Goal: Task Accomplishment & Management: Manage account settings

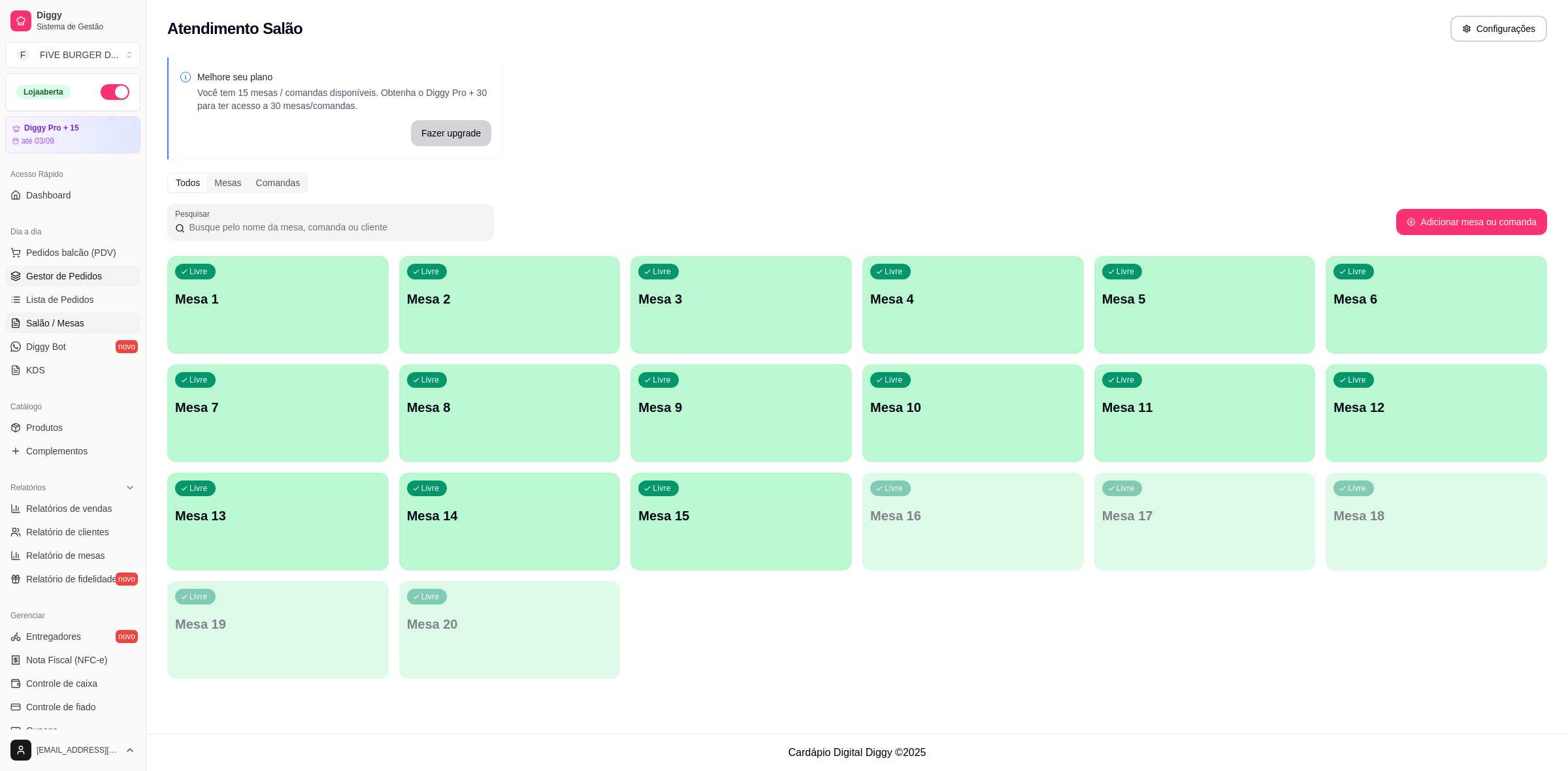
click at [26, 272] on span "Gestor de Pedidos" at bounding box center [63, 276] width 76 height 13
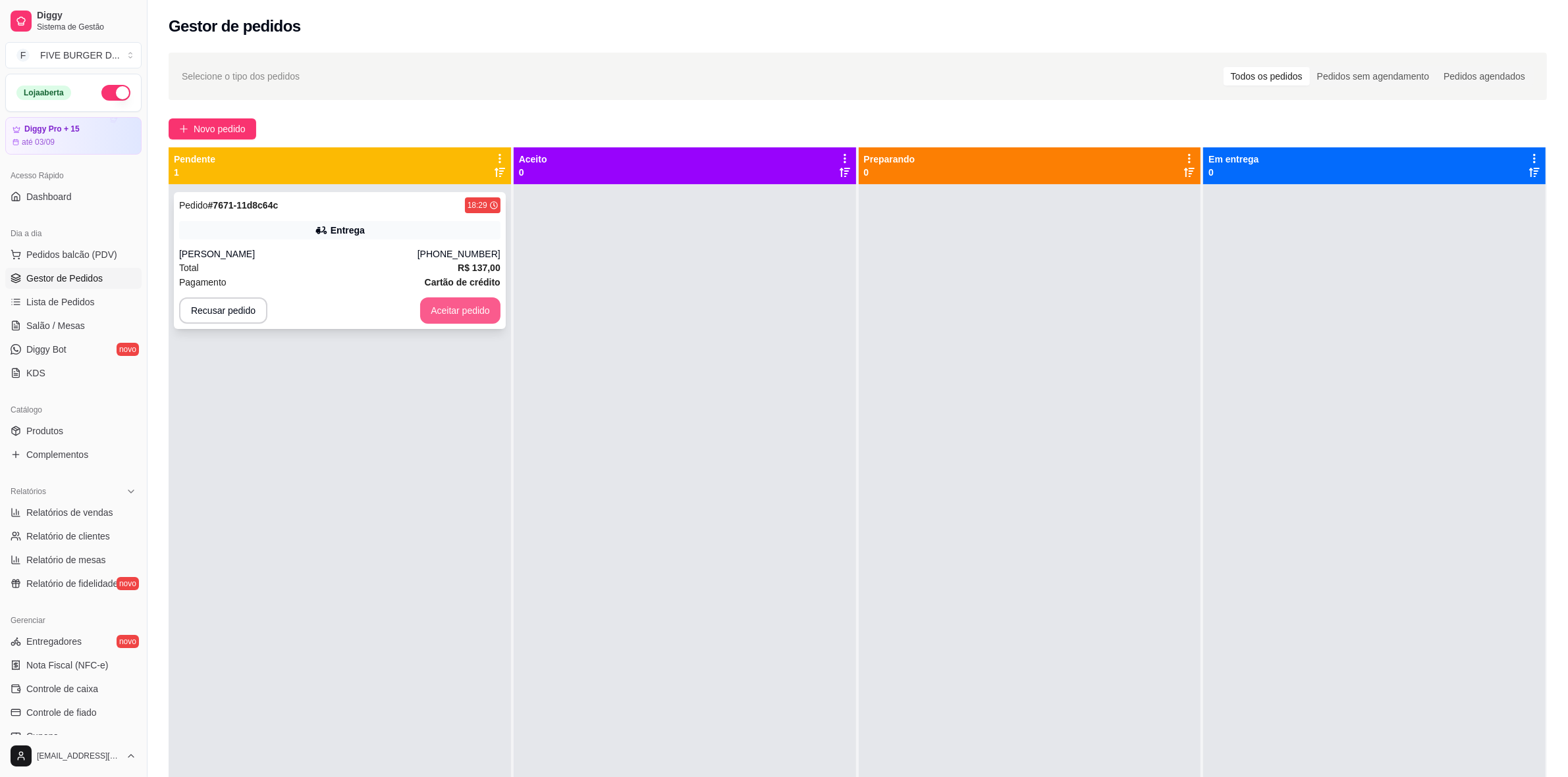
click at [467, 306] on button "Aceitar pedido" at bounding box center [460, 310] width 80 height 26
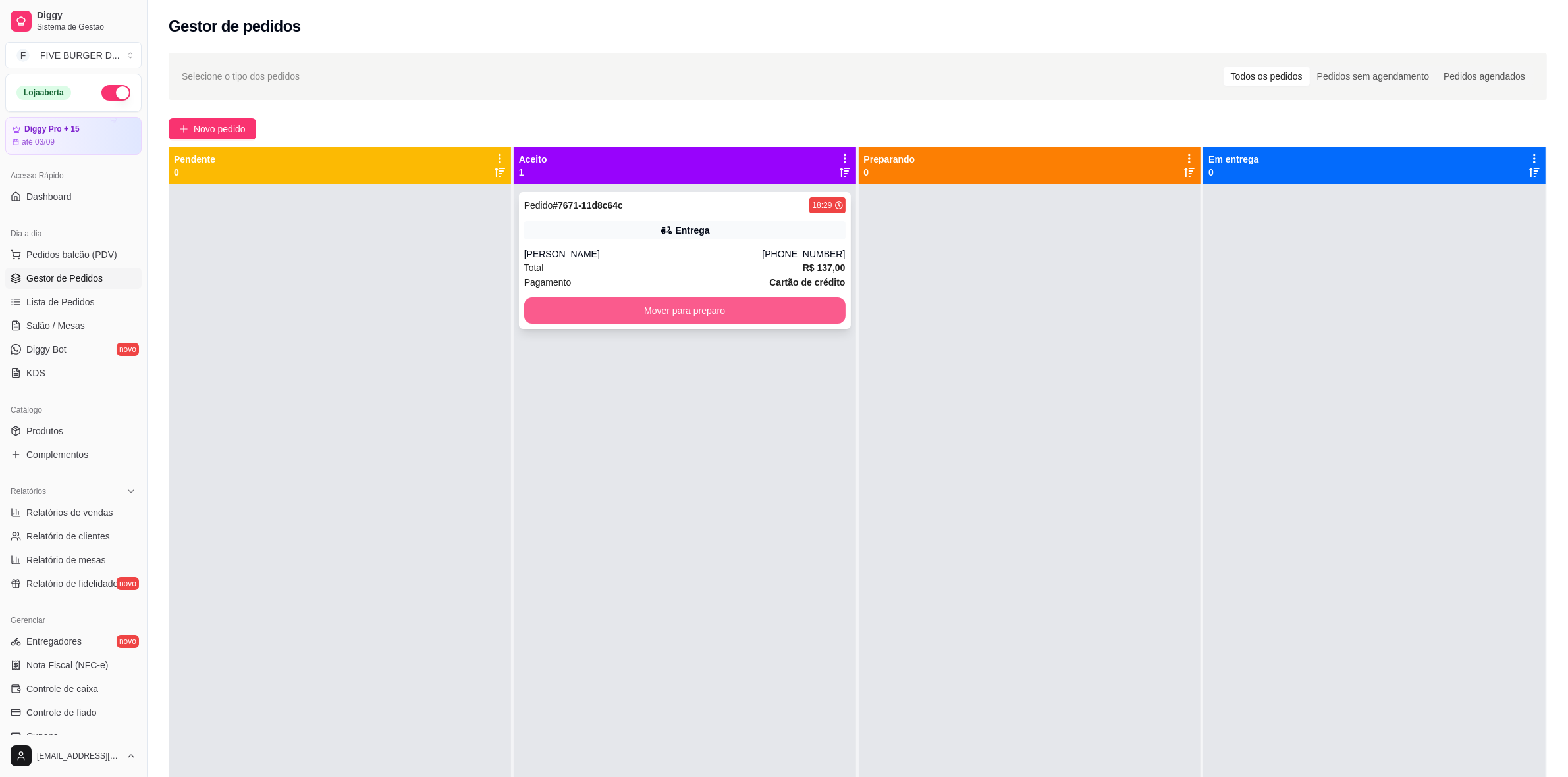
click at [614, 310] on button "Mover para preparo" at bounding box center [684, 310] width 321 height 26
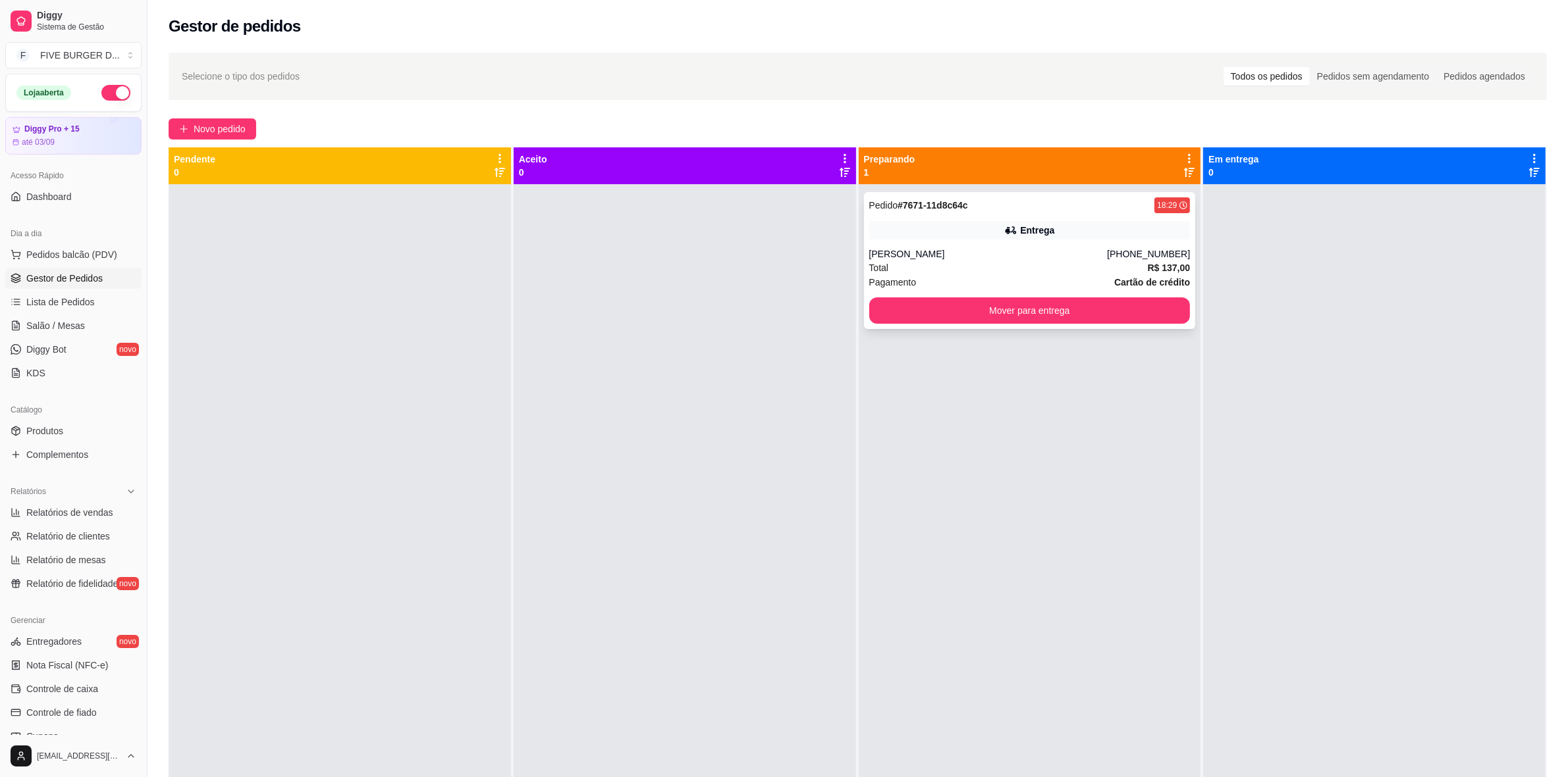
click at [936, 241] on div "Pedido # 7671-11d8c64c 18:29 Entrega [PERSON_NAME] [PHONE_NUMBER] Total R$ 137,…" at bounding box center [1030, 260] width 332 height 137
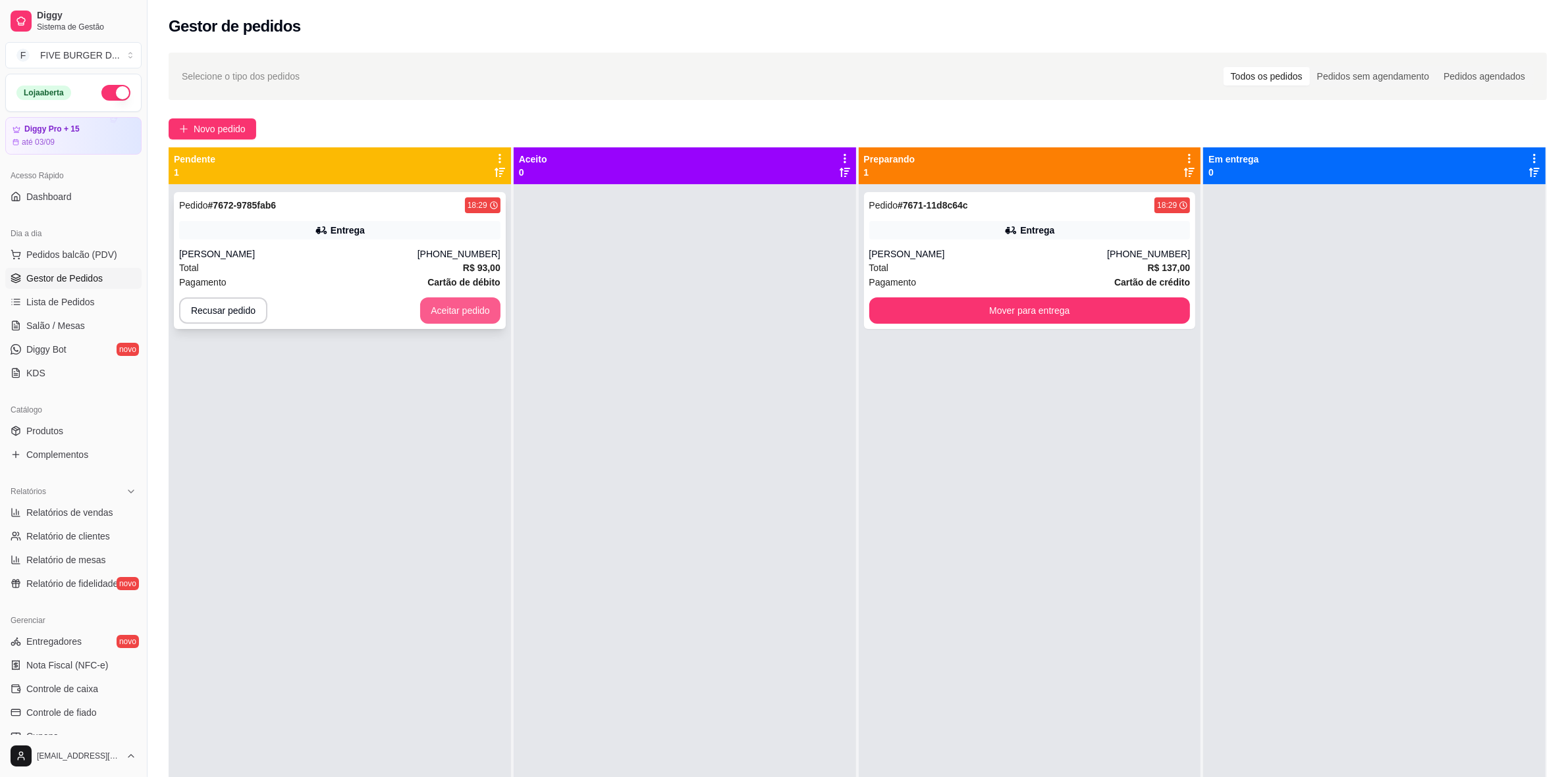
click at [481, 301] on button "Aceitar pedido" at bounding box center [460, 310] width 80 height 26
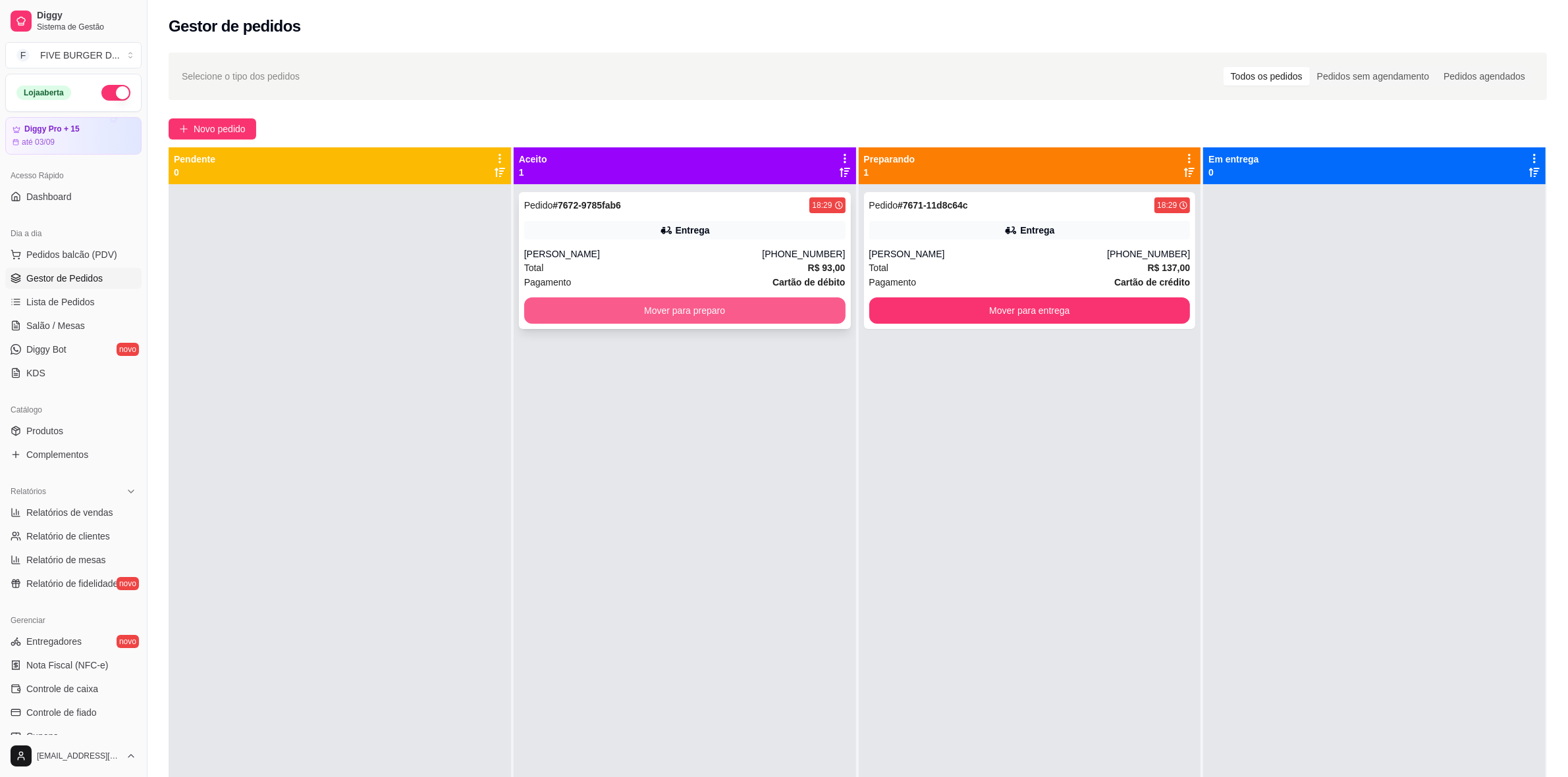
click at [656, 308] on button "Mover para preparo" at bounding box center [684, 310] width 321 height 26
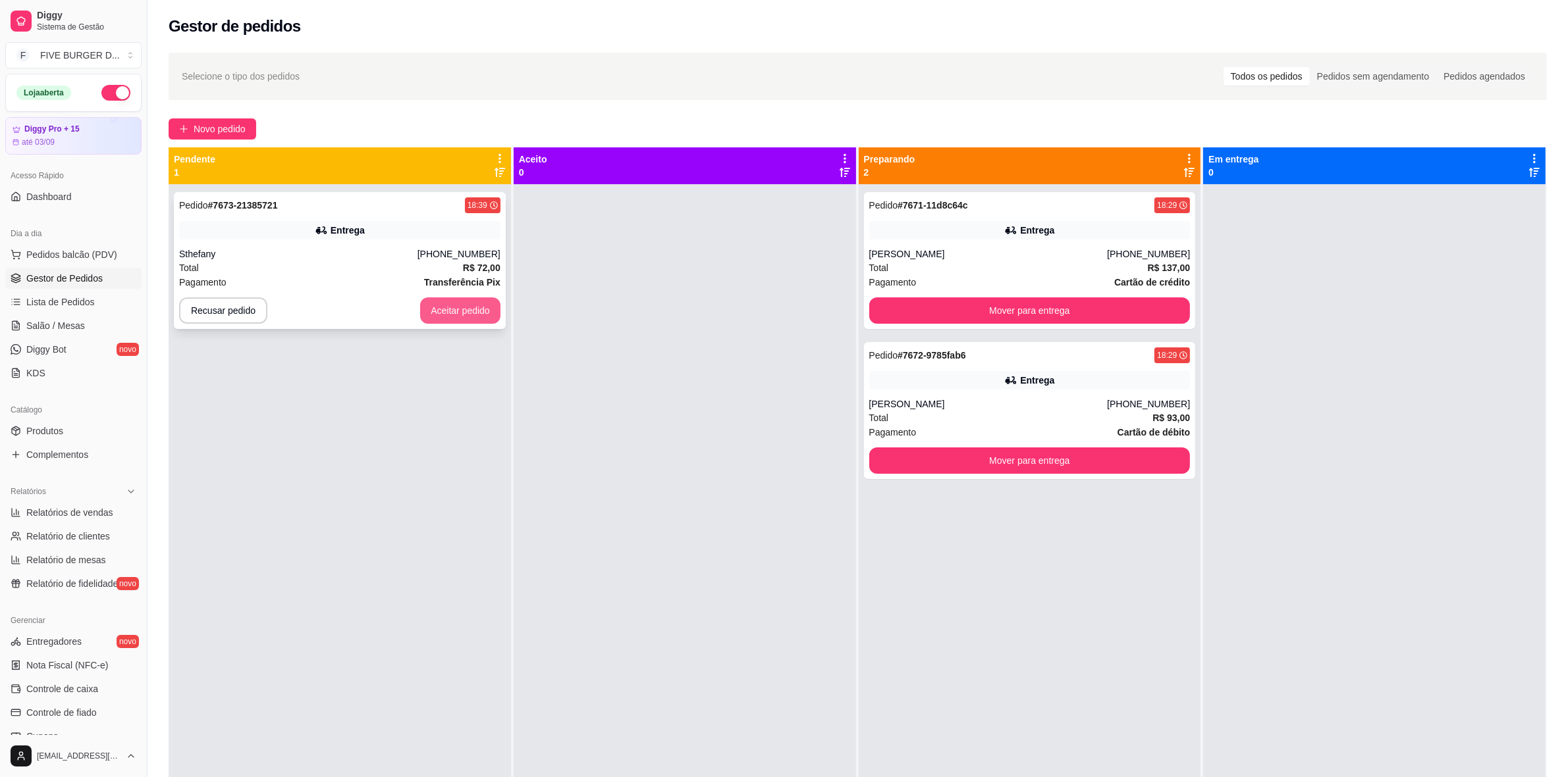
click at [455, 306] on button "Aceitar pedido" at bounding box center [460, 310] width 80 height 26
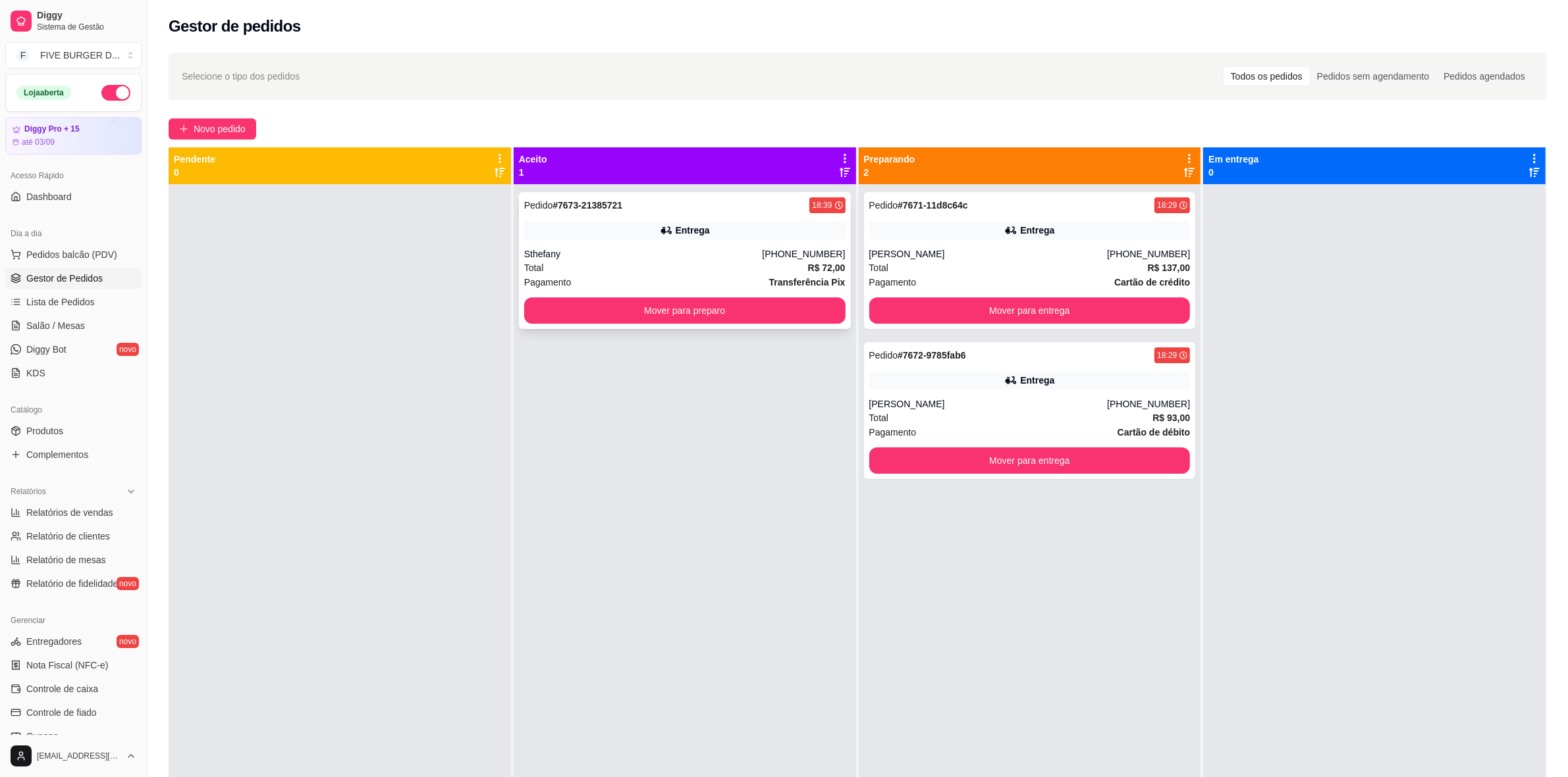
click at [744, 256] on div "Sthefany" at bounding box center [643, 254] width 238 height 13
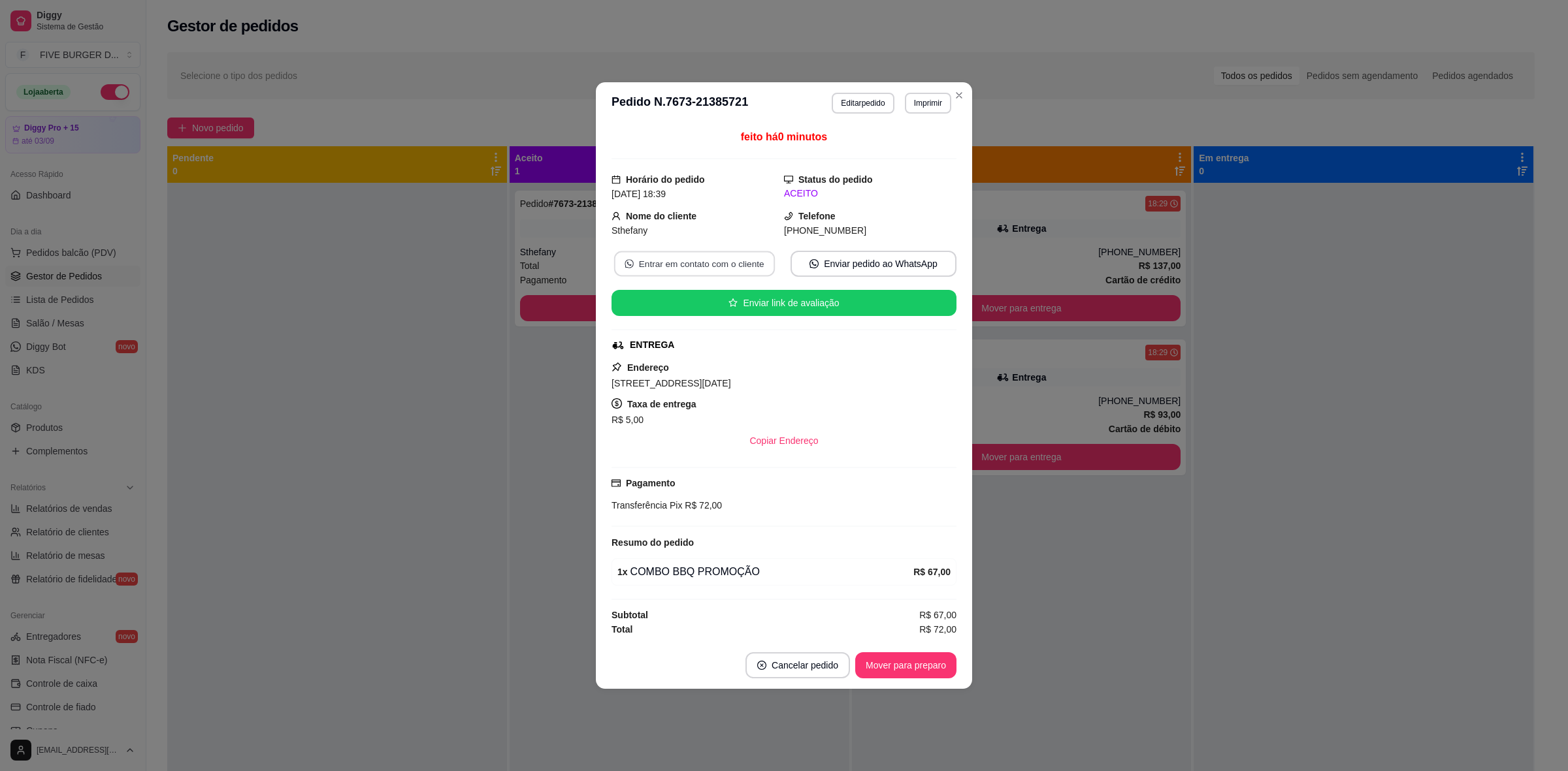
click at [701, 254] on button "Entrar em contato com o cliente" at bounding box center [695, 264] width 161 height 26
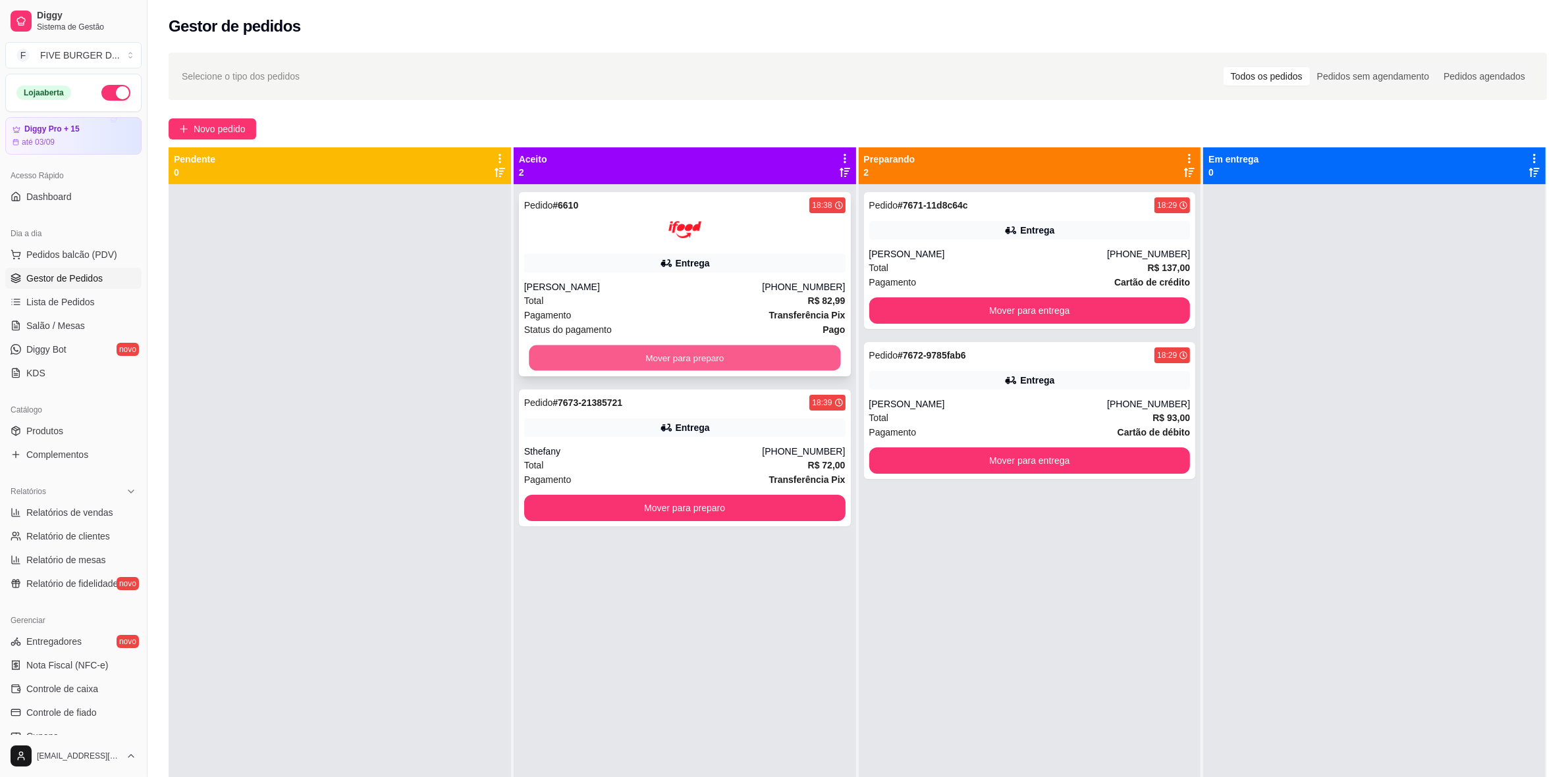
click at [616, 356] on button "Mover para preparo" at bounding box center [684, 358] width 312 height 26
click at [616, 356] on div "Mover para preparo" at bounding box center [684, 358] width 321 height 26
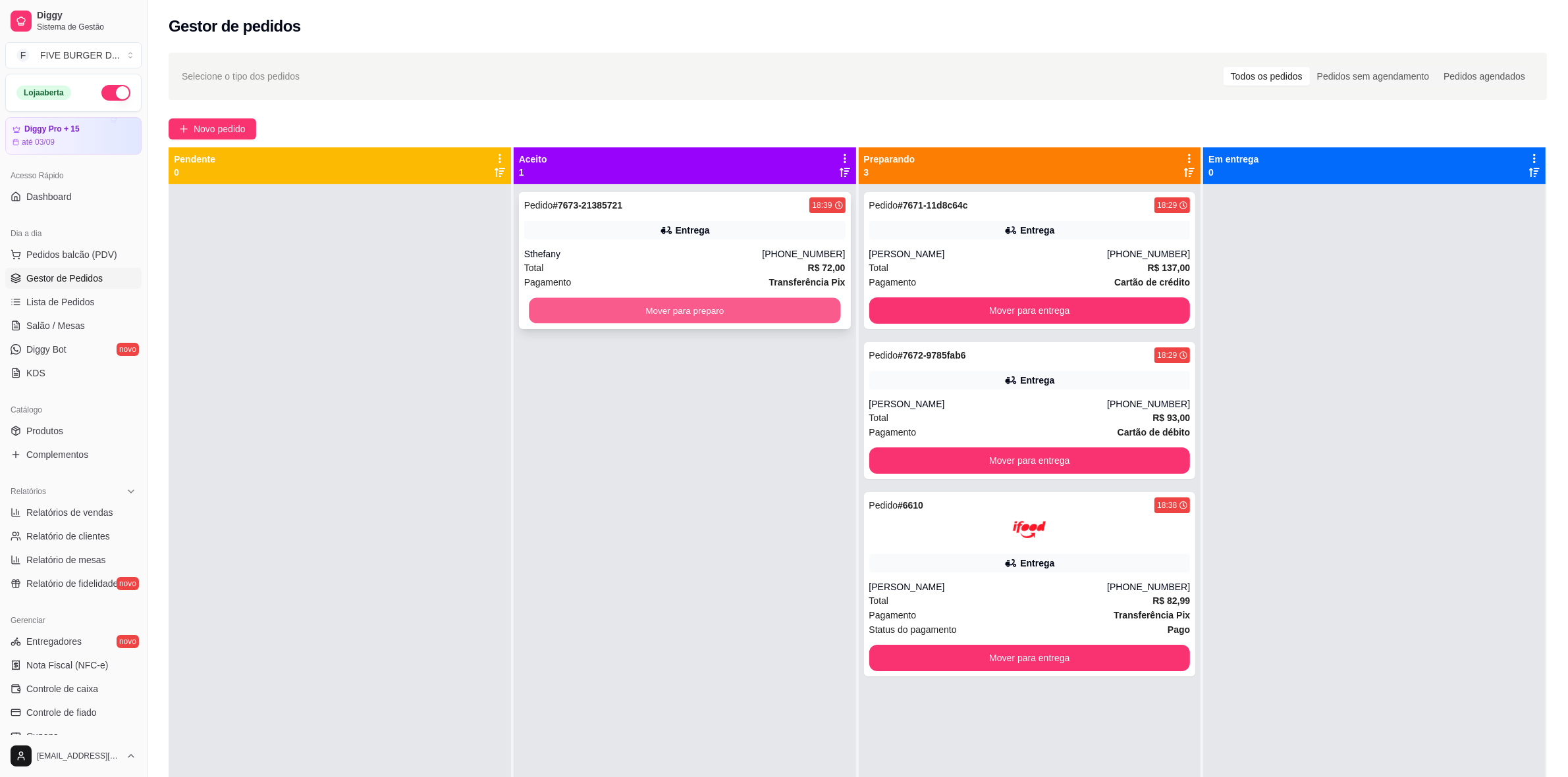
click at [588, 311] on button "Mover para preparo" at bounding box center [684, 311] width 312 height 26
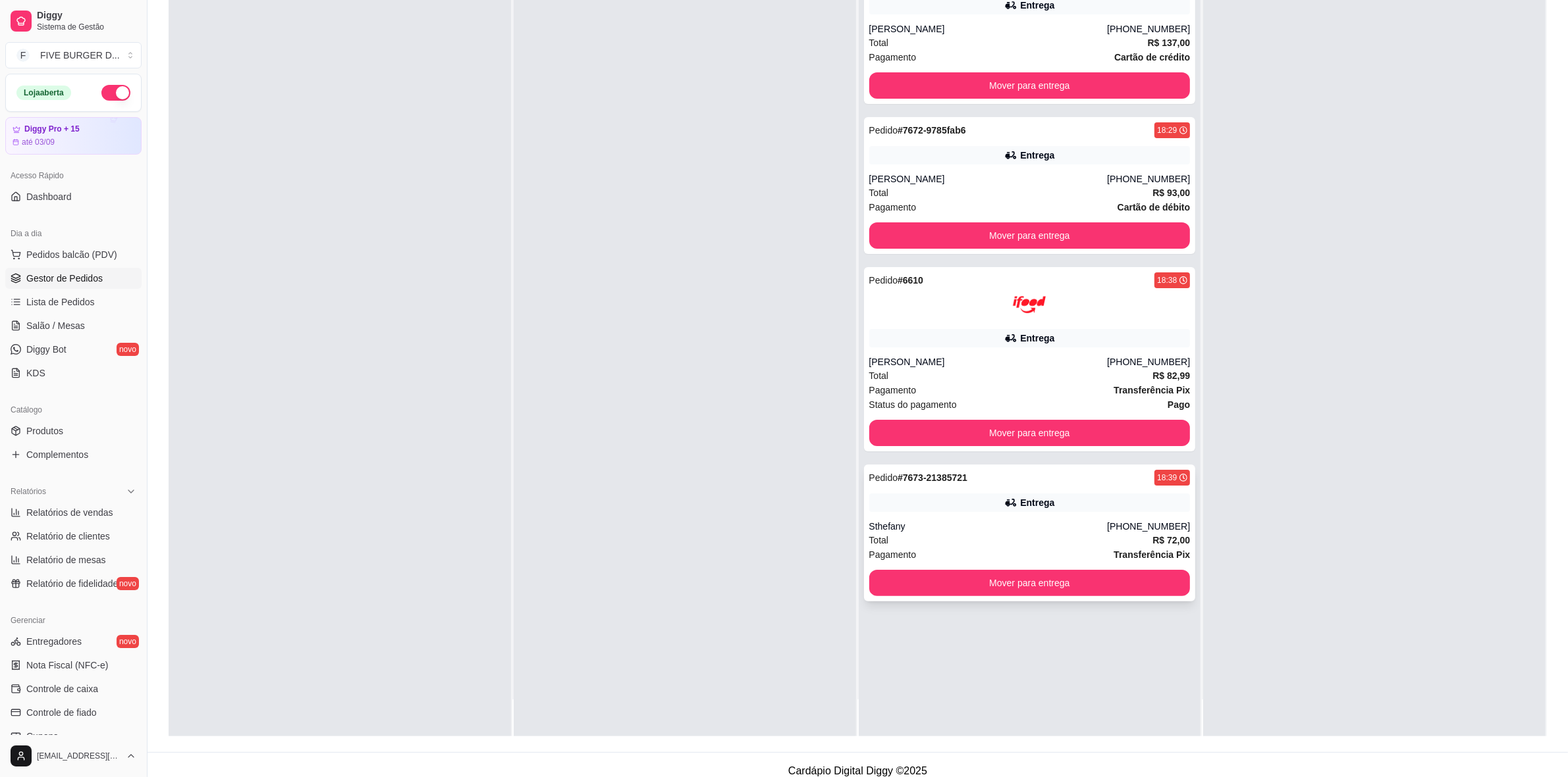
scroll to position [201, 0]
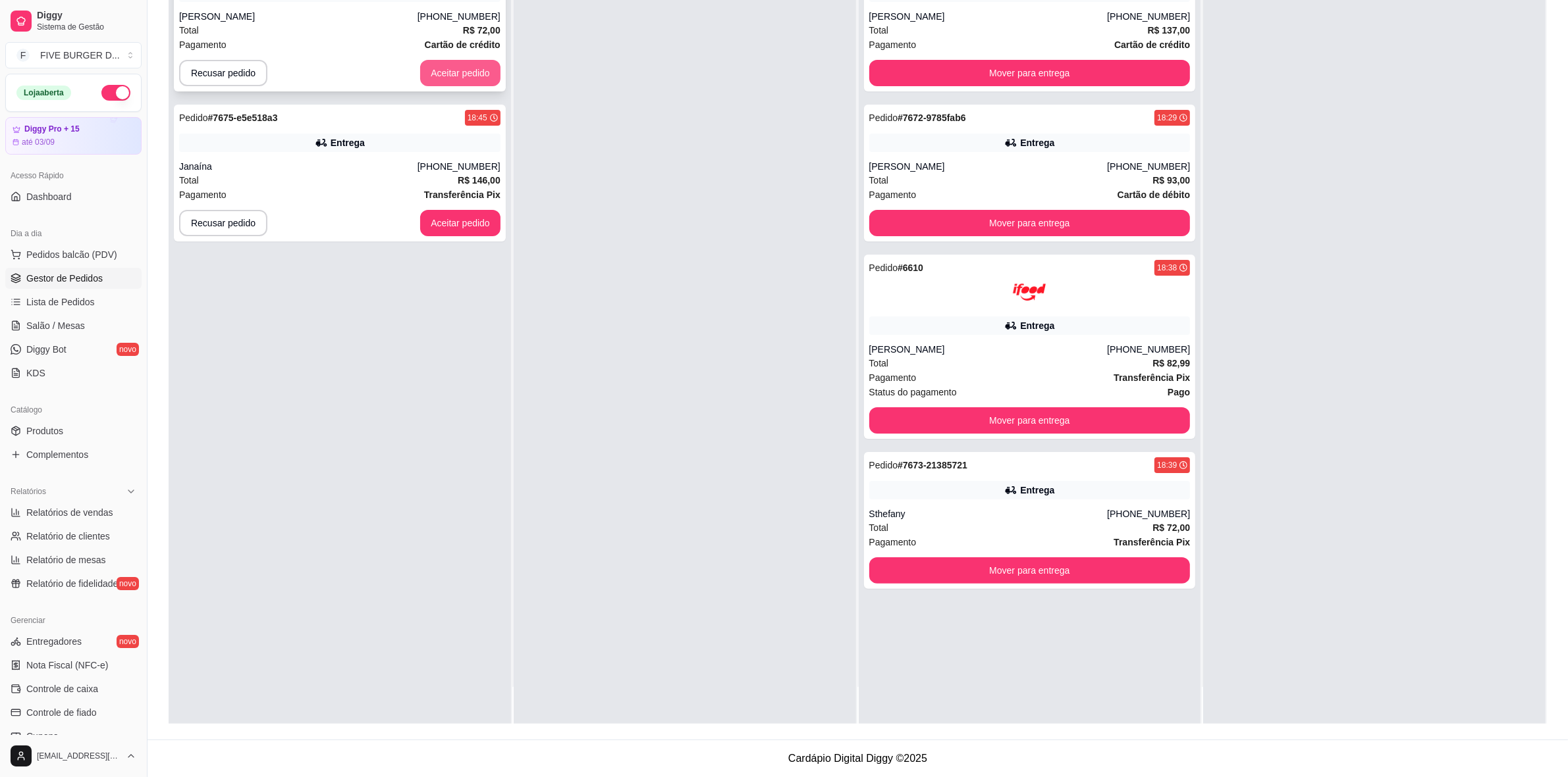
click at [465, 51] on span "Cartão de crédito" at bounding box center [463, 45] width 76 height 14
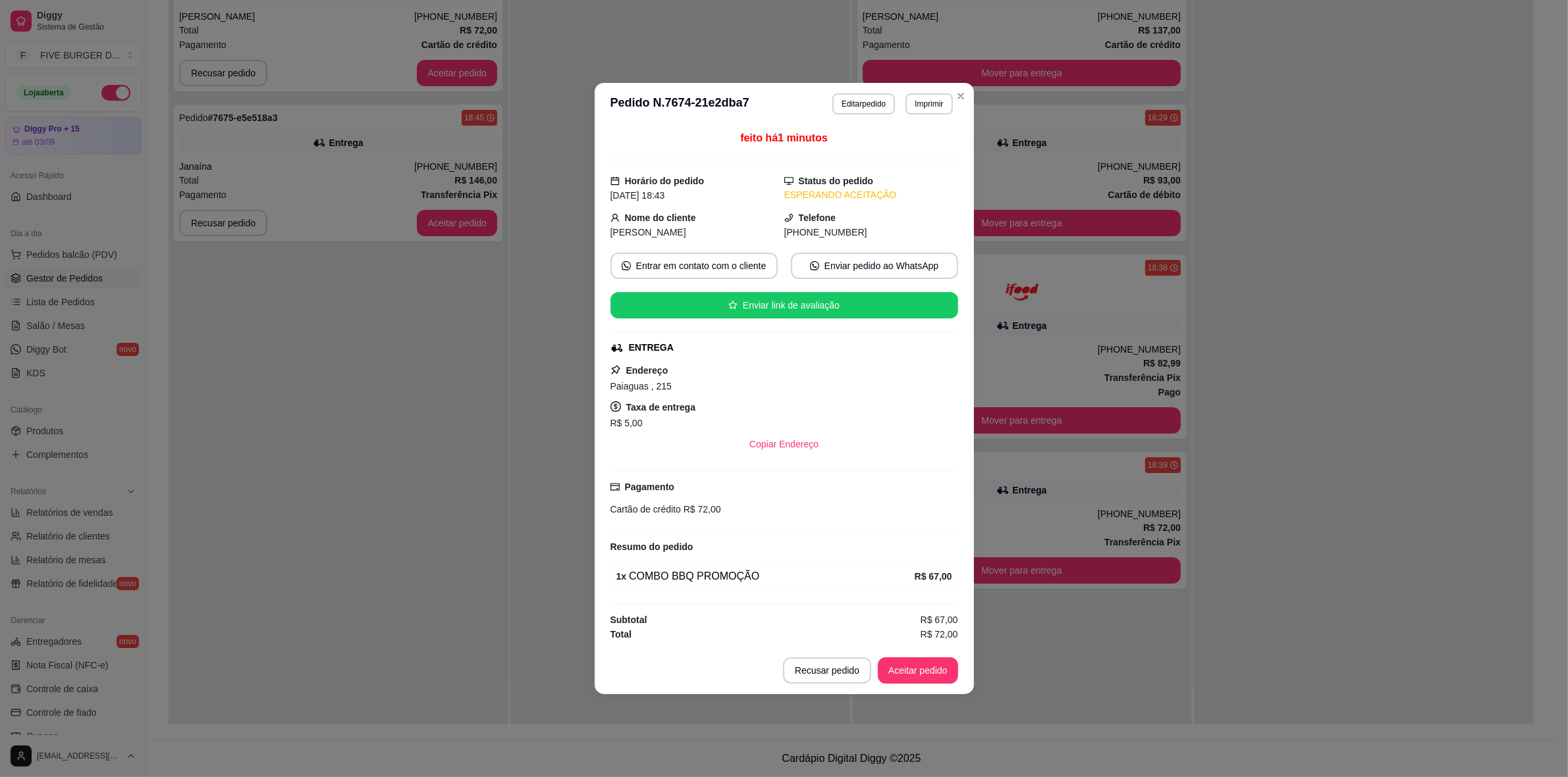
click at [470, 72] on button "Aceitar pedido" at bounding box center [457, 72] width 80 height 26
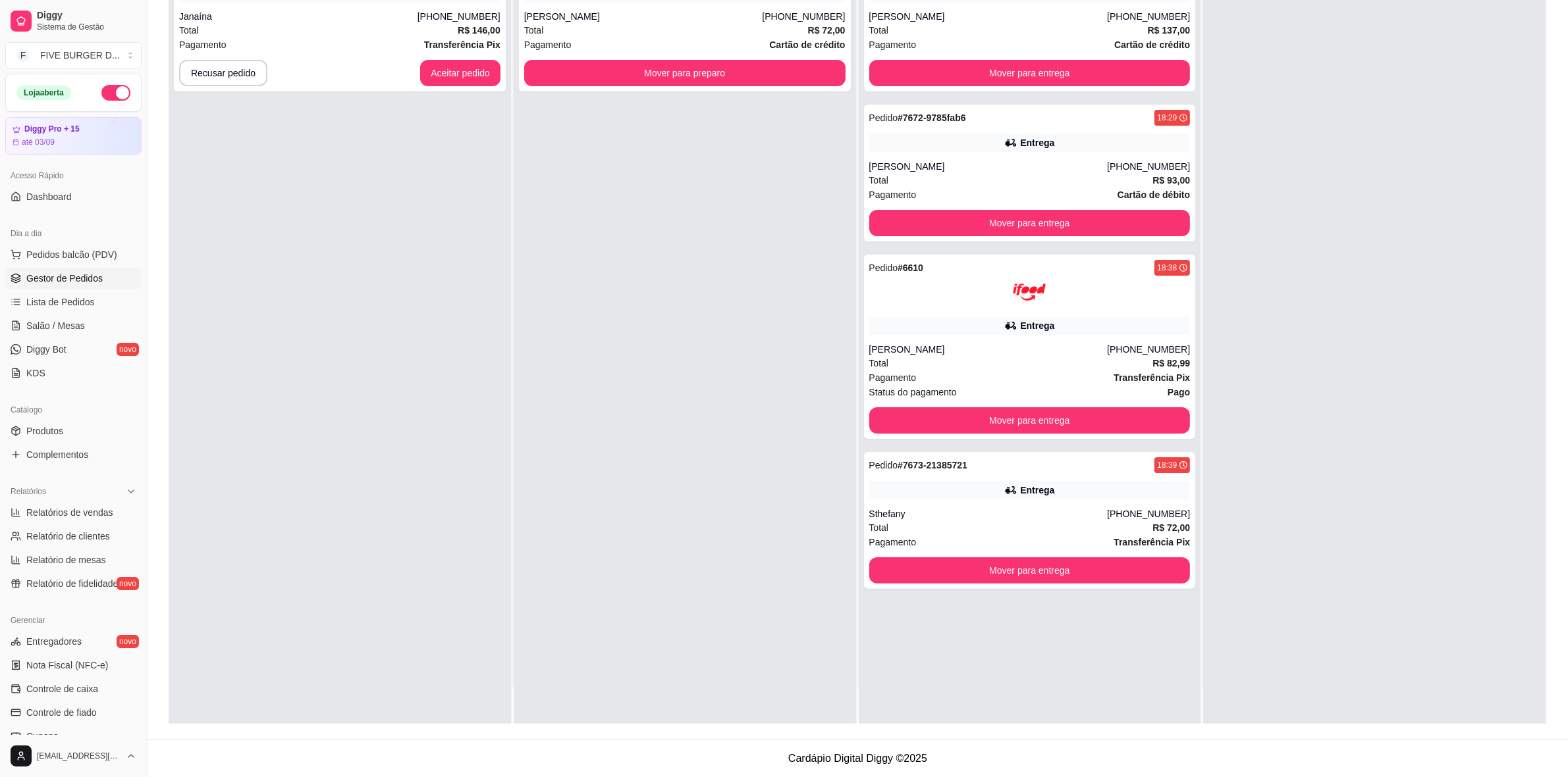
scroll to position [0, 0]
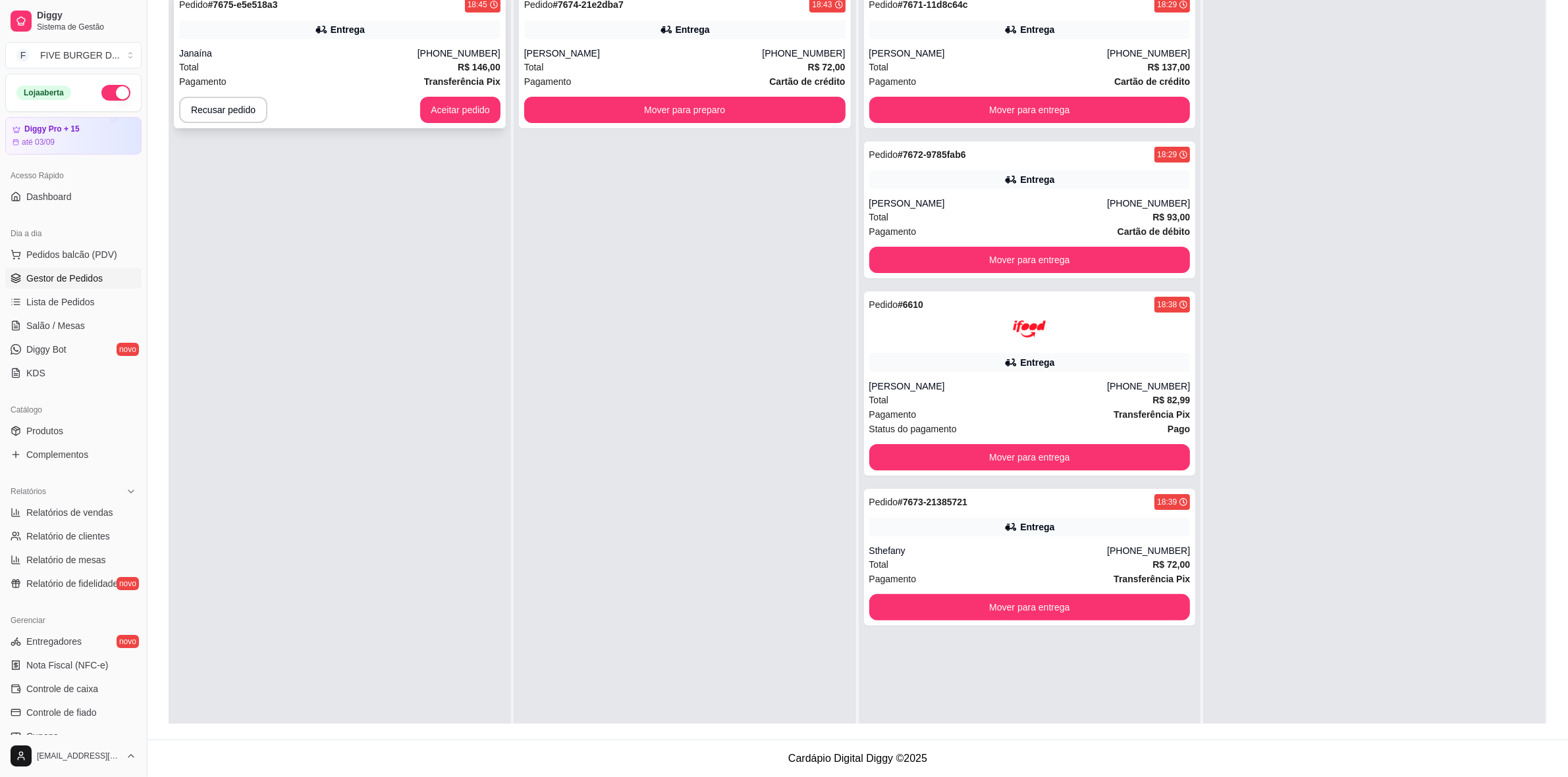
click at [468, 94] on div "Pedido # 7675-e5e518a3 18:45 Entrega Janaína [PHONE_NUMBER] Total R$ 146,00 Pag…" at bounding box center [340, 60] width 332 height 137
click at [487, 106] on button "Aceitar pedido" at bounding box center [460, 110] width 78 height 26
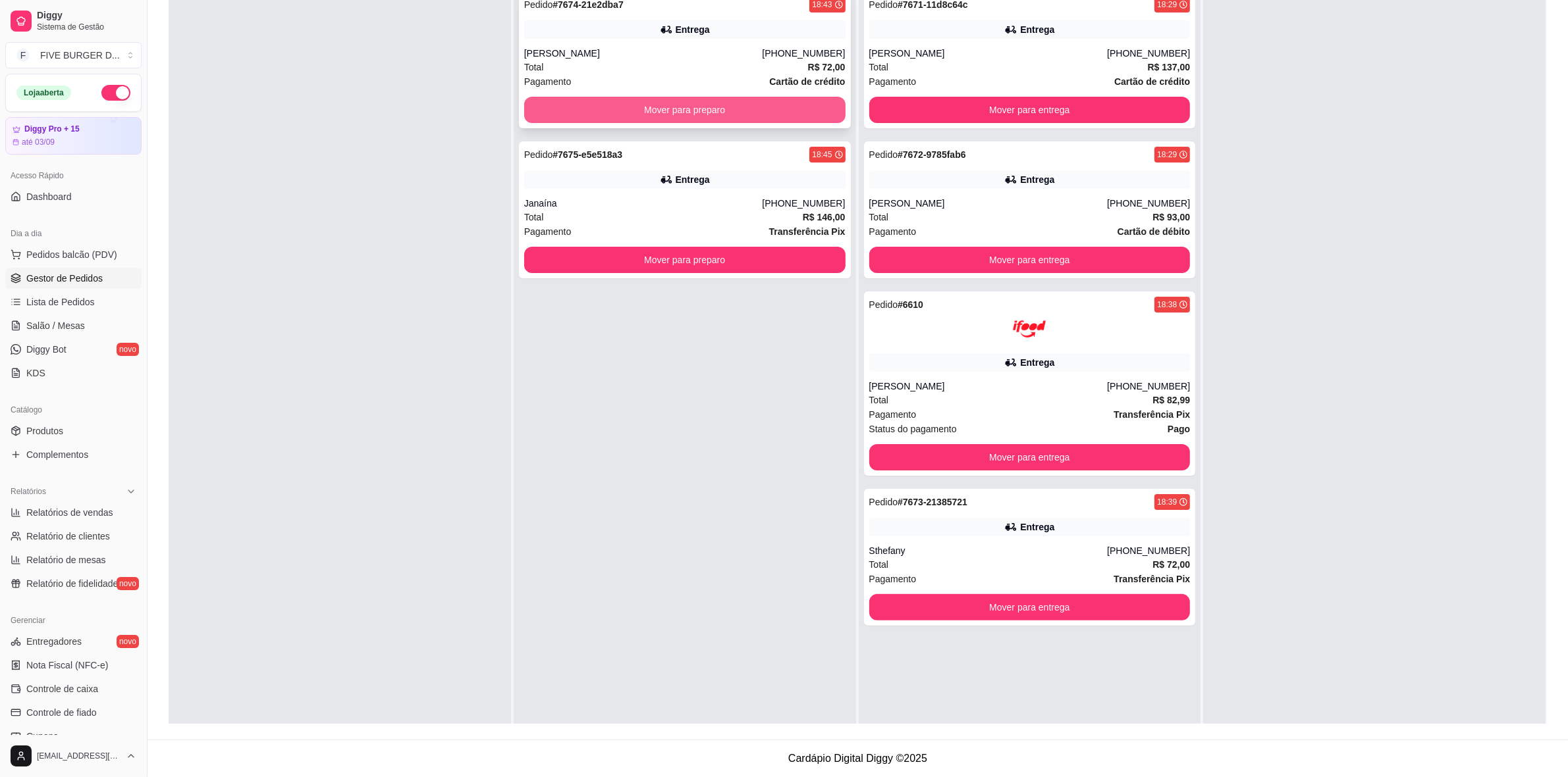
click at [571, 105] on button "Mover para preparo" at bounding box center [684, 109] width 321 height 26
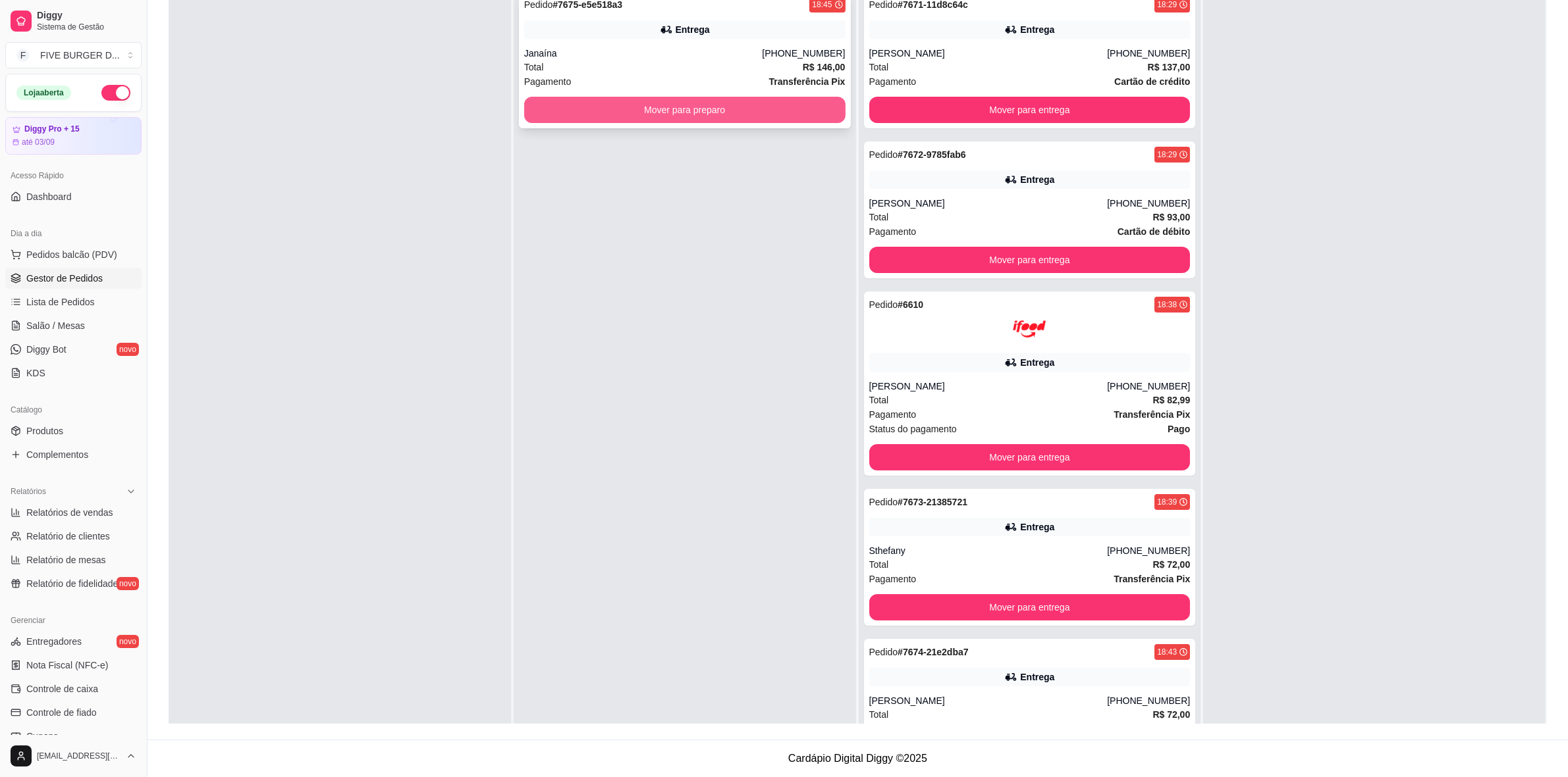
click at [577, 107] on button "Mover para preparo" at bounding box center [684, 109] width 321 height 26
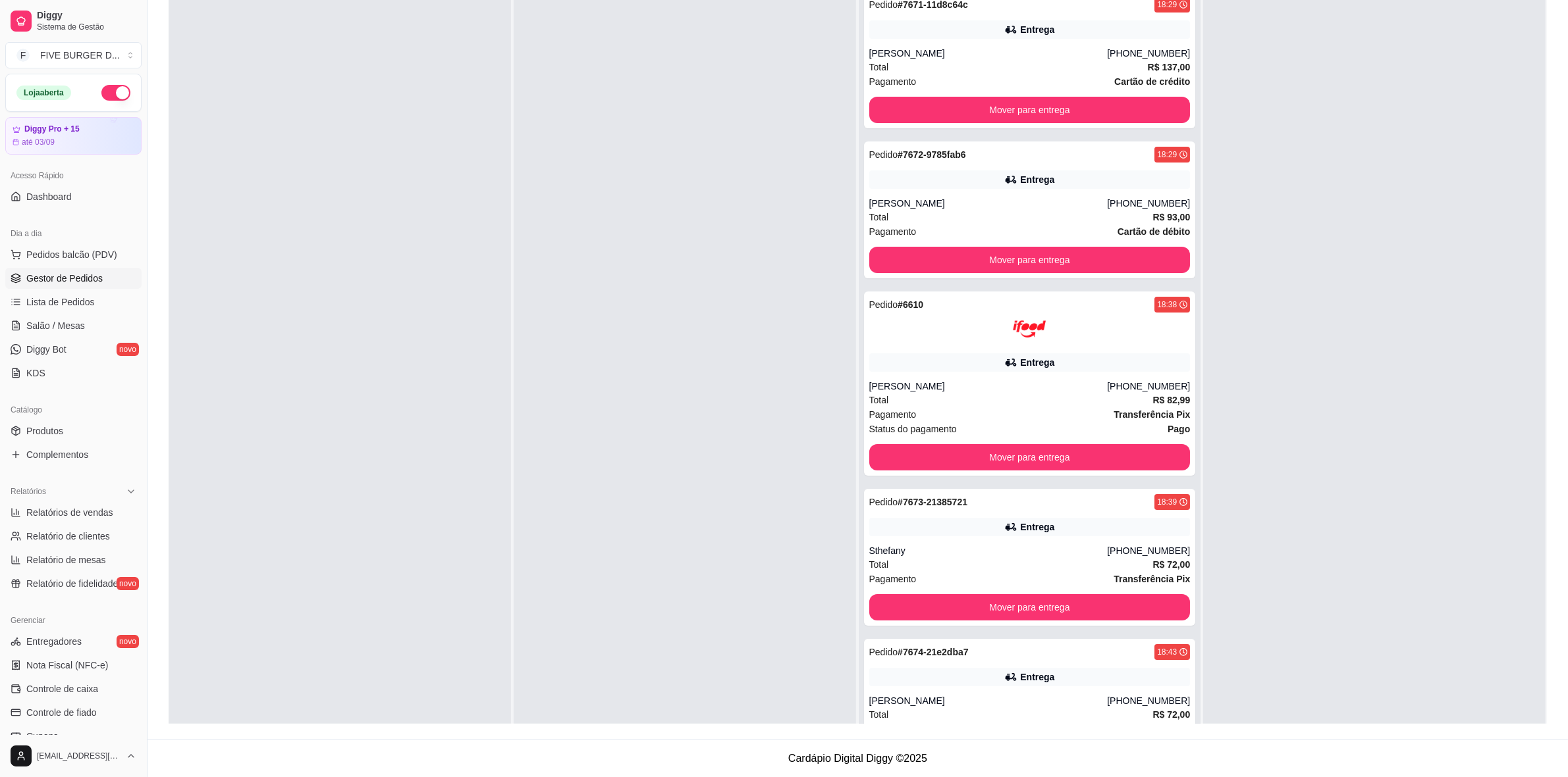
drag, startPoint x: 455, startPoint y: 0, endPoint x: 459, endPoint y: 330, distance: 330.0
click at [459, 330] on div at bounding box center [339, 372] width 342 height 777
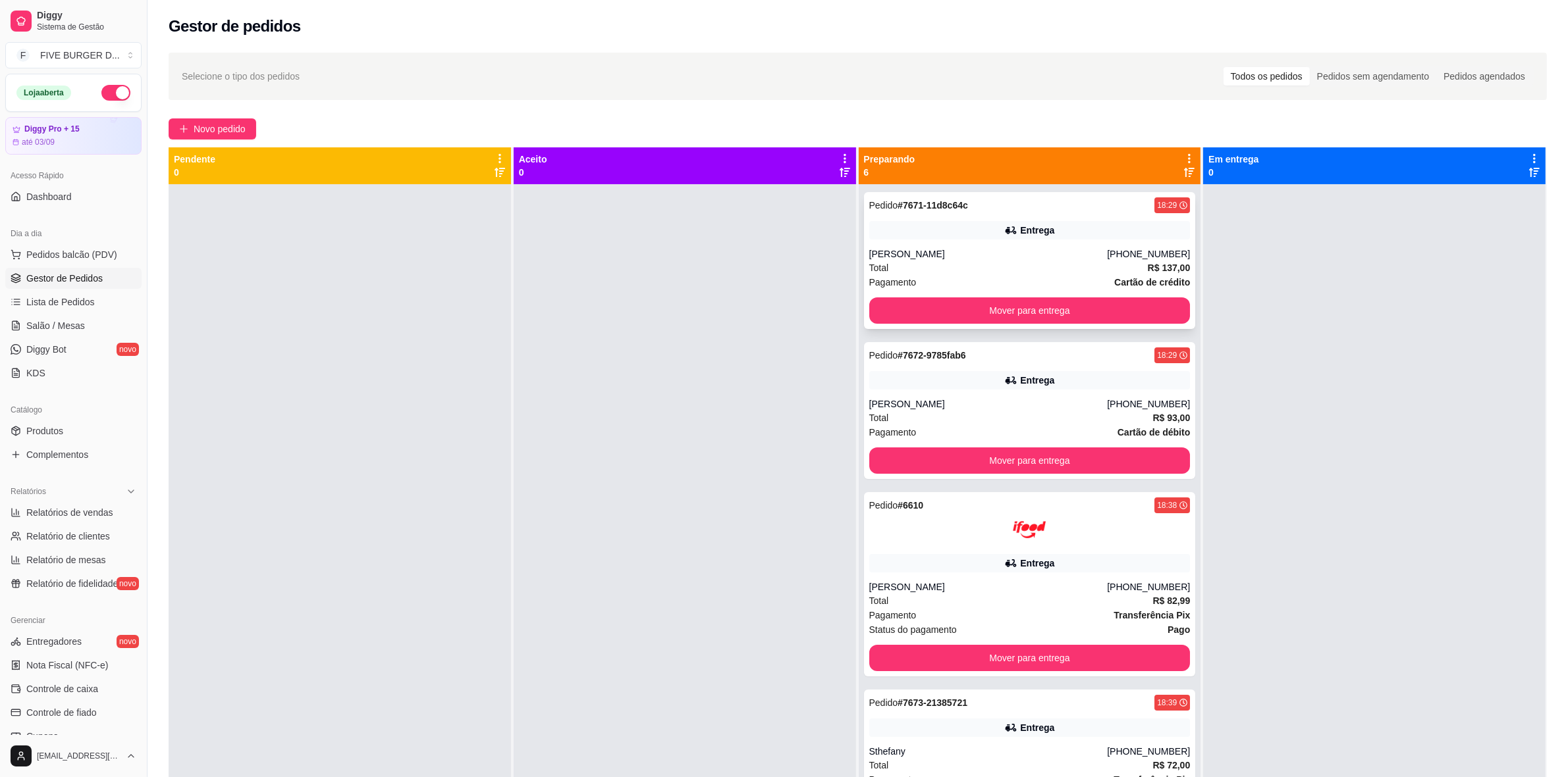
click at [1114, 289] on span "Cartão de crédito" at bounding box center [1152, 282] width 76 height 14
click at [978, 249] on div "[PERSON_NAME]" at bounding box center [988, 254] width 238 height 13
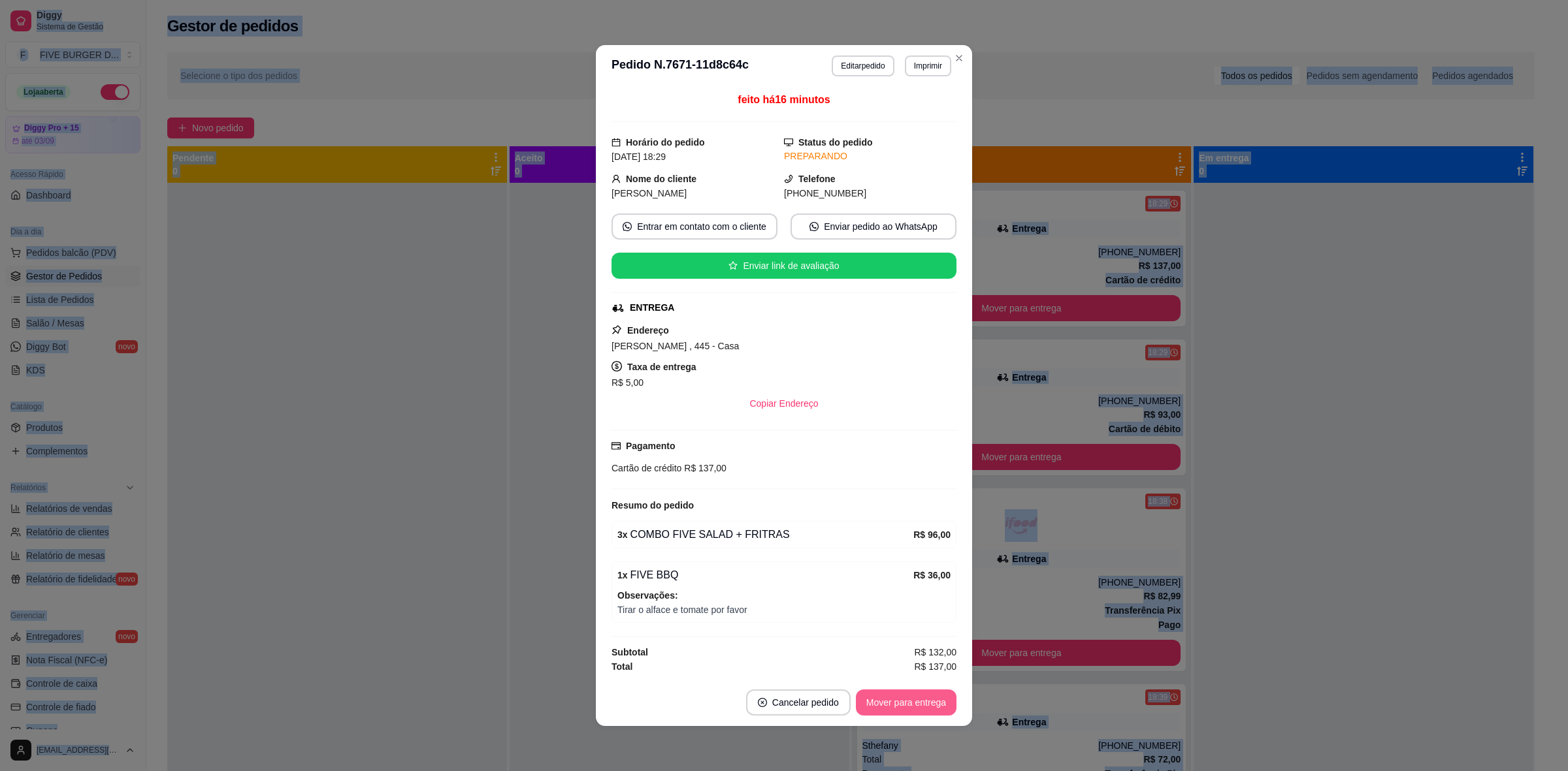
click at [913, 705] on button "Mover para entrega" at bounding box center [905, 702] width 101 height 26
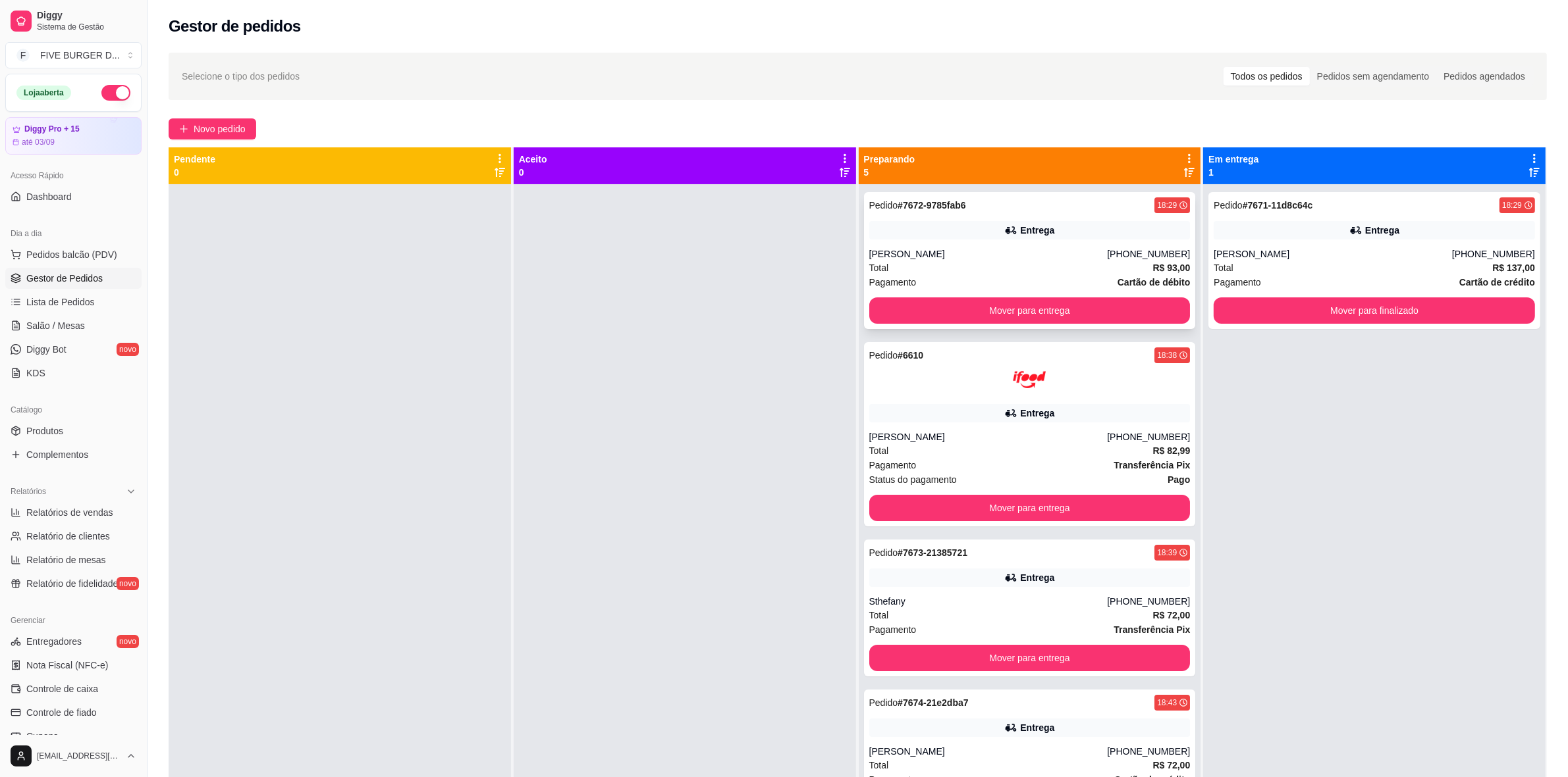
click at [980, 254] on div "[PERSON_NAME]" at bounding box center [988, 254] width 238 height 13
click at [966, 388] on div at bounding box center [1030, 380] width 321 height 33
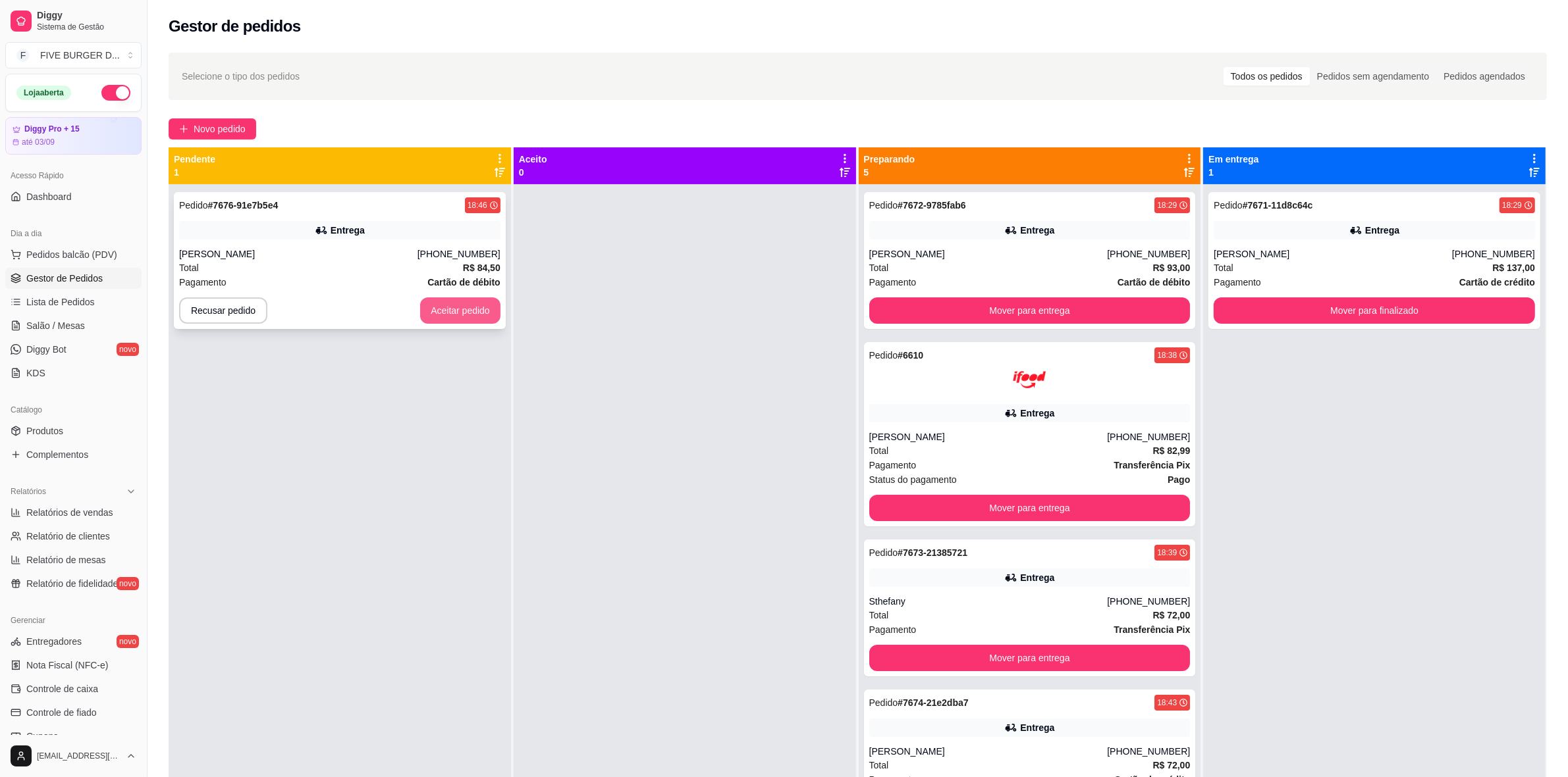
click at [450, 311] on button "Aceitar pedido" at bounding box center [460, 310] width 80 height 26
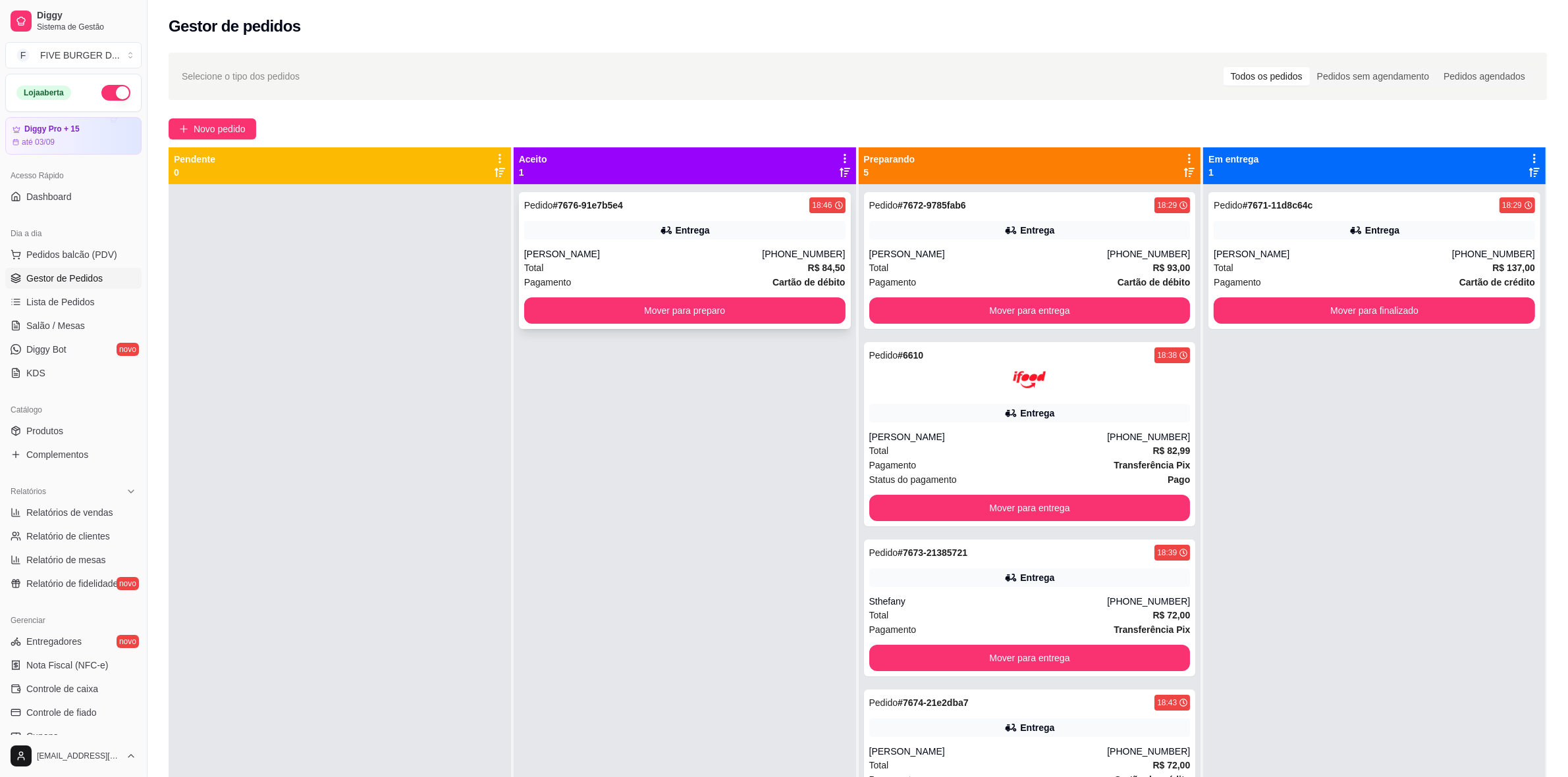
click at [729, 260] on div "[PERSON_NAME]" at bounding box center [643, 254] width 238 height 13
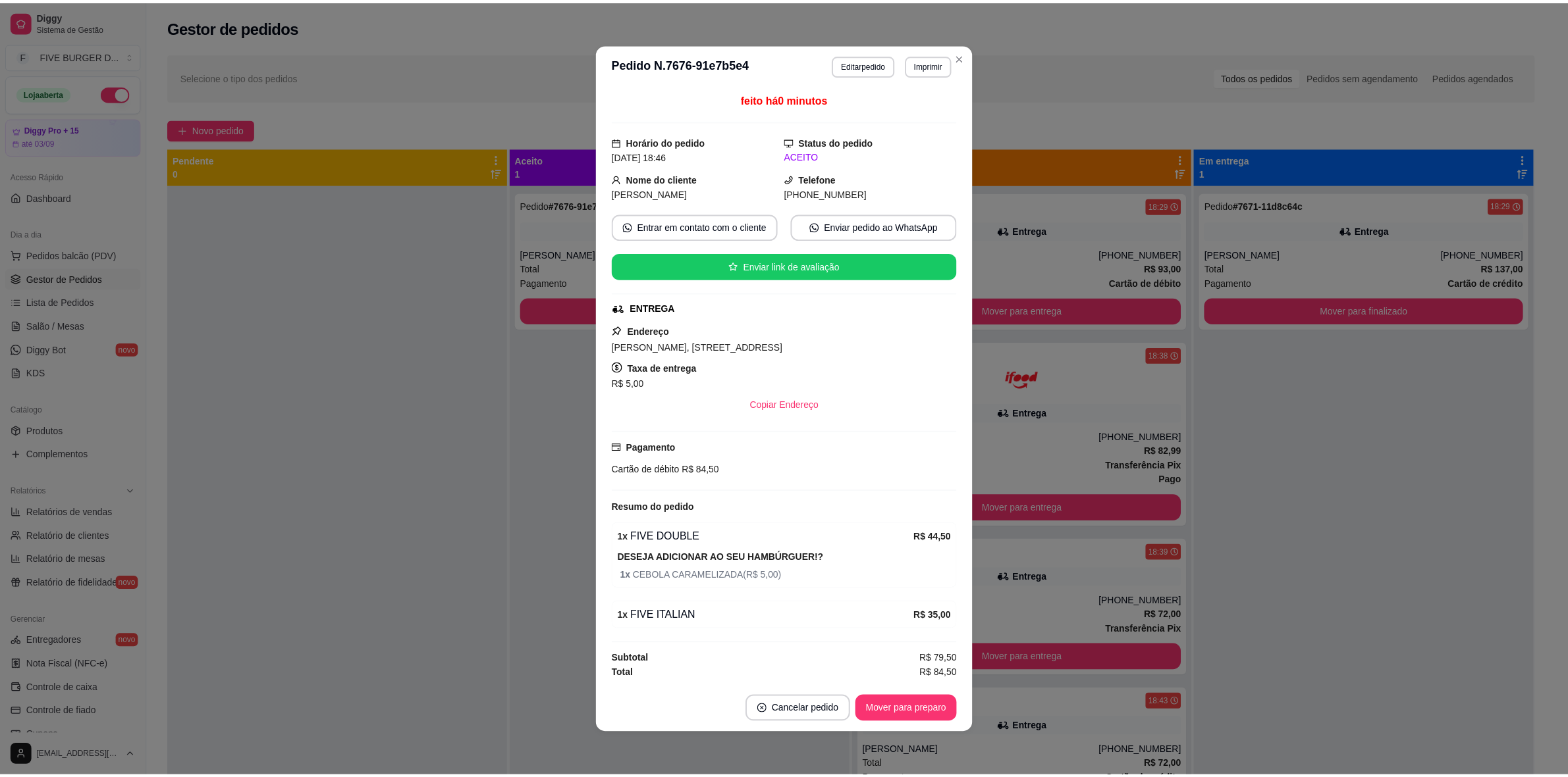
scroll to position [2, 0]
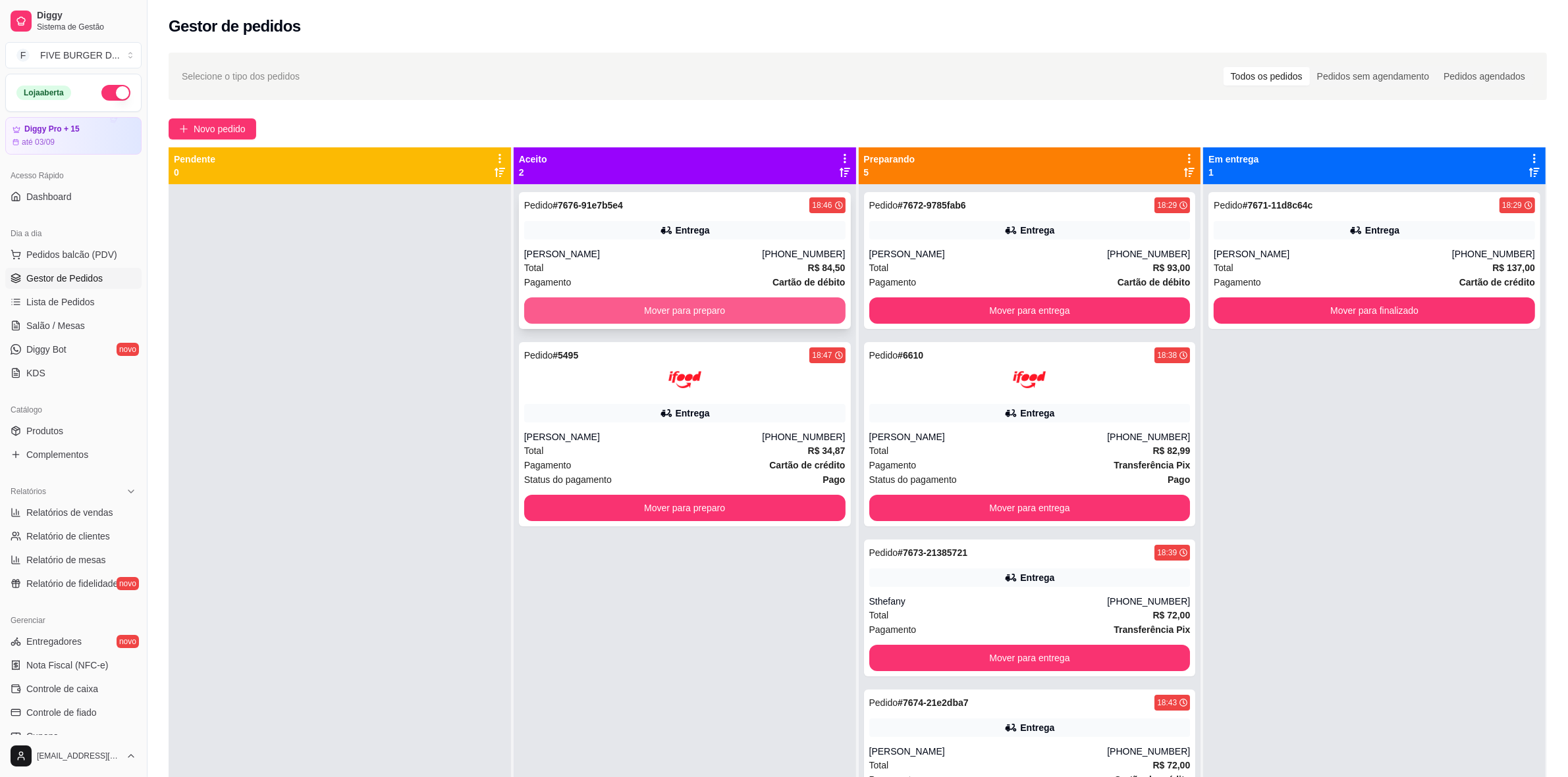
click at [559, 322] on button "Mover para preparo" at bounding box center [684, 310] width 321 height 26
click at [559, 322] on div "Mover para preparo" at bounding box center [684, 310] width 321 height 26
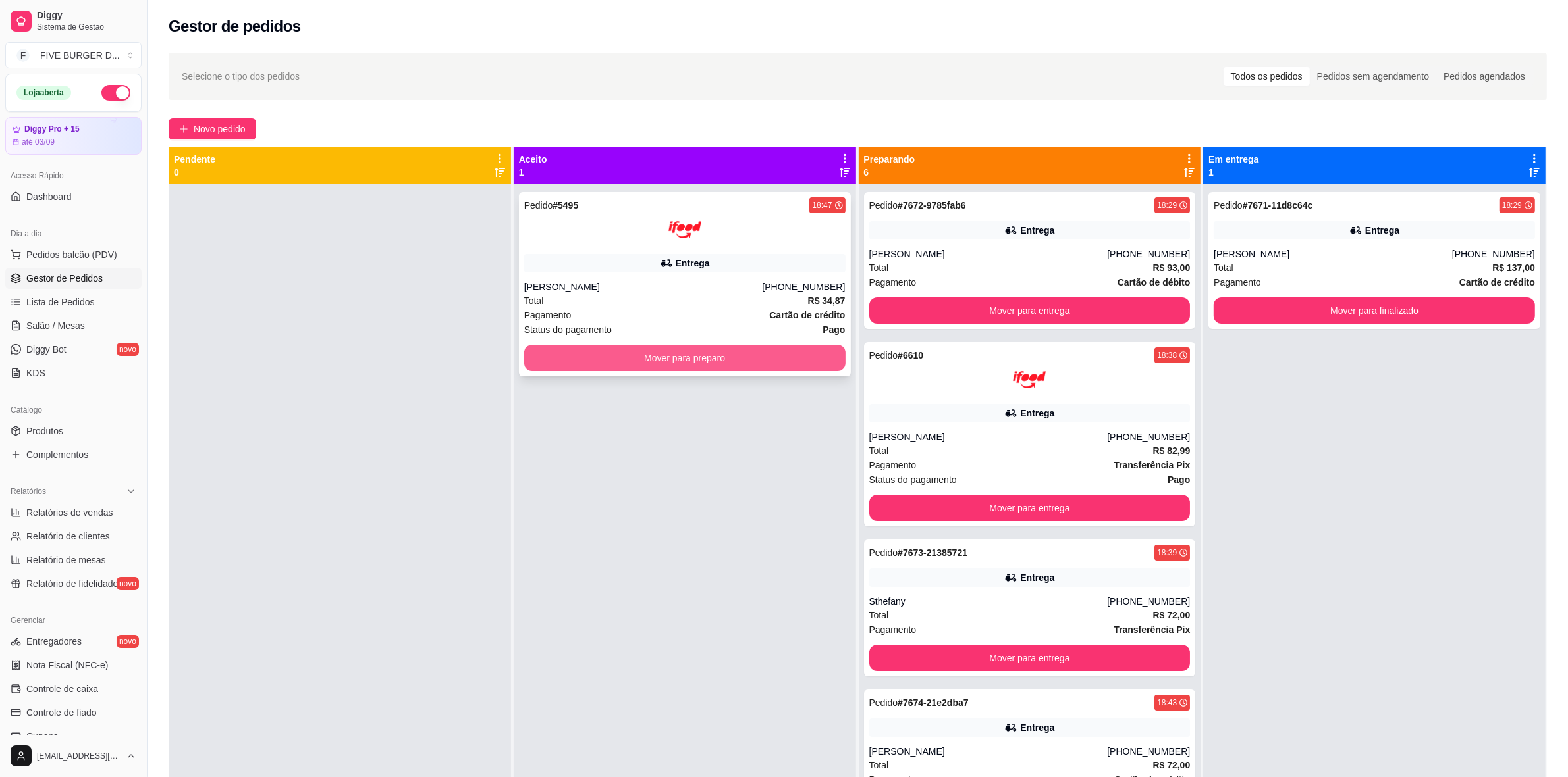
click at [700, 359] on button "Mover para preparo" at bounding box center [684, 358] width 321 height 26
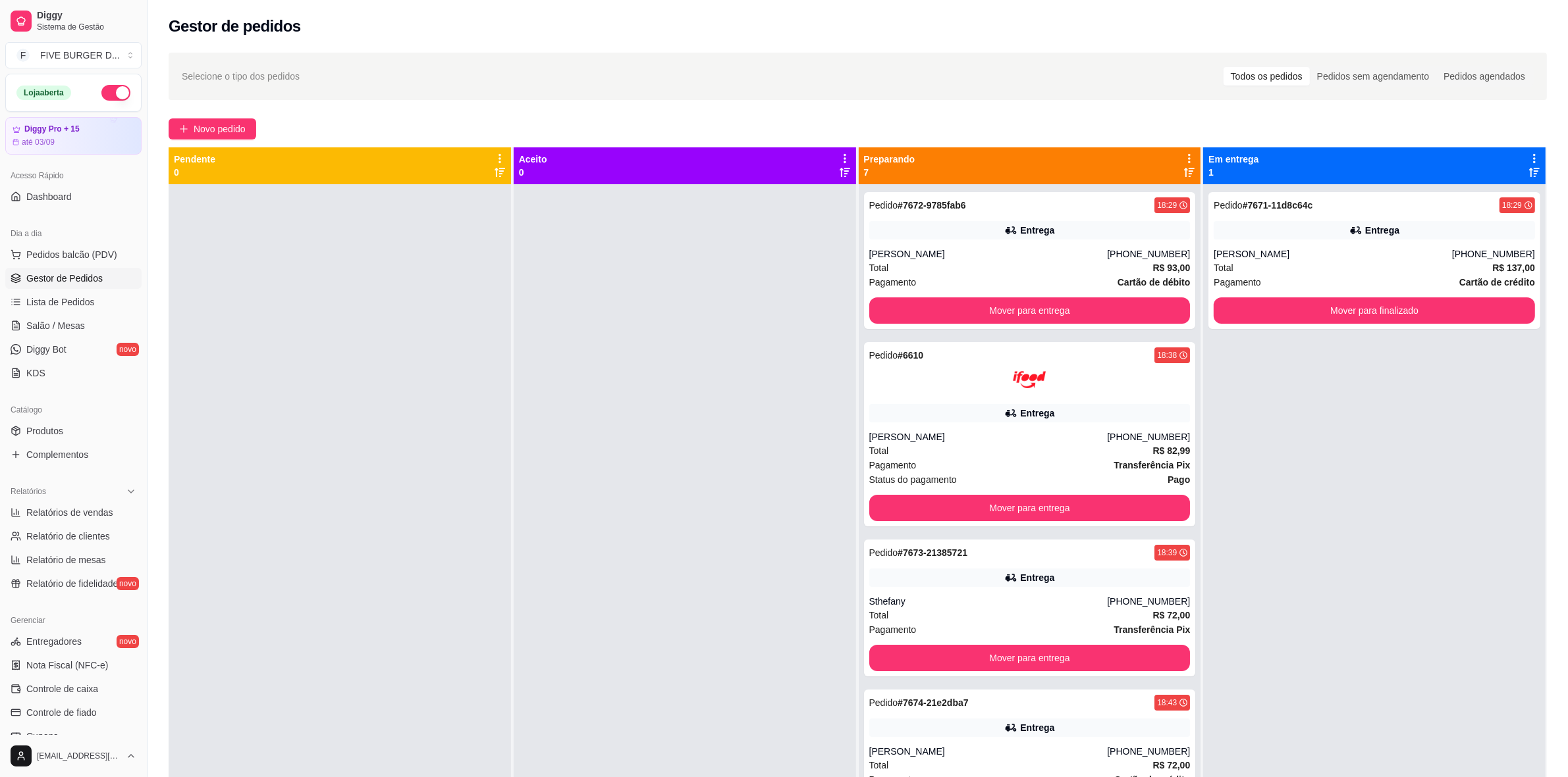
click at [715, 378] on div at bounding box center [684, 573] width 342 height 777
click at [975, 449] on div "Total R$ 82,99" at bounding box center [1030, 451] width 321 height 14
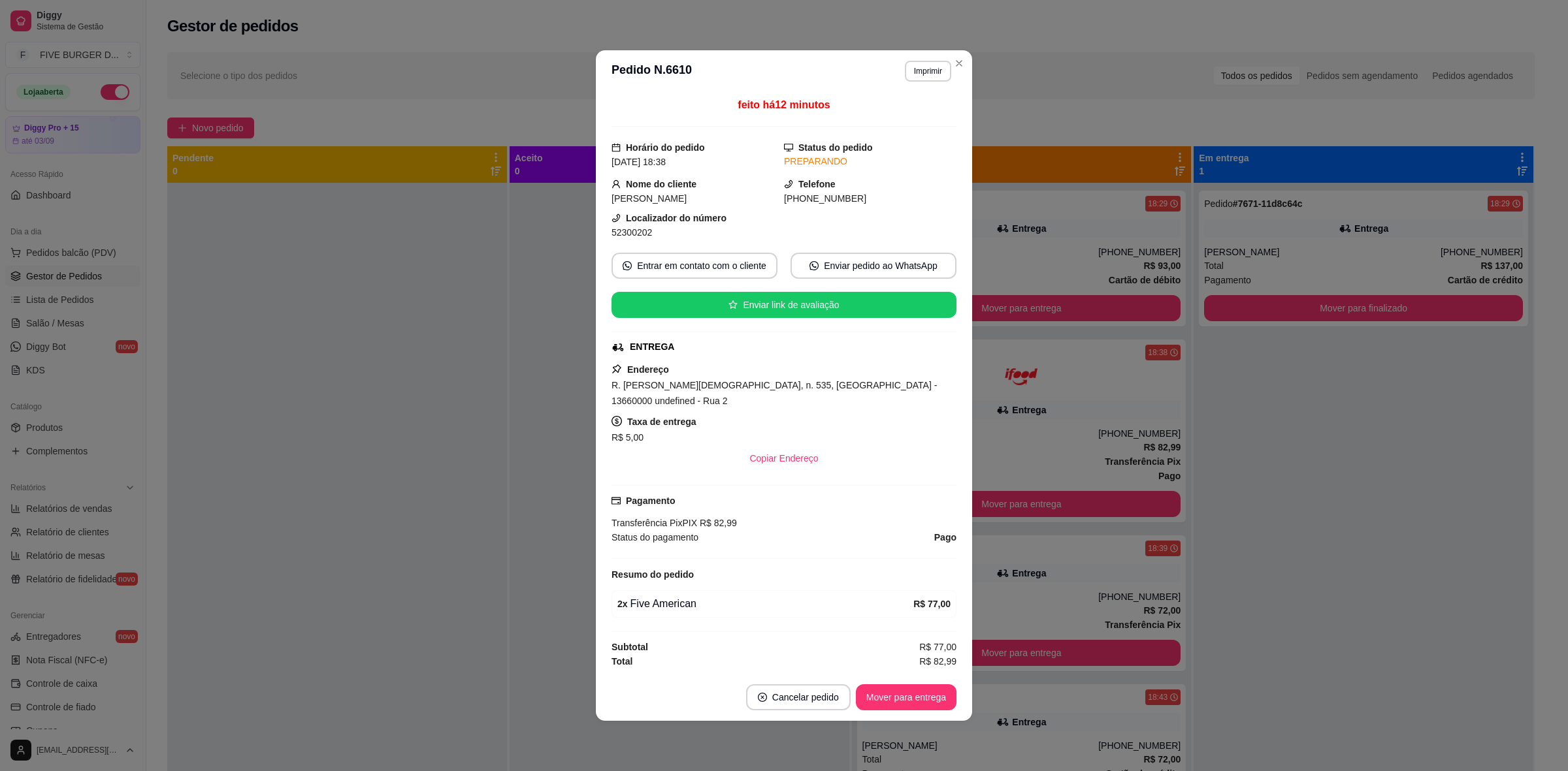
click at [533, 513] on div at bounding box center [679, 568] width 340 height 771
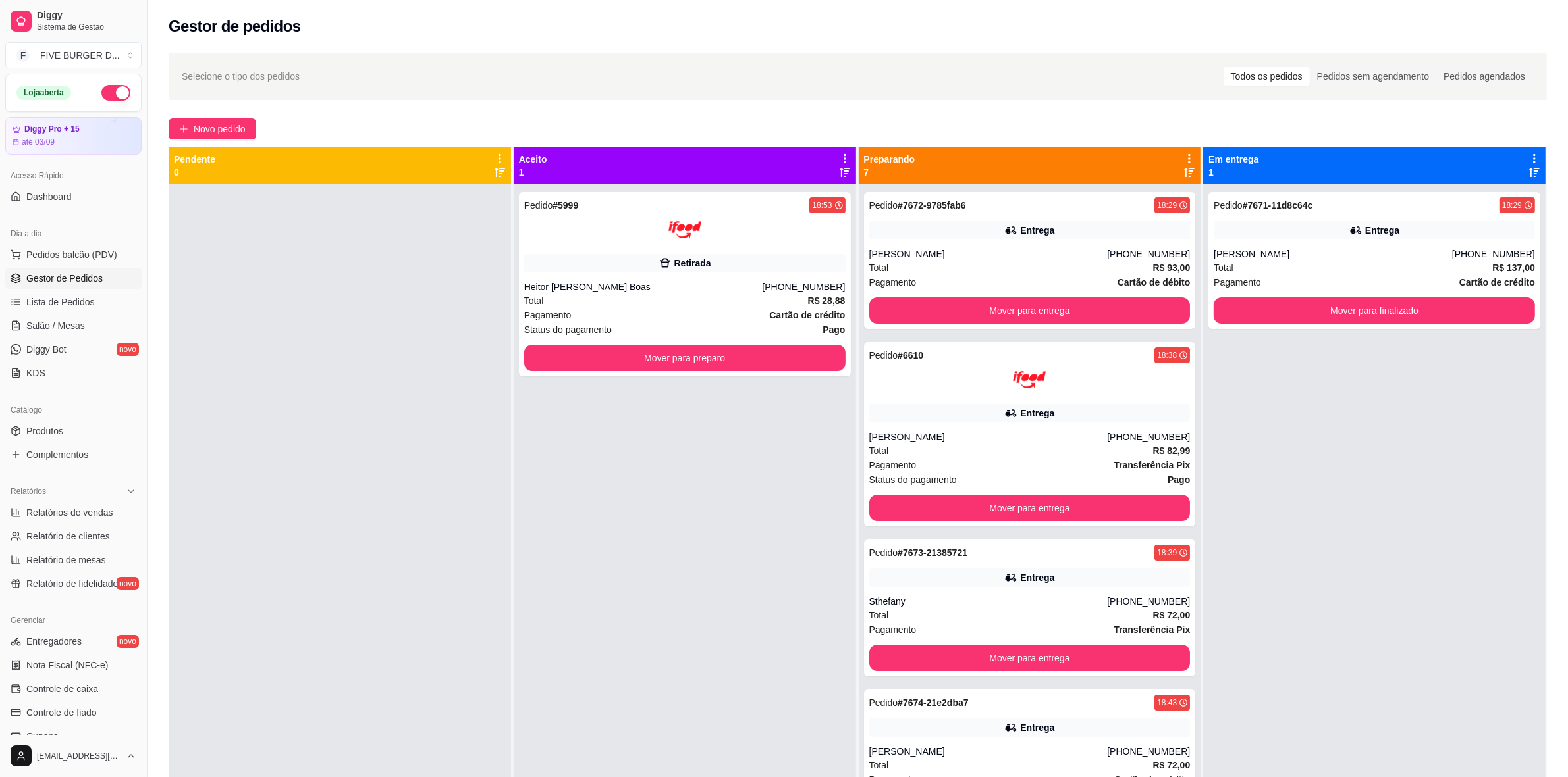
click at [452, 643] on div at bounding box center [339, 573] width 342 height 777
click at [670, 353] on button "Mover para preparo" at bounding box center [684, 358] width 321 height 26
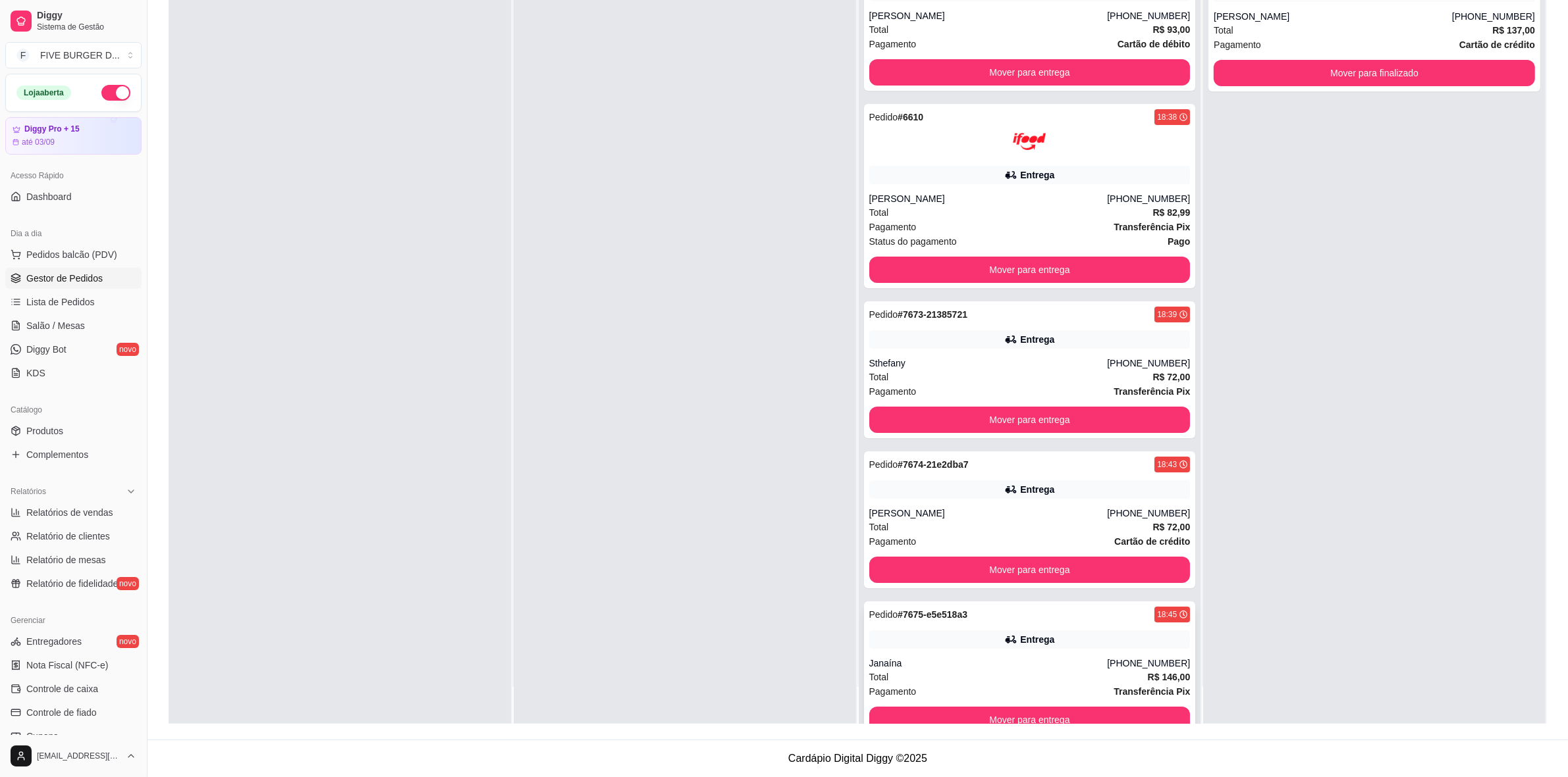
scroll to position [0, 0]
click at [741, 410] on div at bounding box center [684, 335] width 342 height 777
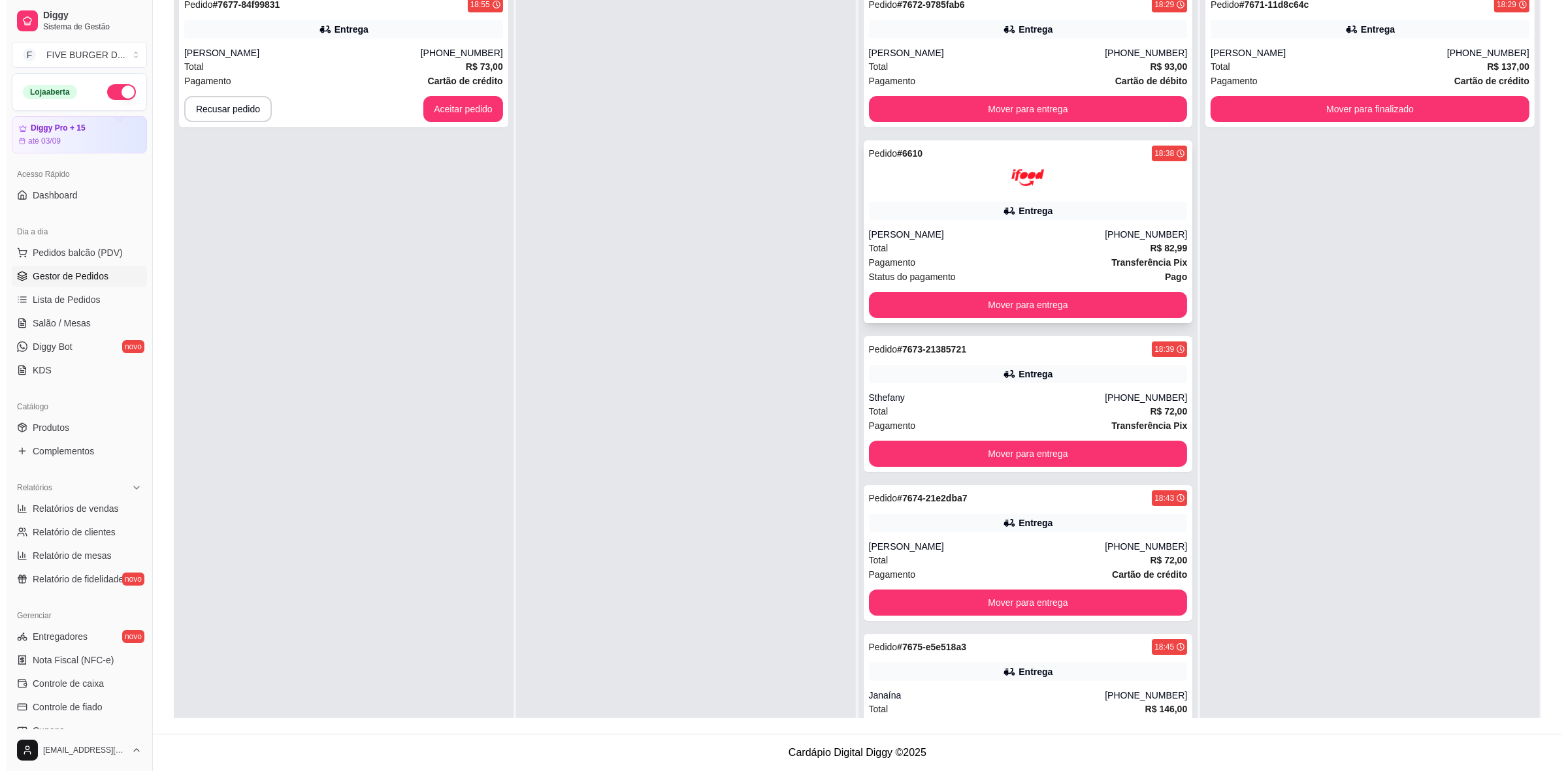
scroll to position [82, 0]
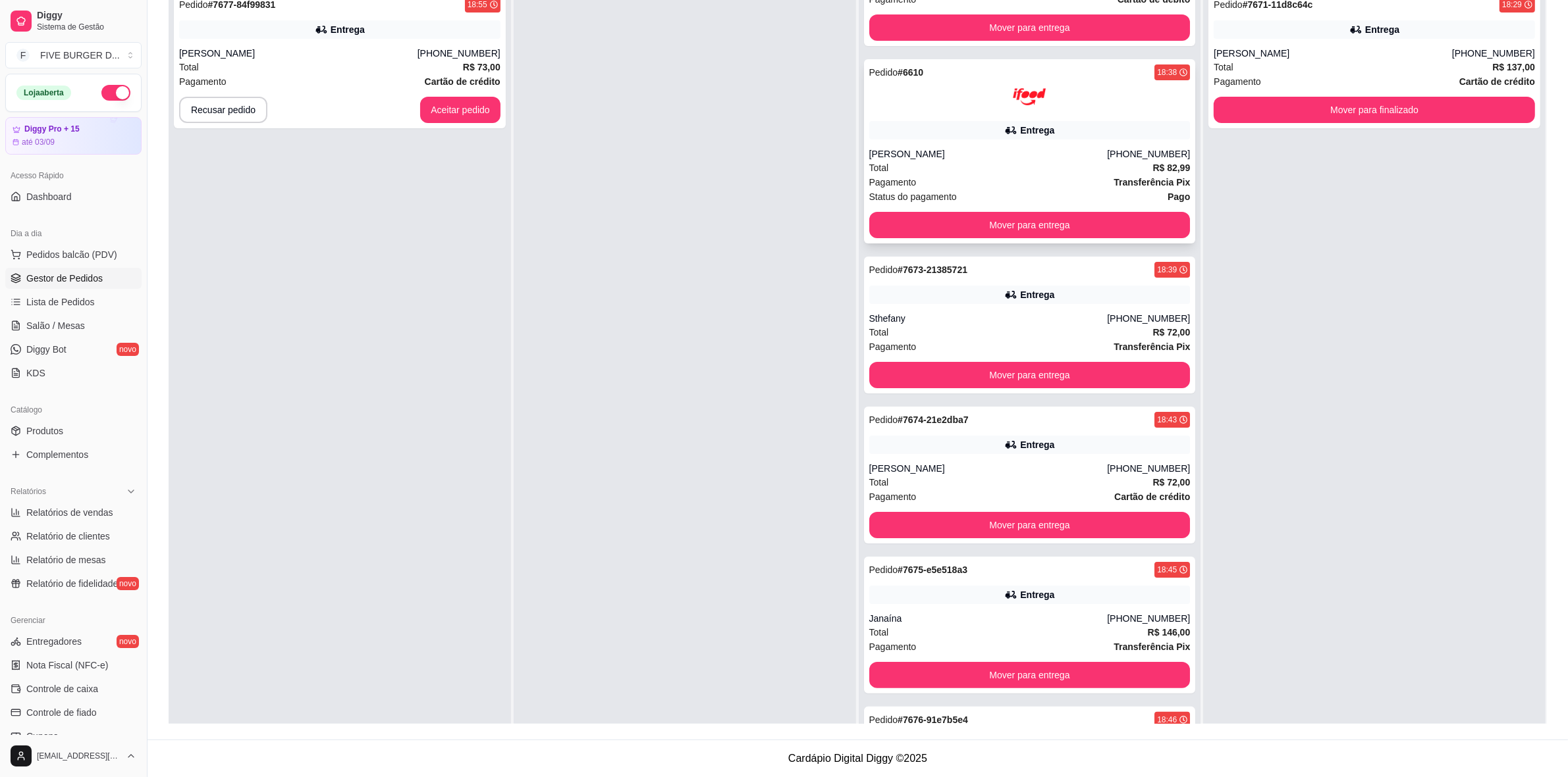
click at [1073, 142] on div "Pedido # 6610 18:38 Entrega [PERSON_NAME] [PHONE_NUMBER] Total R$ 82,99 Pagamen…" at bounding box center [1030, 151] width 332 height 184
click at [955, 303] on div "Entrega" at bounding box center [1030, 294] width 321 height 18
click at [958, 324] on div "Sthefany" at bounding box center [988, 319] width 238 height 13
click at [948, 462] on div "[PERSON_NAME]" at bounding box center [988, 469] width 238 height 13
click at [995, 620] on div "Janaína" at bounding box center [988, 618] width 238 height 13
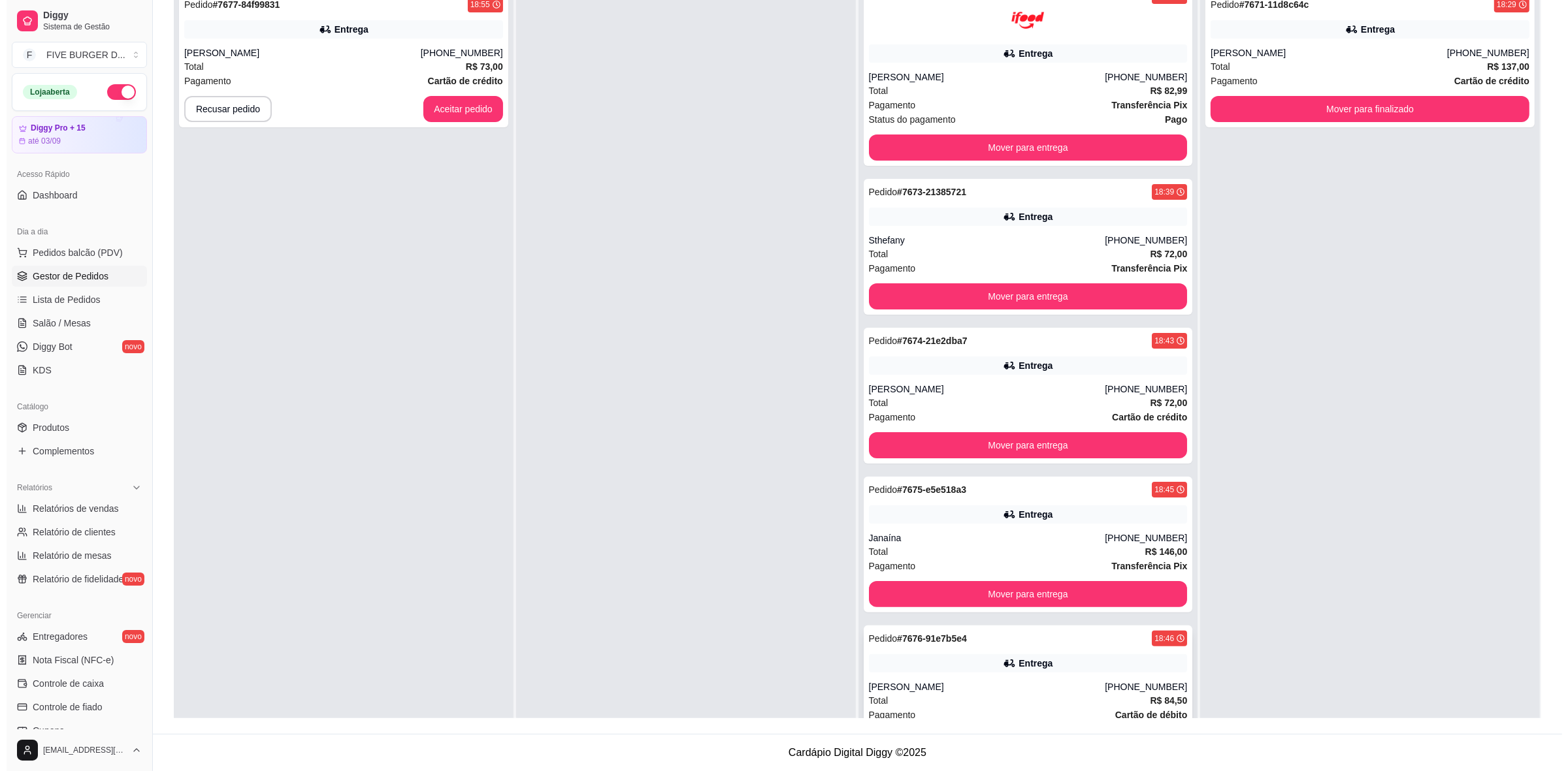
scroll to position [245, 0]
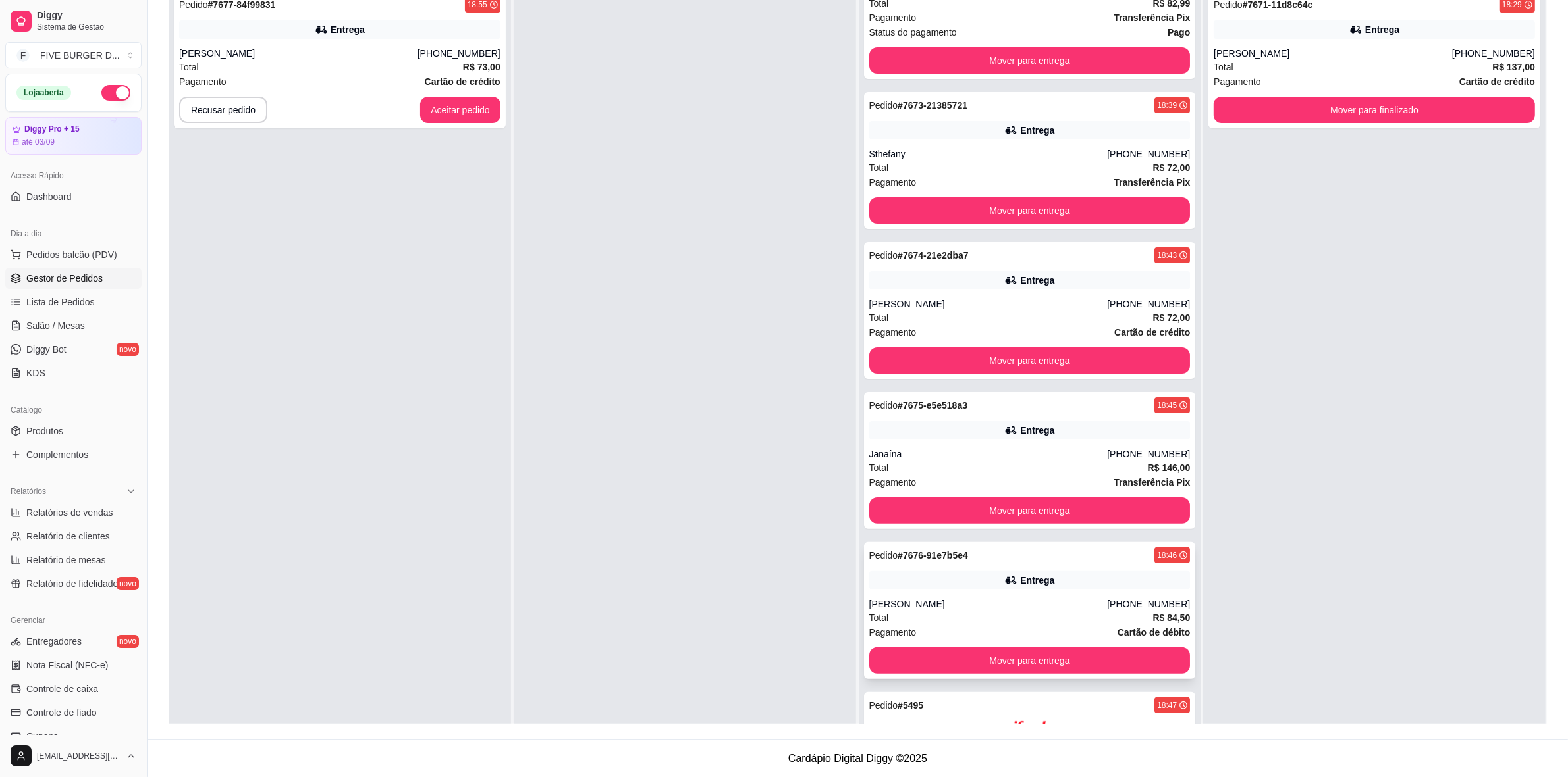
click at [988, 595] on div "Pedido # 7676-91e7b5e4 18:46 Entrega [PERSON_NAME] [PHONE_NUMBER] Total R$ 84,5…" at bounding box center [1030, 611] width 332 height 137
click at [1004, 584] on icon at bounding box center [1010, 580] width 13 height 13
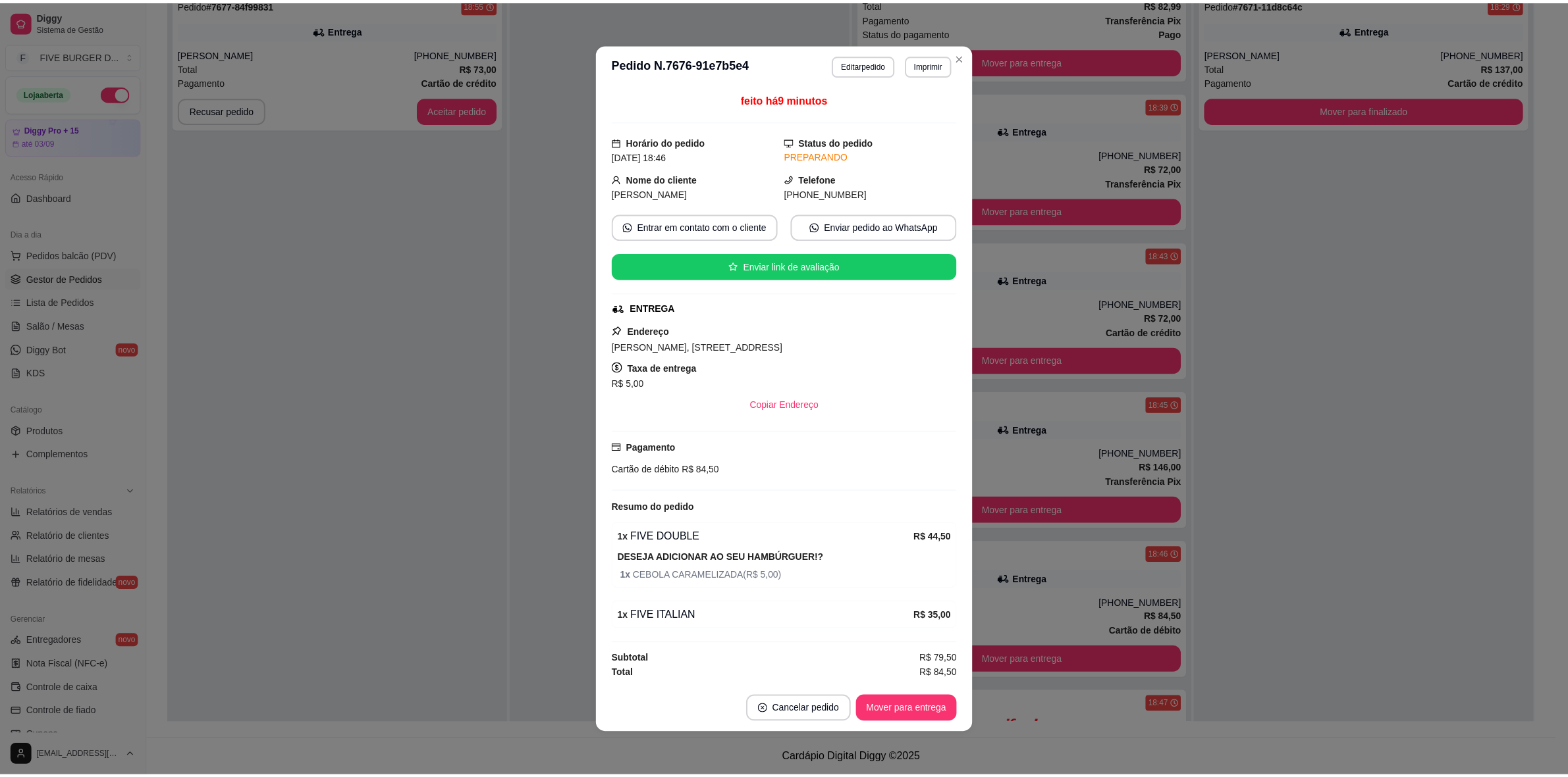
scroll to position [2, 0]
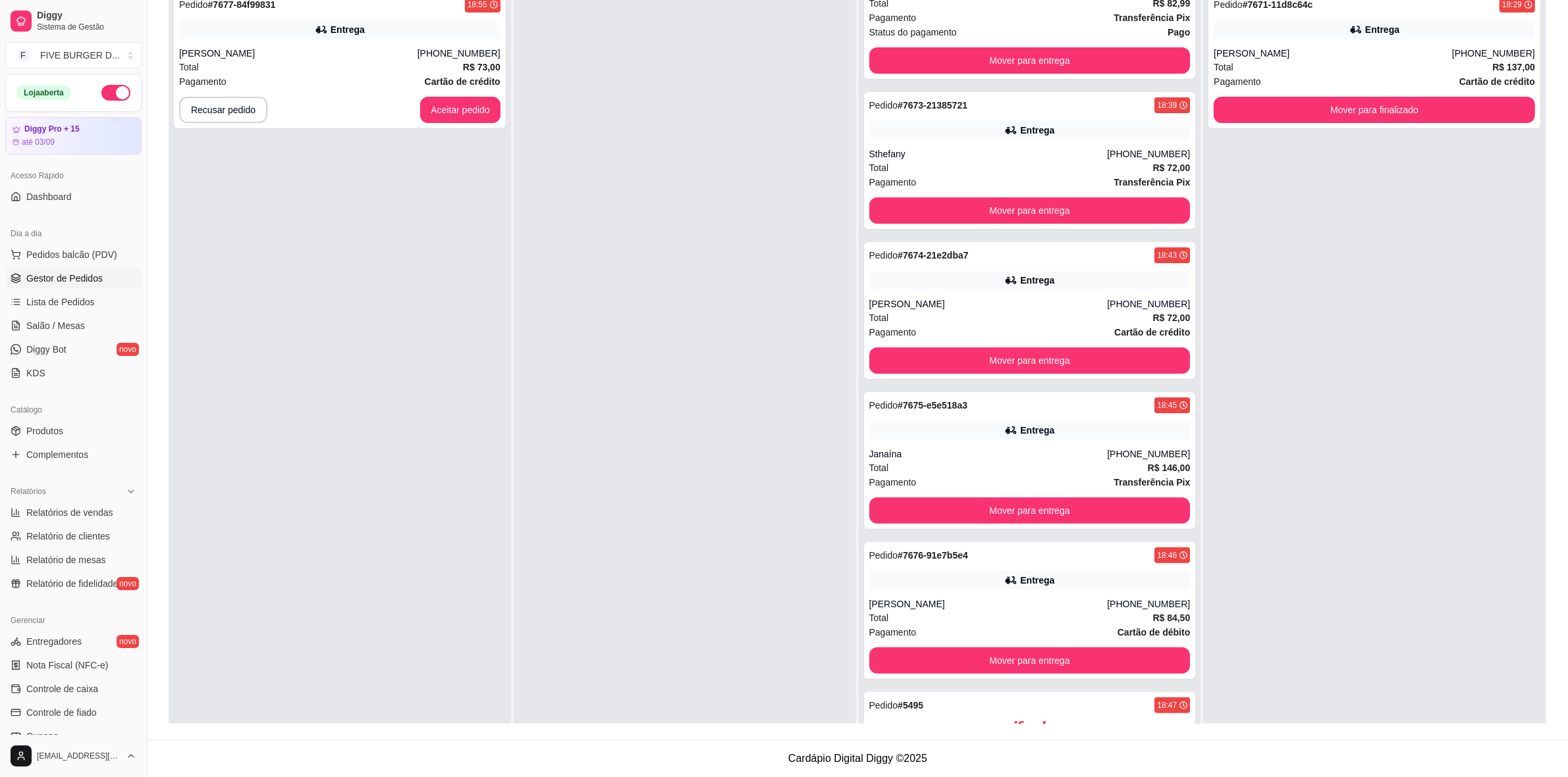
click at [479, 522] on div "Pedido # 7677-84f99831 18:55 Entrega UGO [PHONE_NUMBER] Total R$ 73,00 Pagament…" at bounding box center [339, 372] width 342 height 777
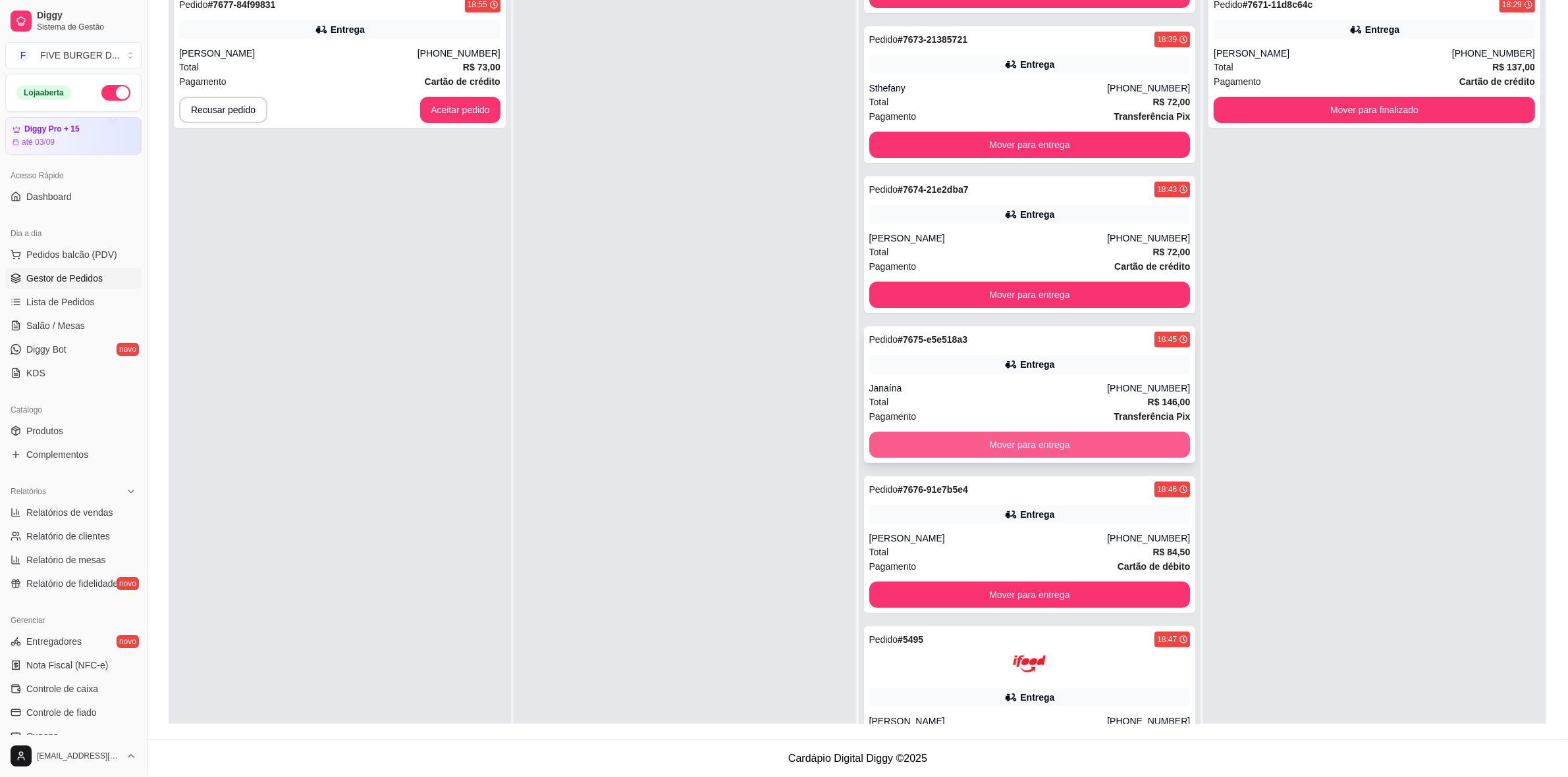
scroll to position [411, 0]
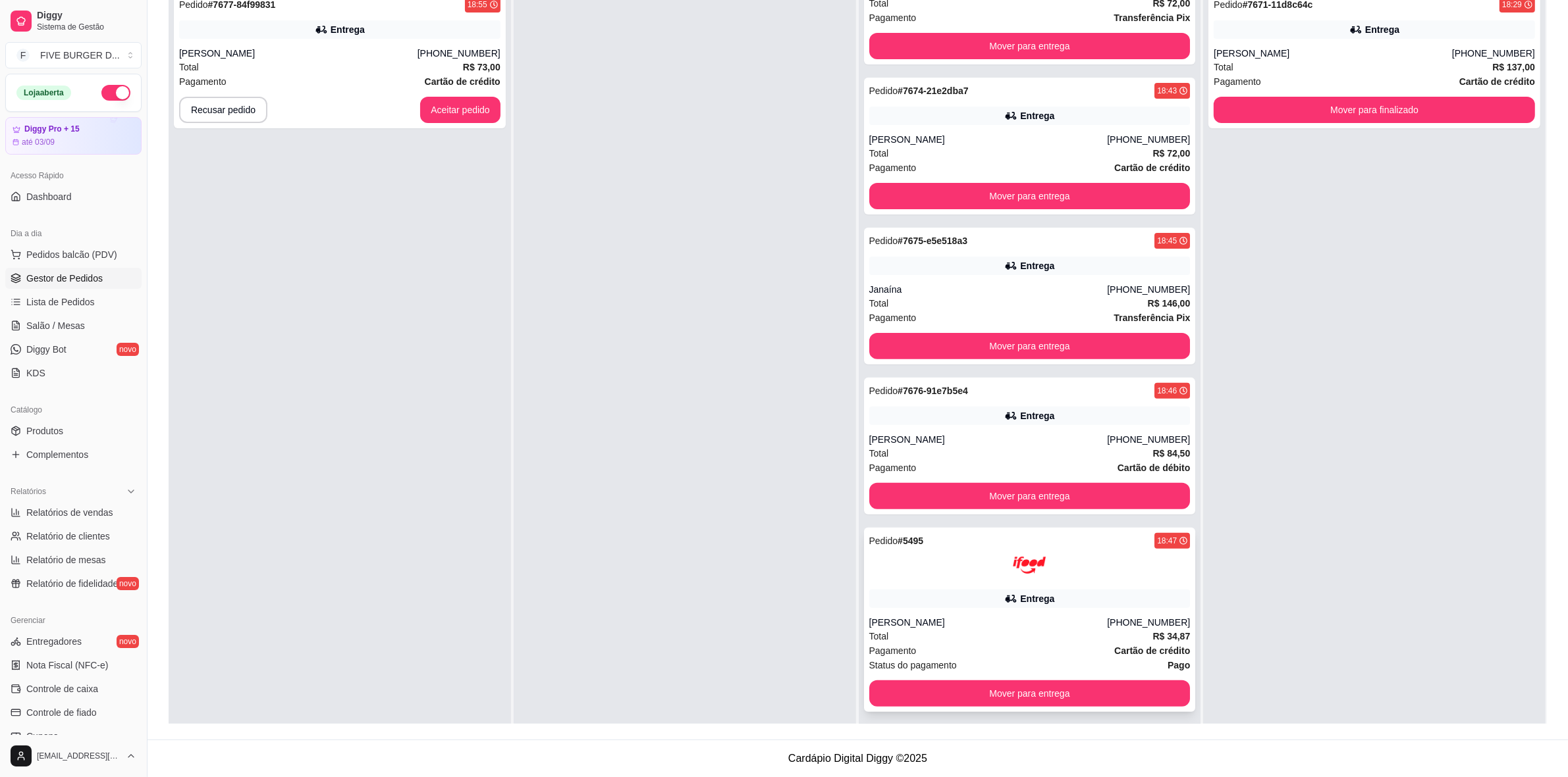
click at [921, 608] on div "Entrega" at bounding box center [1030, 598] width 321 height 18
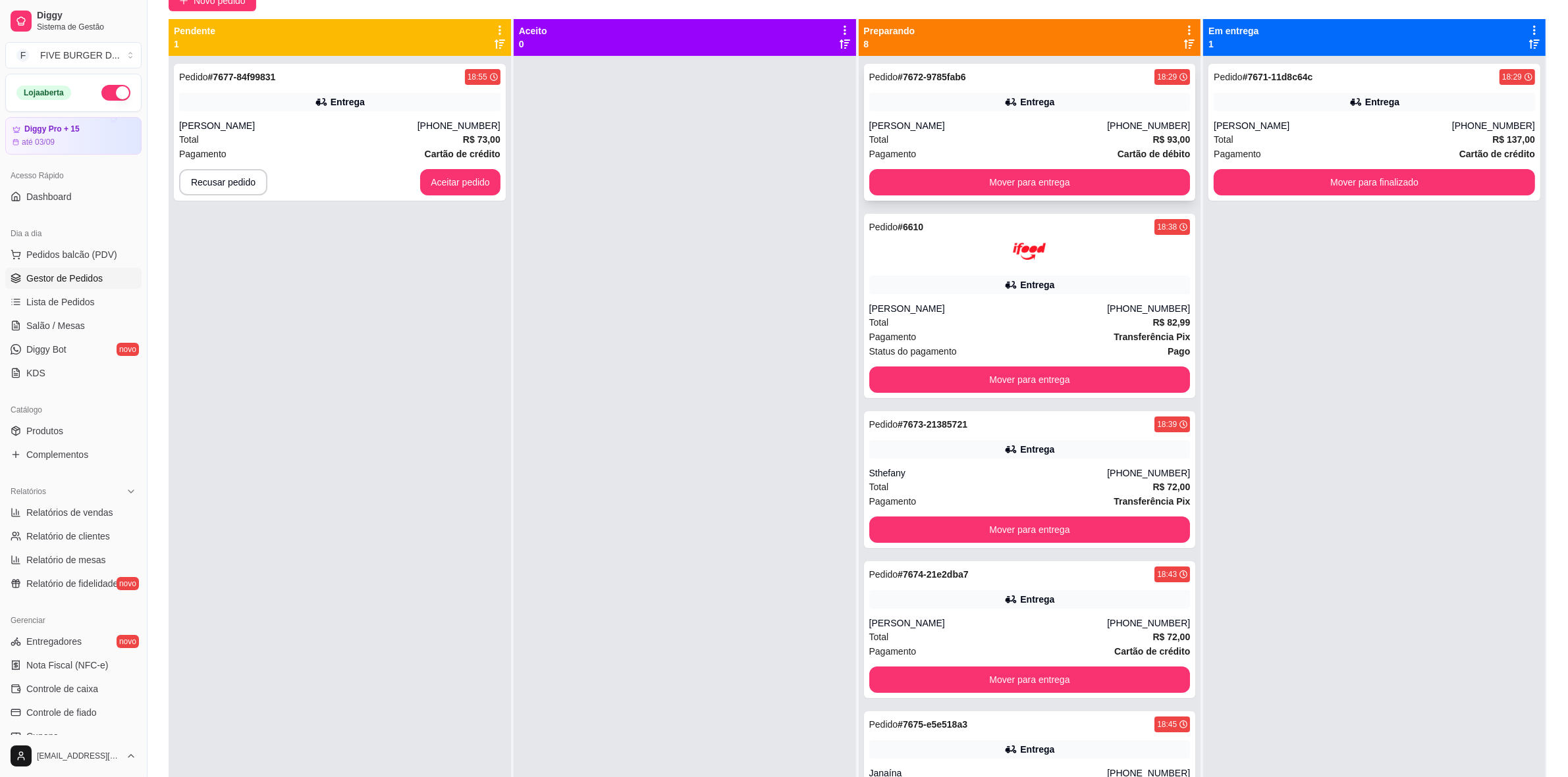
scroll to position [36, 0]
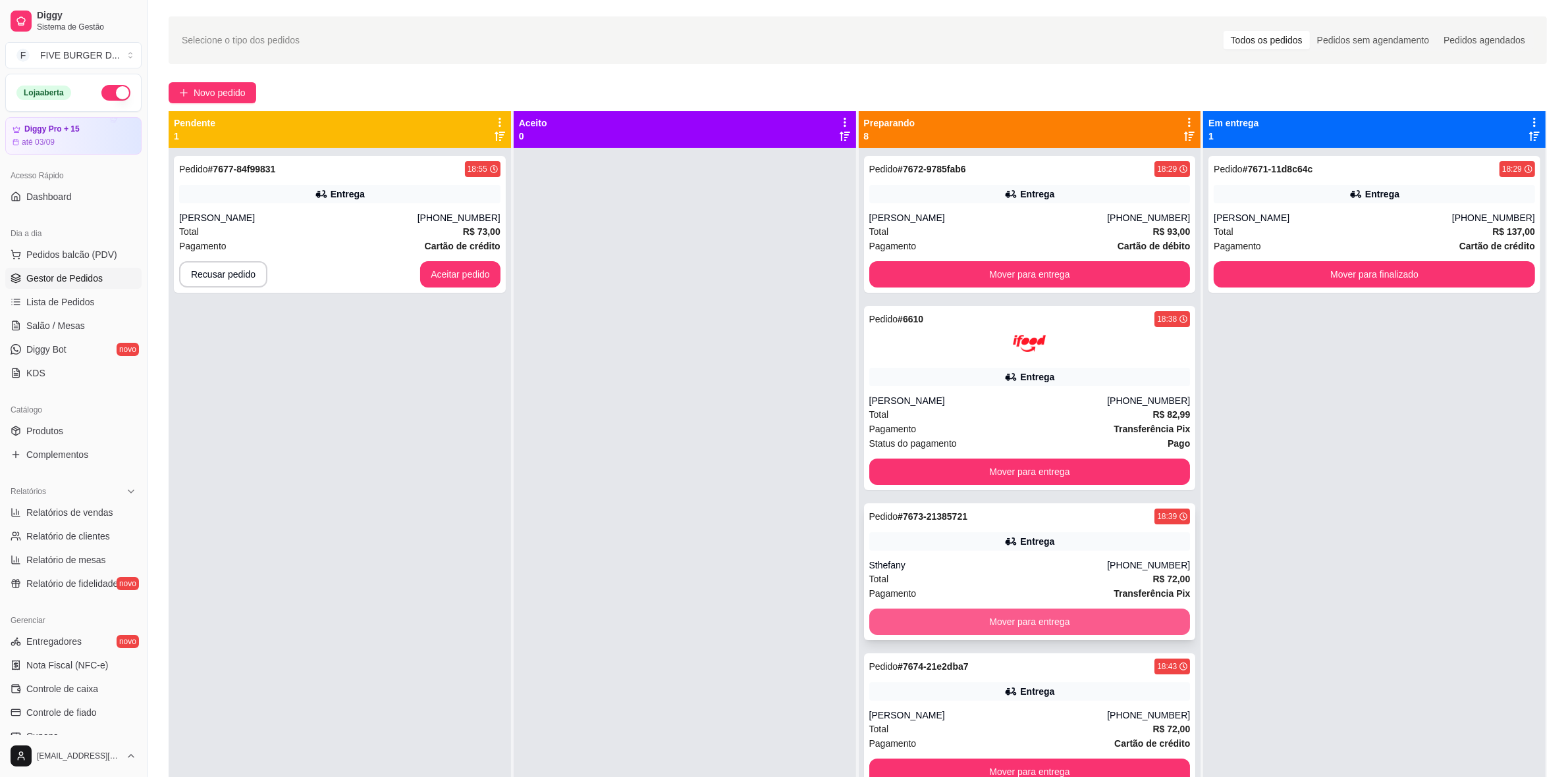
click at [1038, 622] on button "Mover para entrega" at bounding box center [1030, 621] width 321 height 26
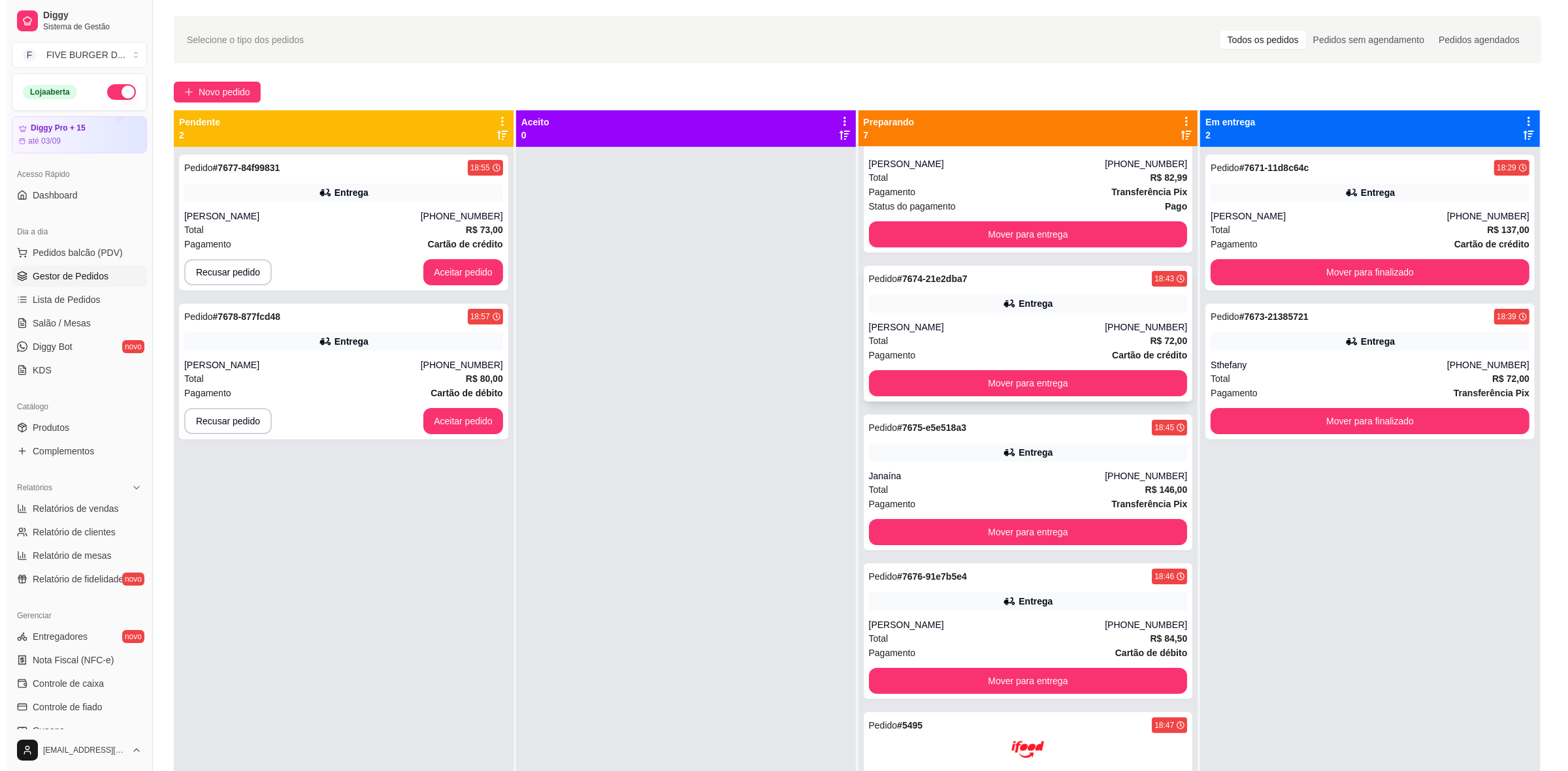
scroll to position [326, 0]
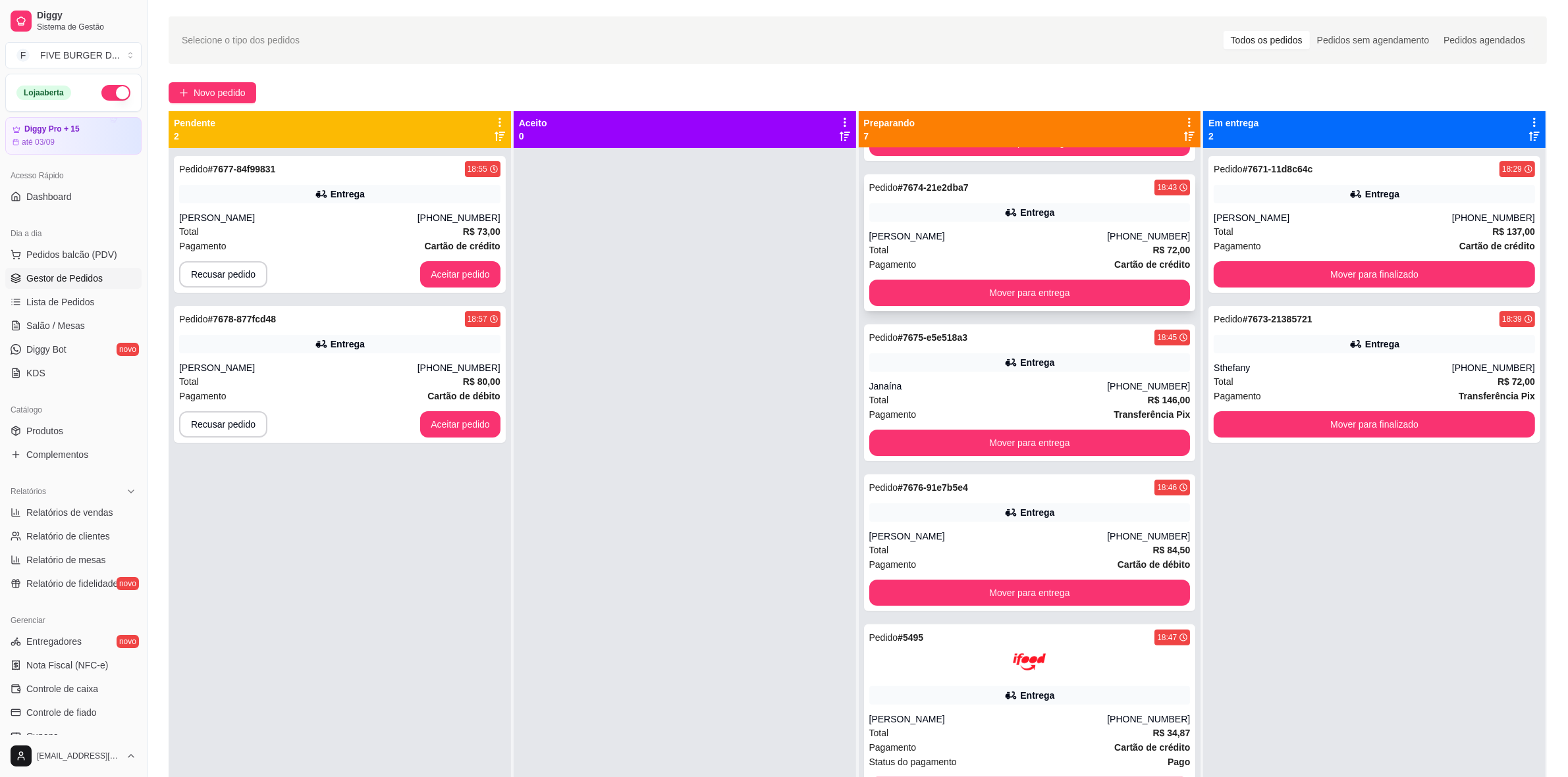
click at [922, 531] on div "[PERSON_NAME]" at bounding box center [988, 536] width 238 height 13
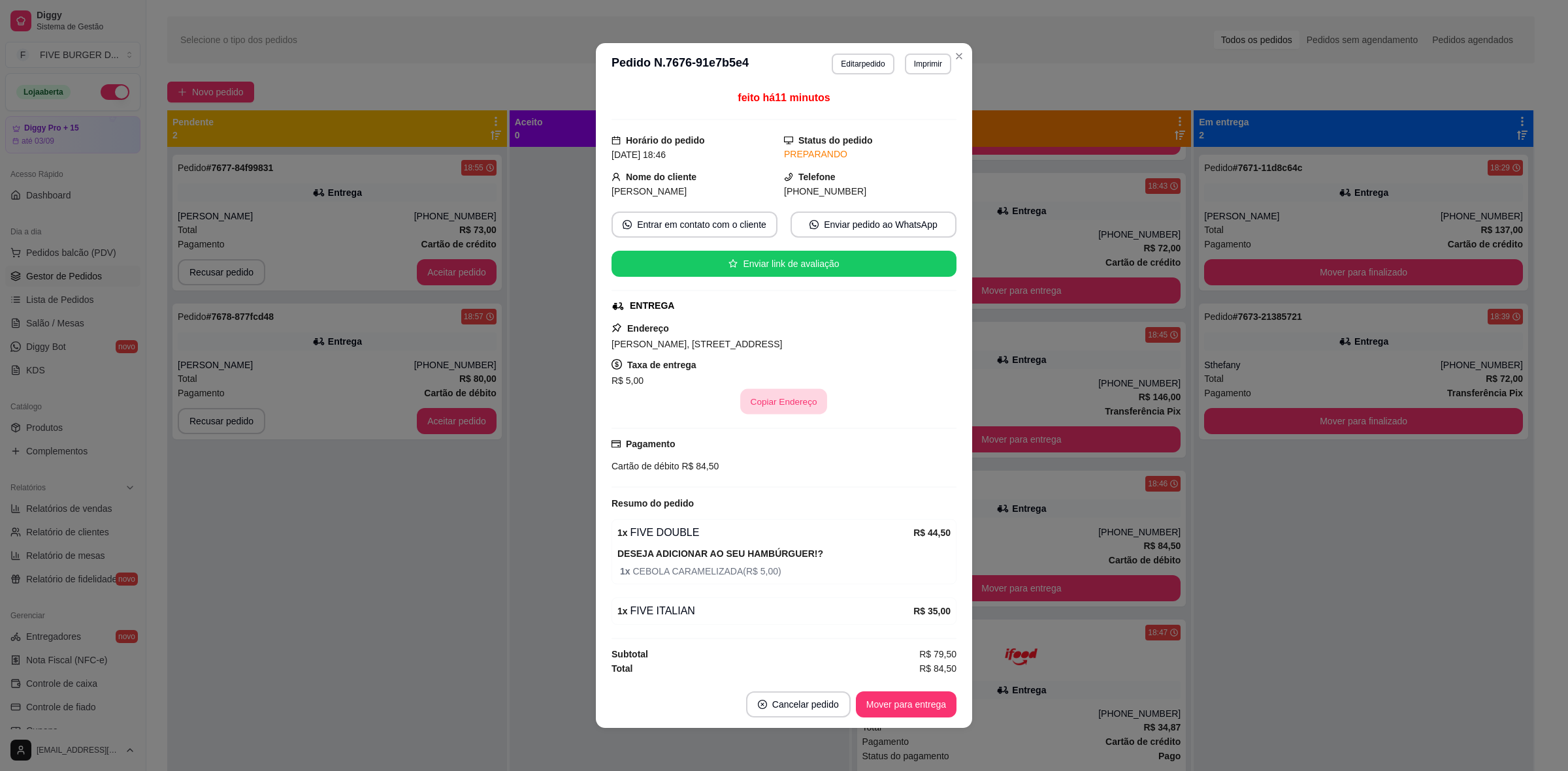
click at [784, 408] on button "Copiar Endereço" at bounding box center [784, 402] width 87 height 26
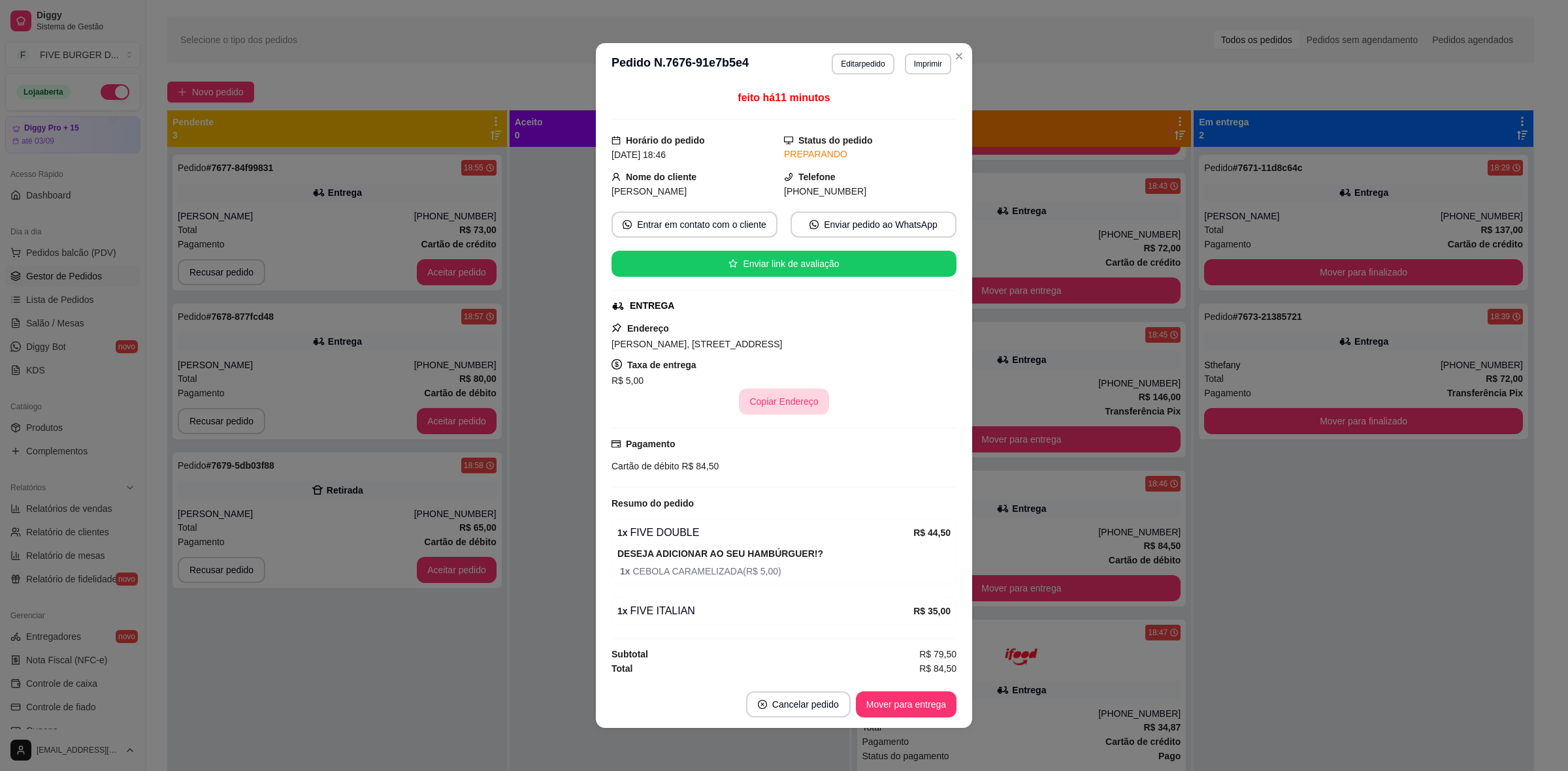
click at [792, 393] on button "Copiar Endereço" at bounding box center [784, 401] width 90 height 26
click at [850, 67] on button "Editar pedido" at bounding box center [863, 64] width 61 height 20
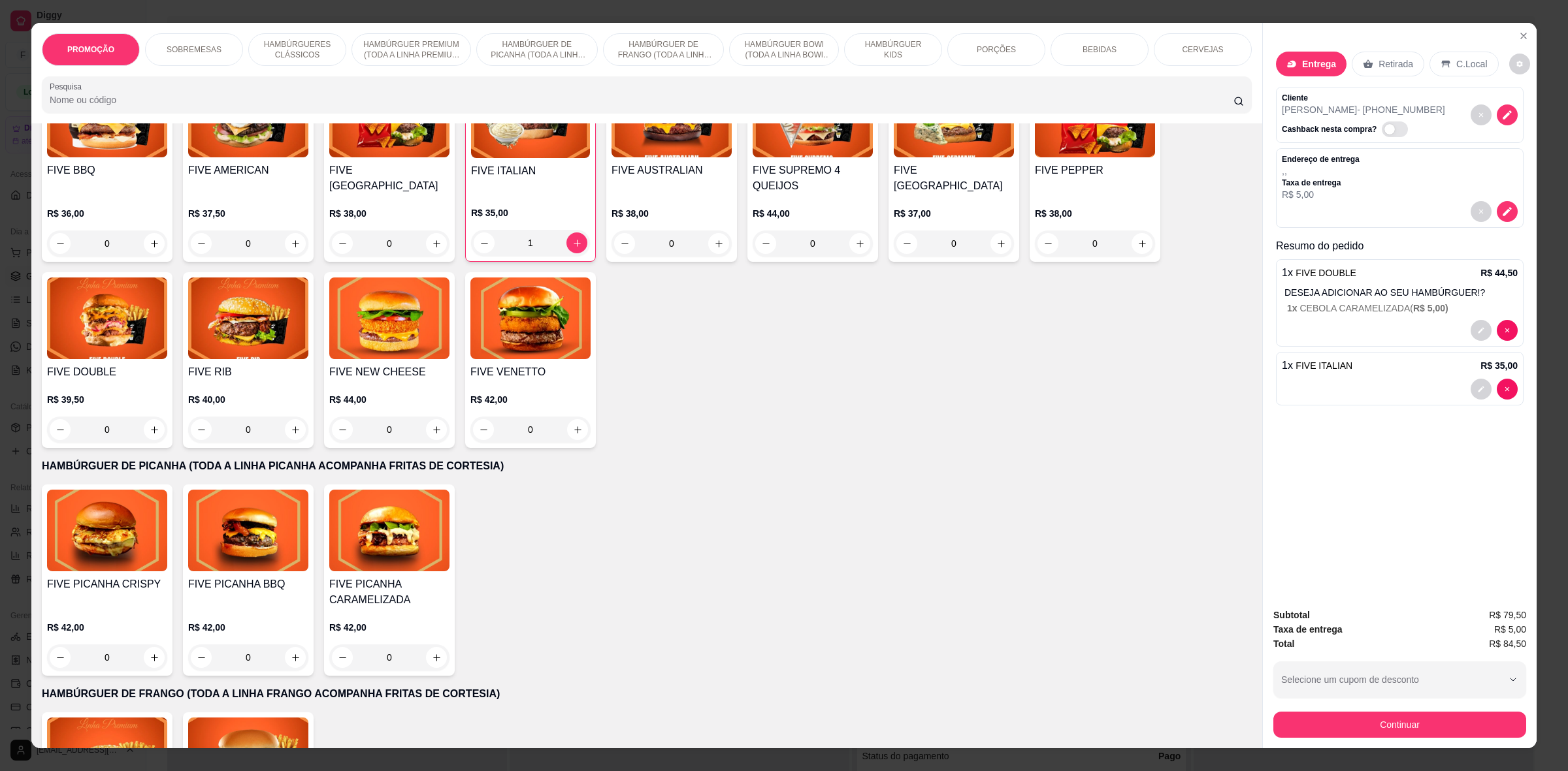
scroll to position [735, 0]
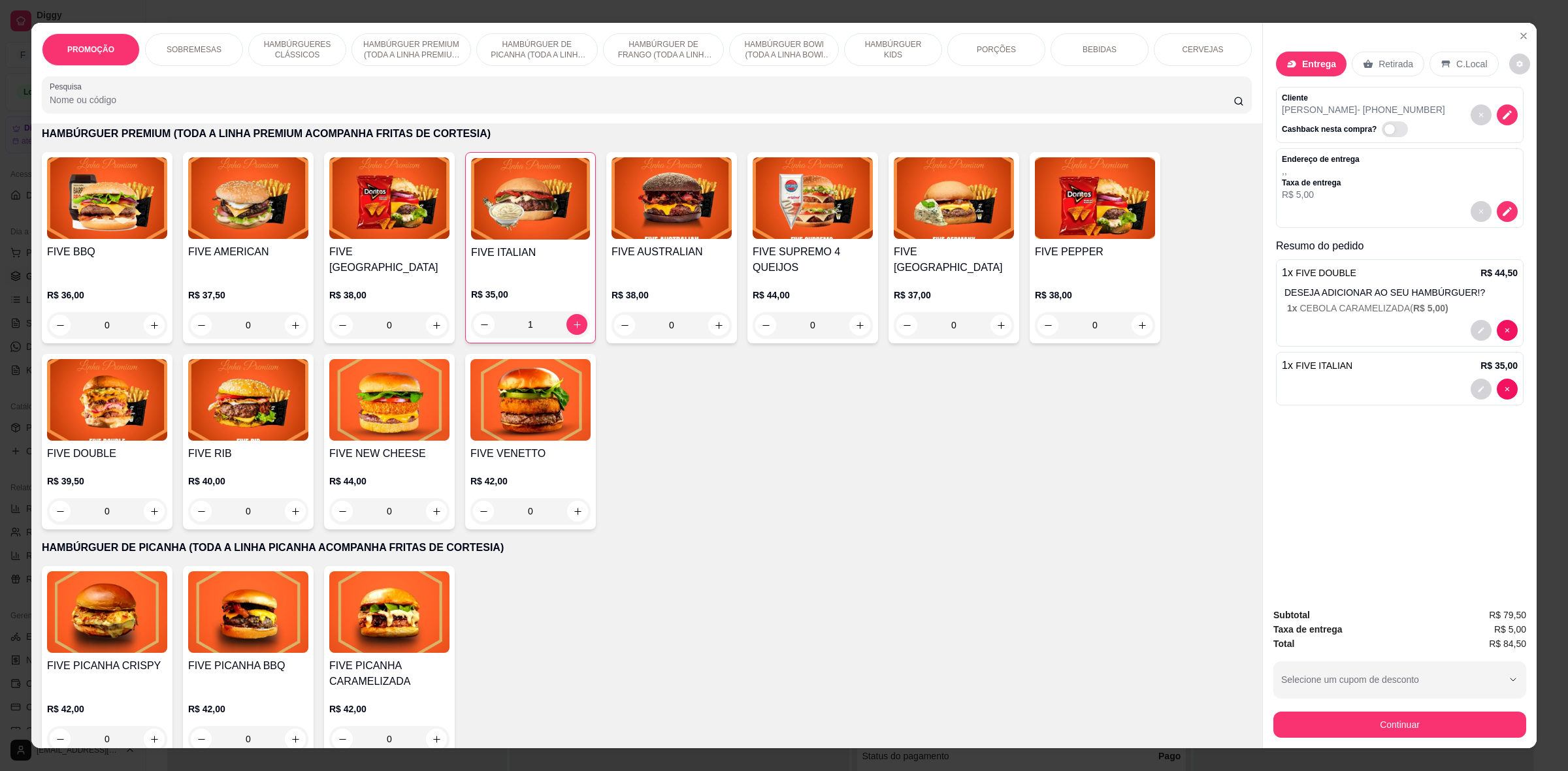
click at [574, 333] on div "1" at bounding box center [530, 324] width 119 height 26
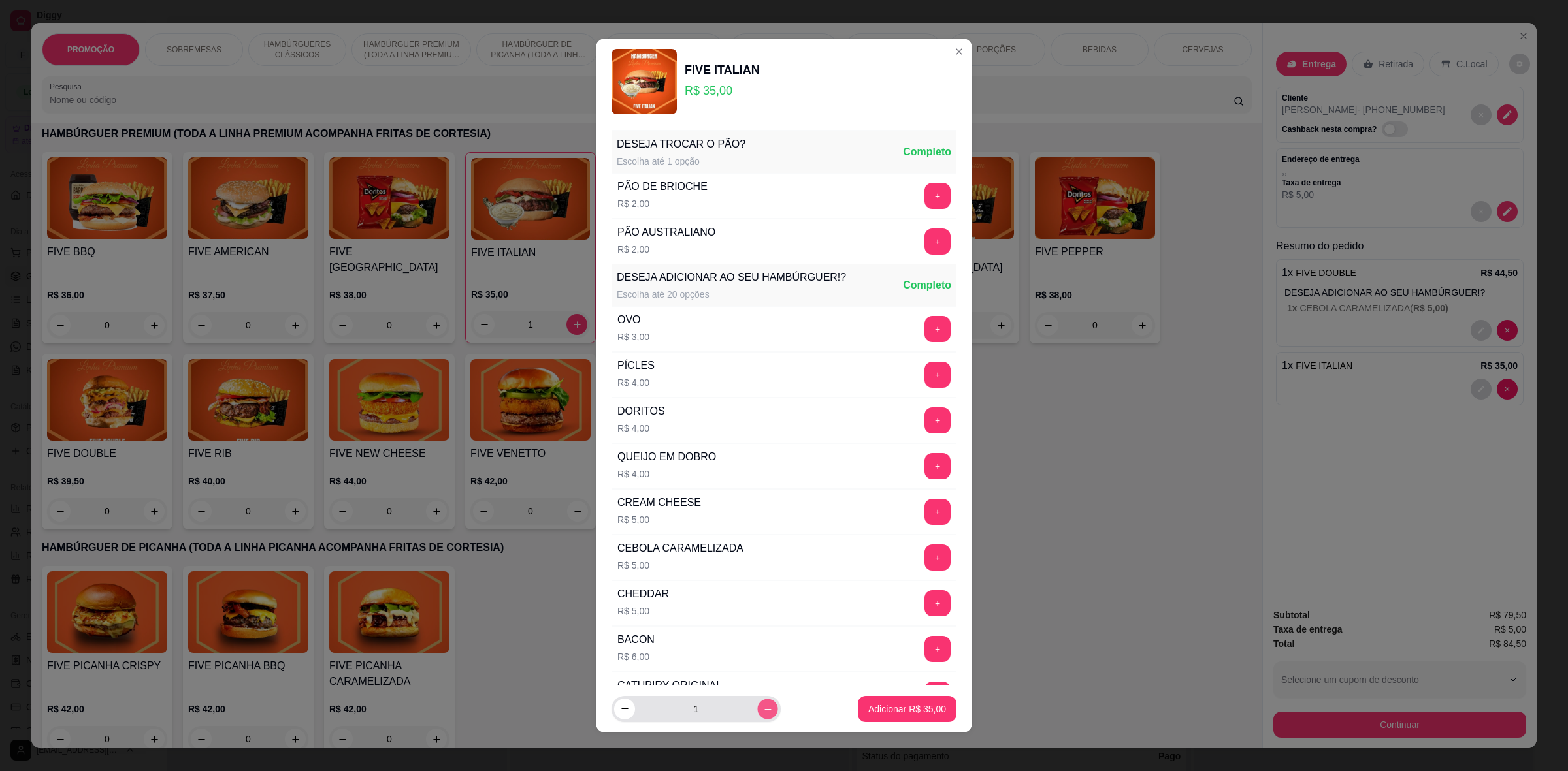
click at [763, 711] on icon "increase-product-quantity" at bounding box center [768, 709] width 10 height 10
type input "2"
click at [927, 712] on button "Adicionar R$ 70,00" at bounding box center [907, 709] width 98 height 26
type input "3"
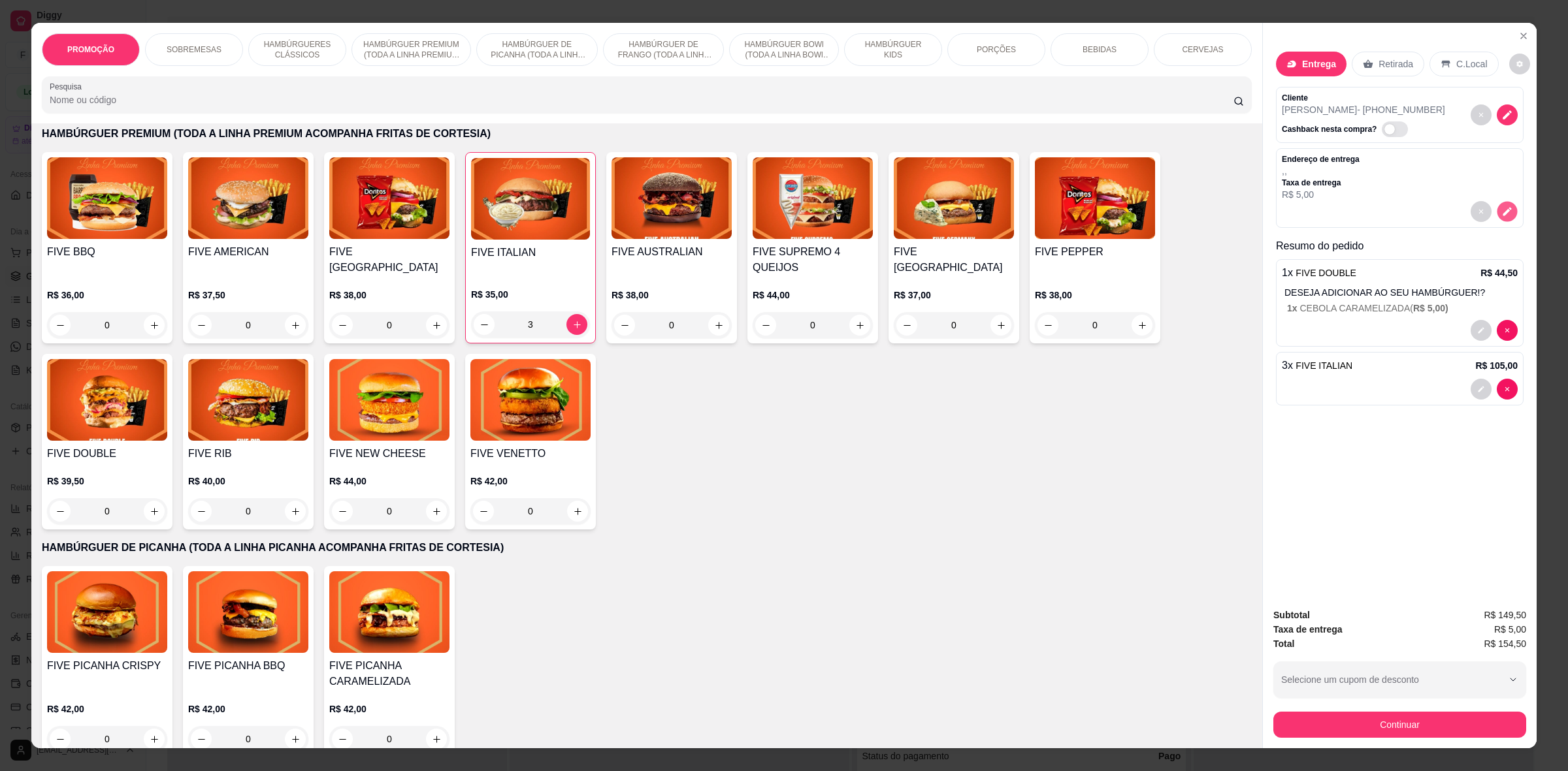
click at [1502, 213] on icon "decrease-product-quantity" at bounding box center [1506, 211] width 9 height 9
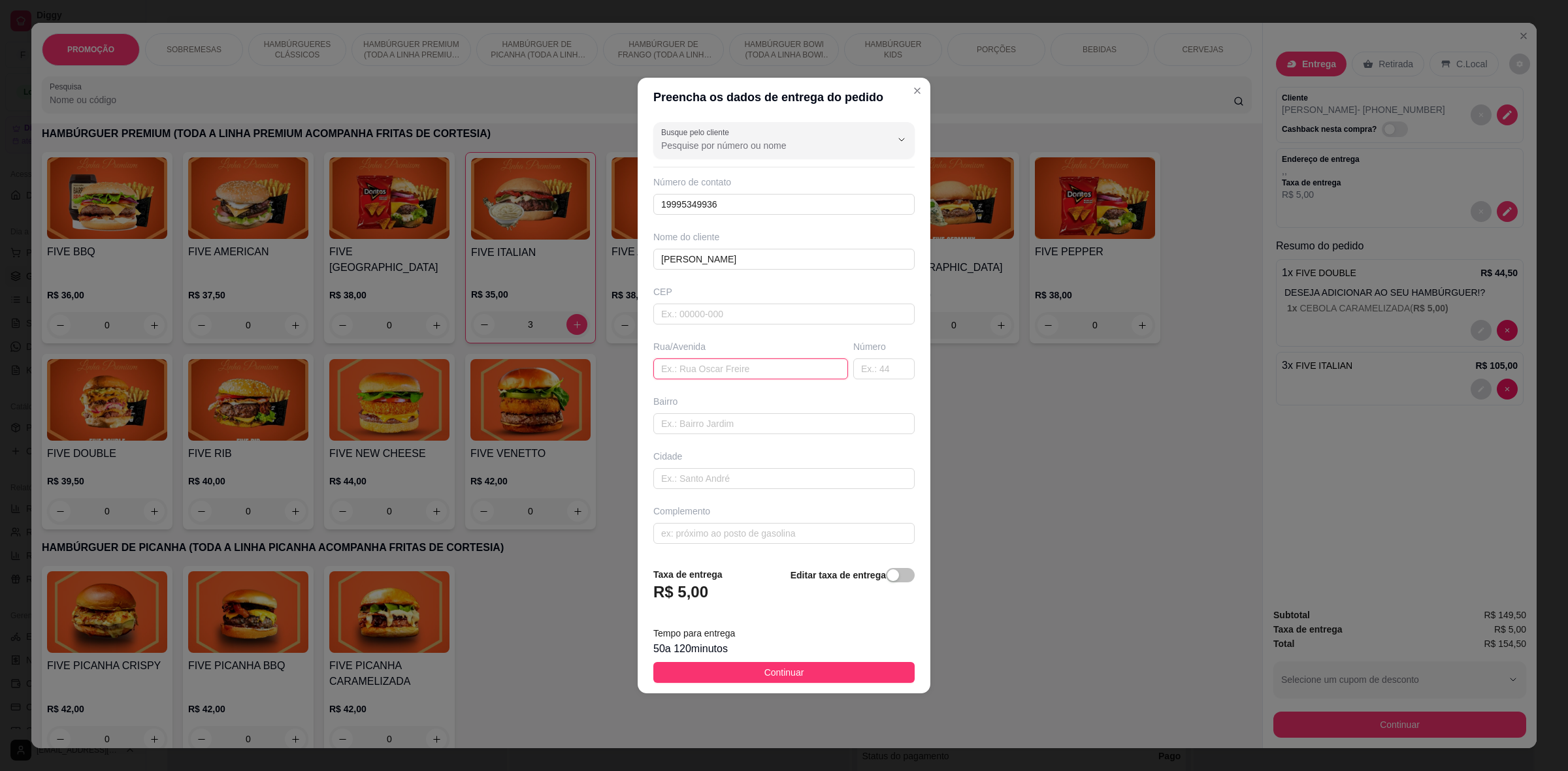
click at [710, 370] on input "text" at bounding box center [750, 368] width 194 height 21
paste input "[PERSON_NAME], [STREET_ADDRESS]"
type input "[PERSON_NAME], [STREET_ADDRESS]"
click at [887, 581] on div "button" at bounding box center [893, 575] width 12 height 12
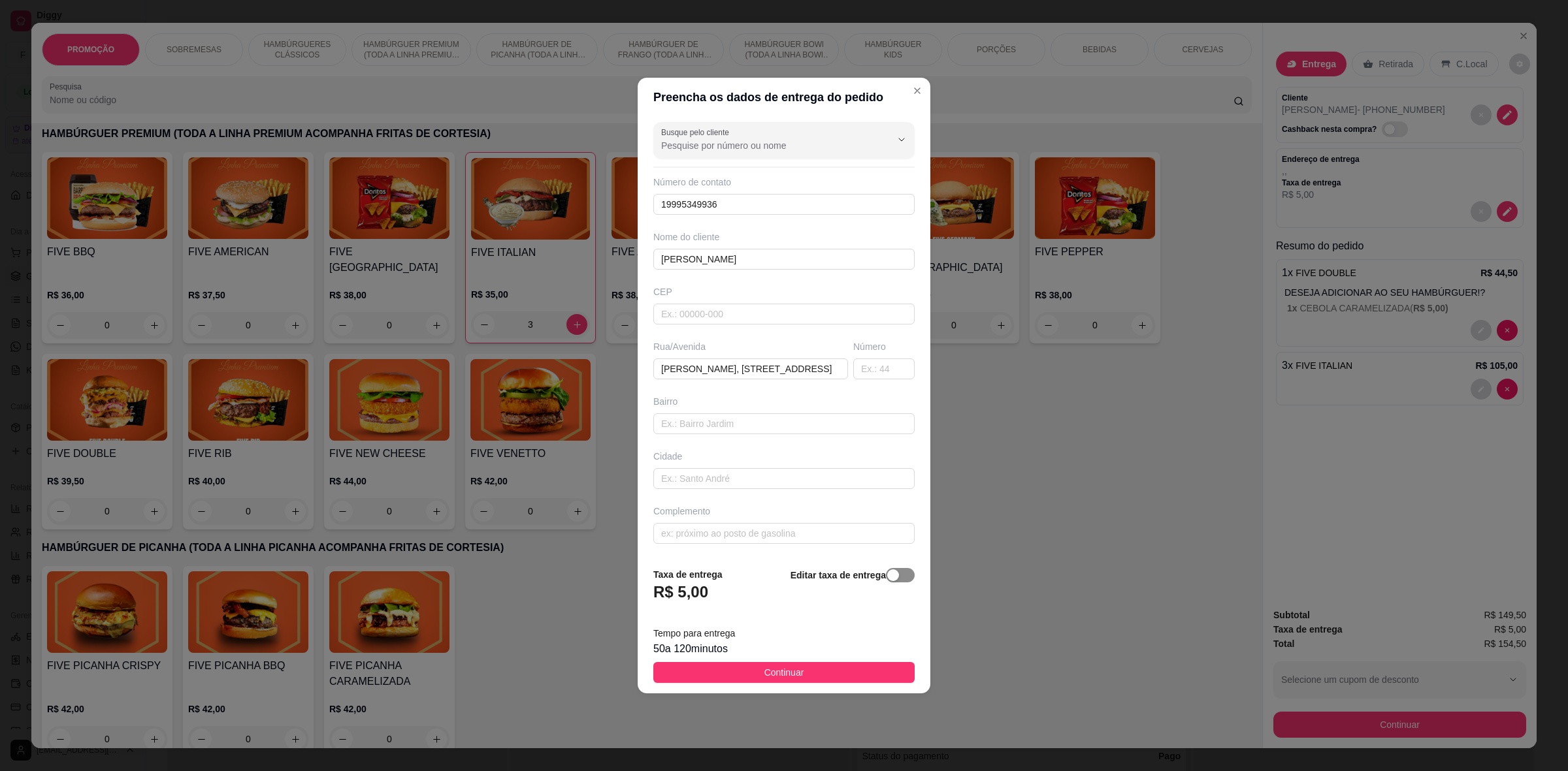
scroll to position [0, 0]
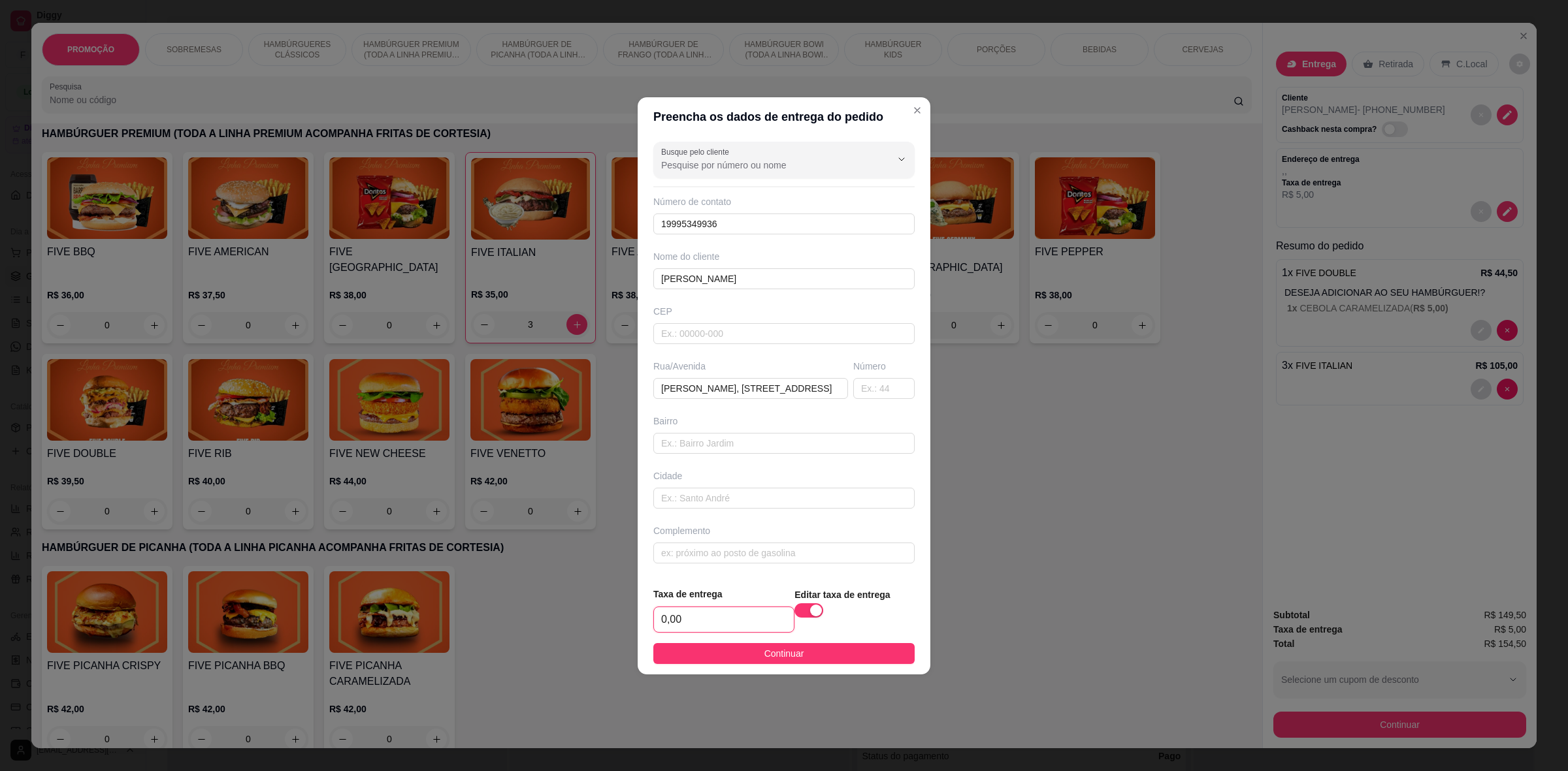
drag, startPoint x: 702, startPoint y: 626, endPoint x: 547, endPoint y: 612, distance: 155.6
click at [599, 624] on div "Preencha os dados de entrega do pedido Busque pelo cliente Número de contato 19…" at bounding box center [784, 386] width 1568 height 771
type input "5,00"
click at [723, 662] on button "Continuar" at bounding box center [784, 653] width 261 height 21
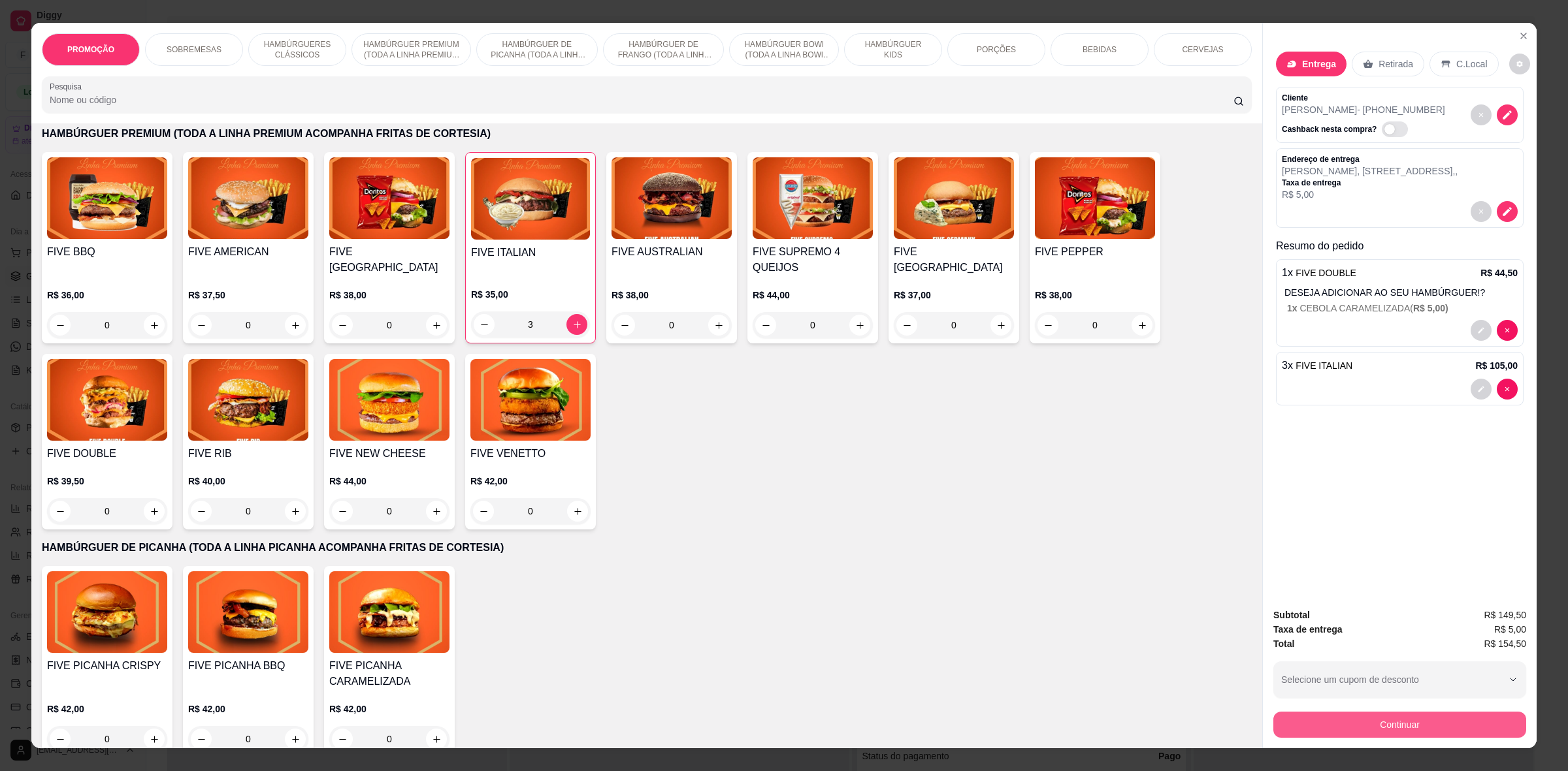
click at [1412, 736] on button "Continuar" at bounding box center [1399, 724] width 253 height 26
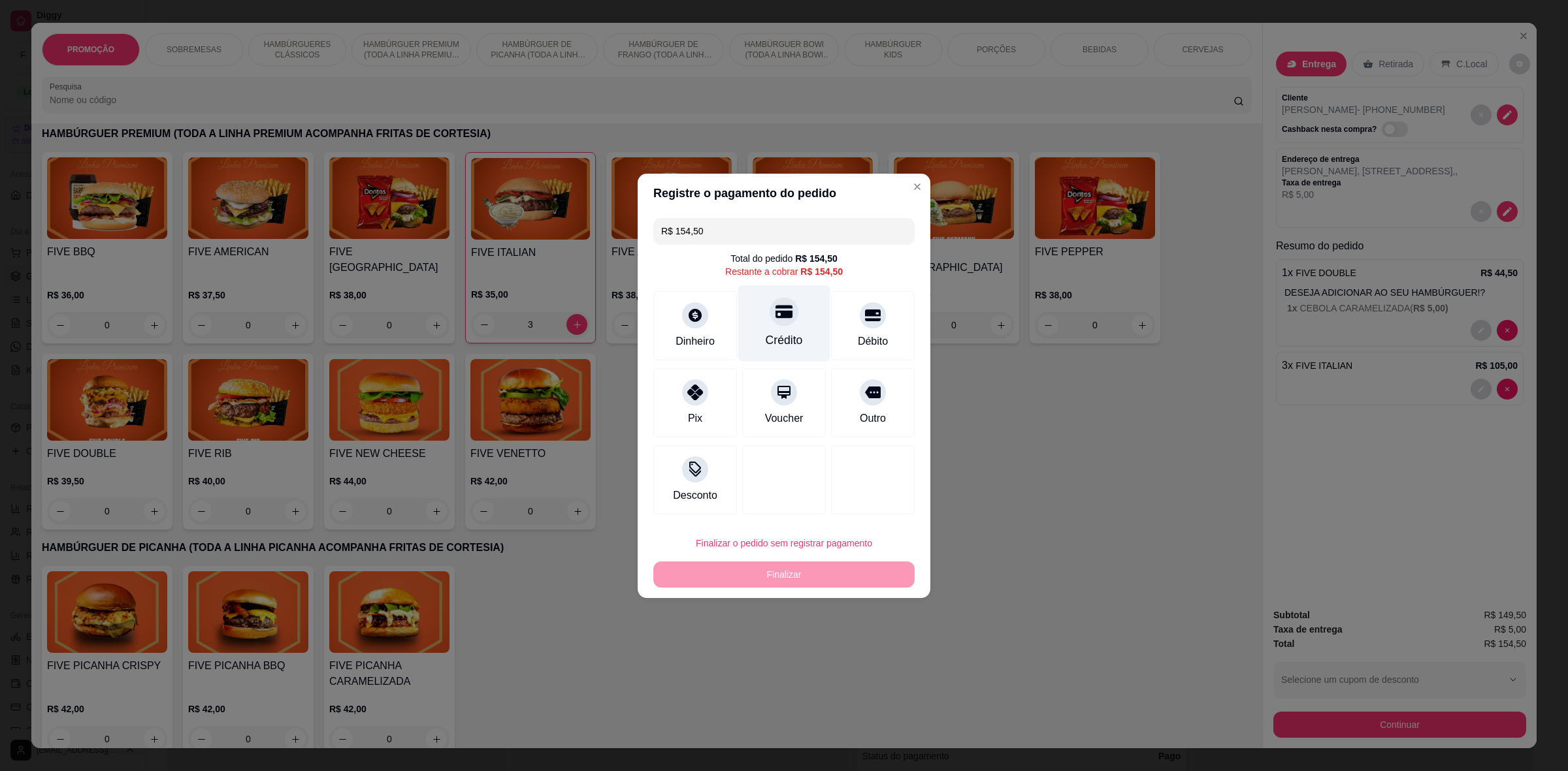
click at [767, 343] on div "Crédito" at bounding box center [784, 340] width 37 height 17
type input "R$ 0,00"
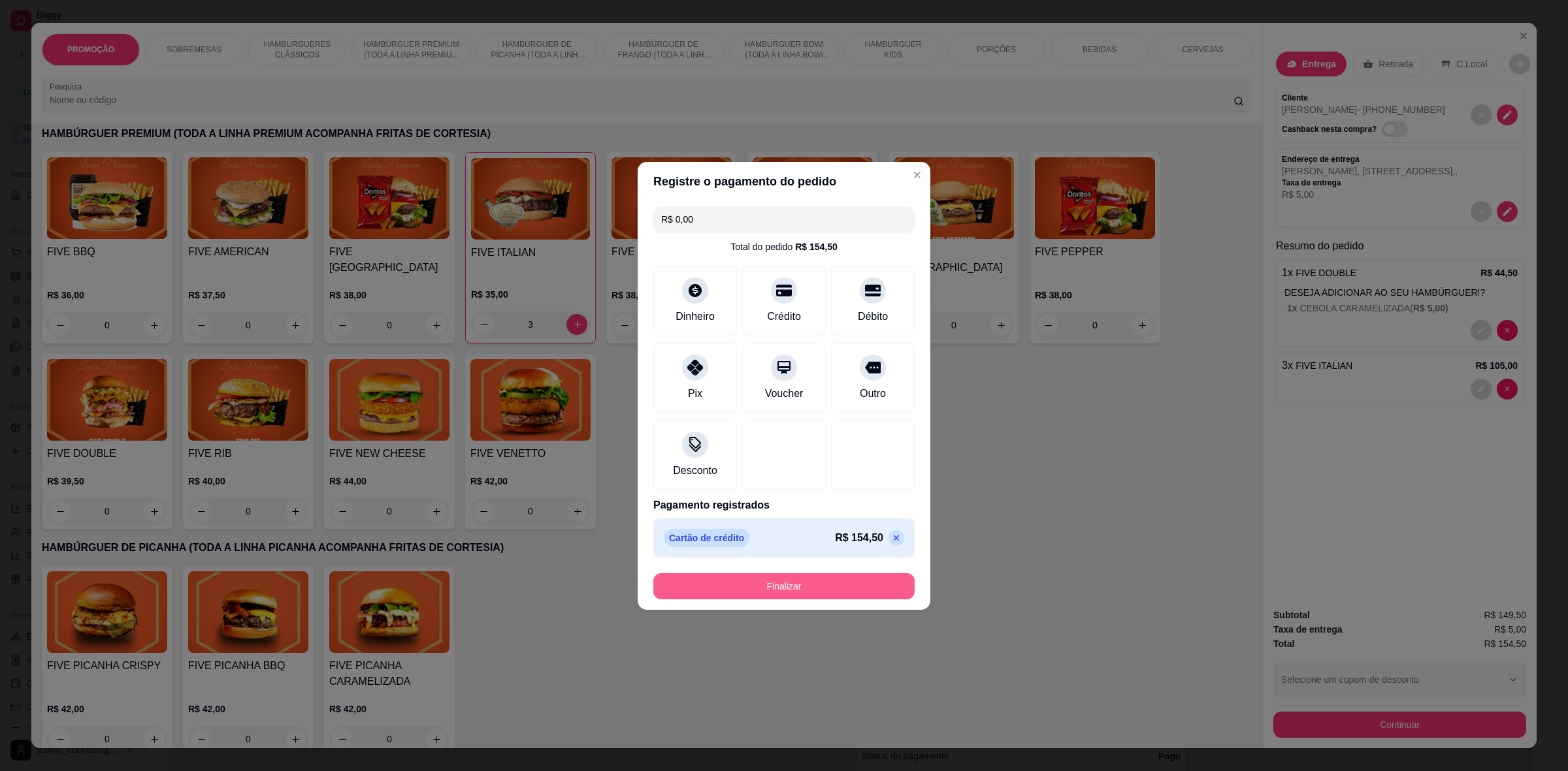
click at [816, 584] on button "Finalizar" at bounding box center [784, 586] width 261 height 26
type input "0"
type input "-R$ 154,50"
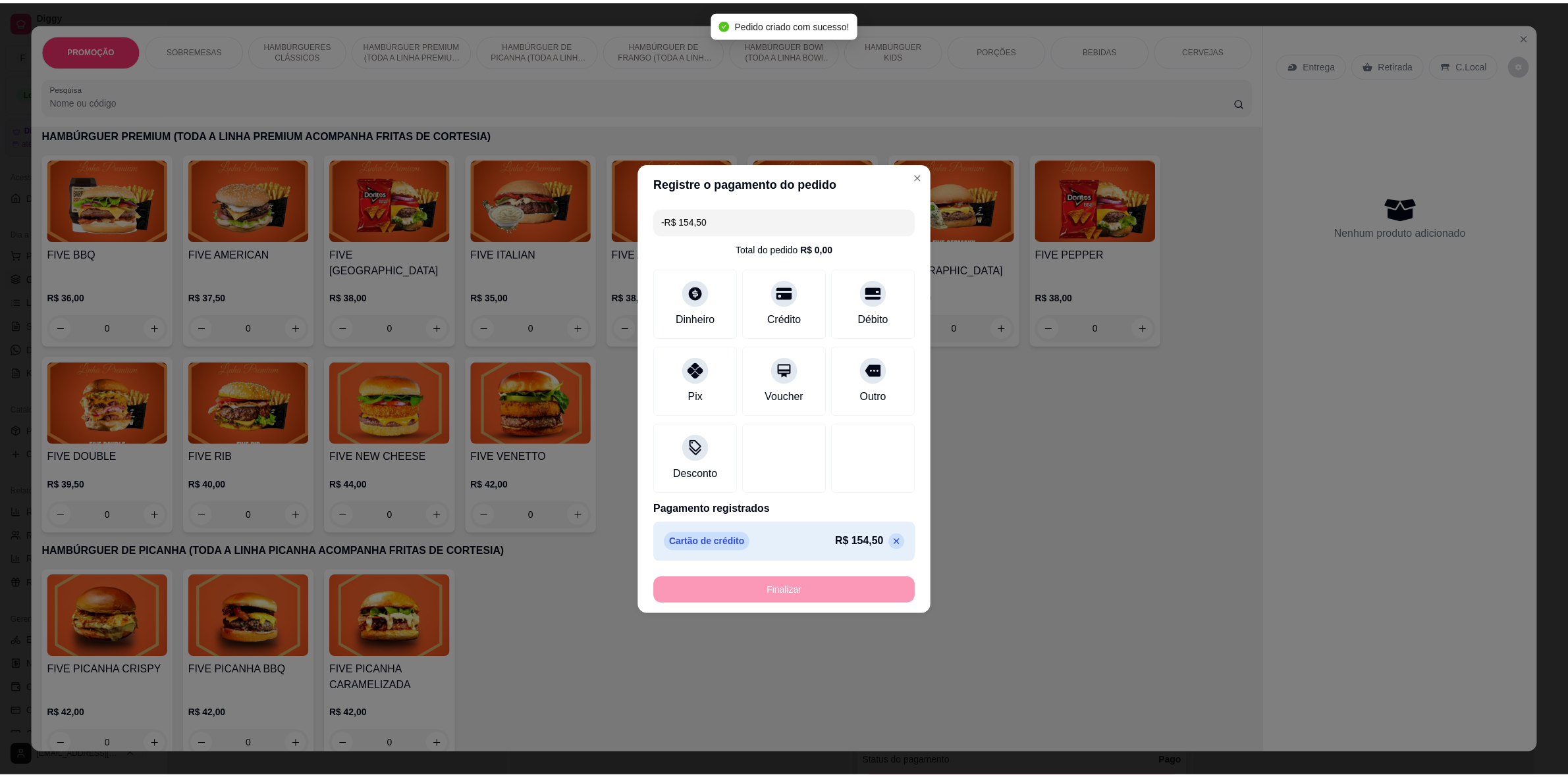
scroll to position [280, 0]
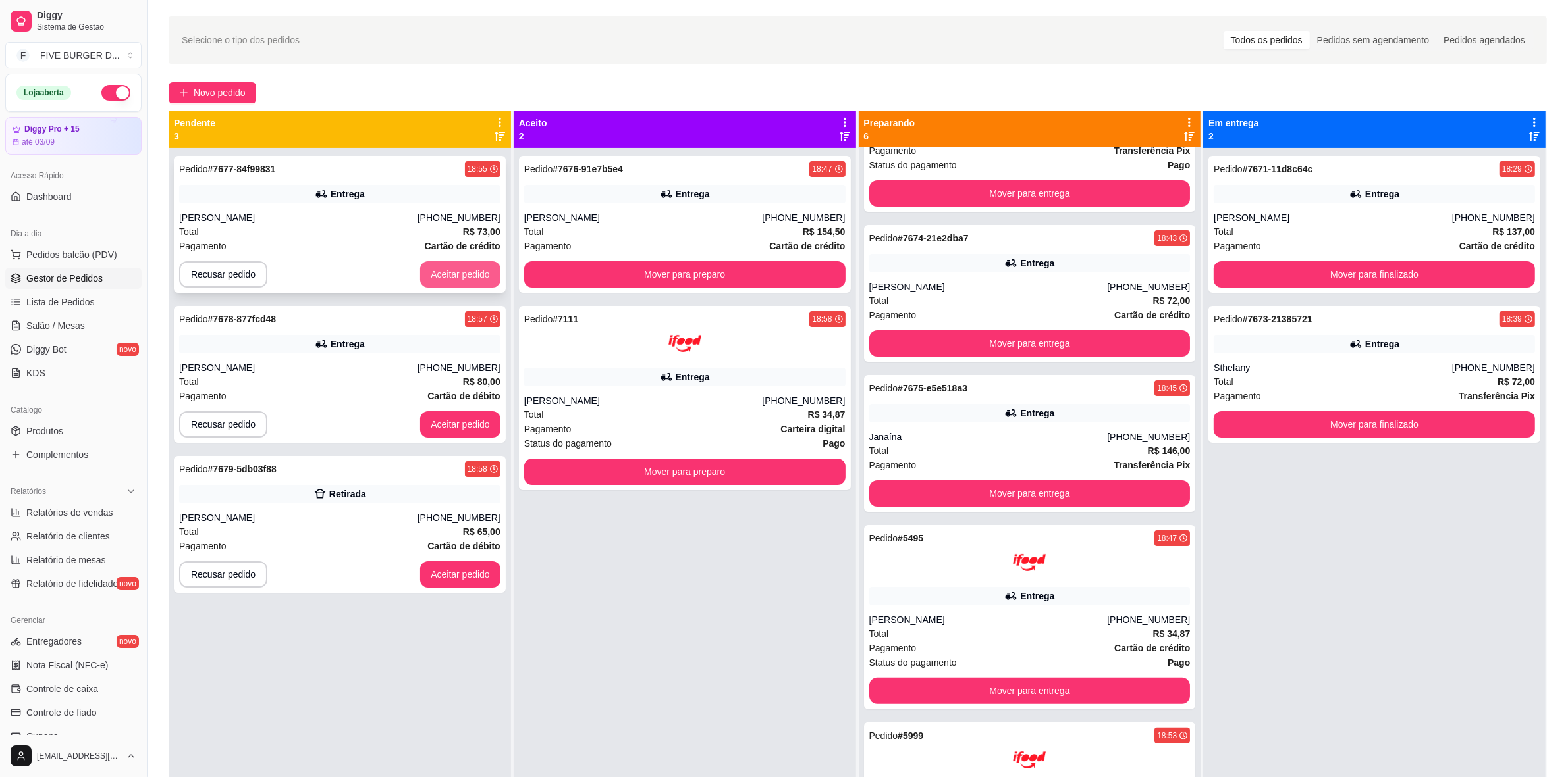
click at [438, 272] on button "Aceitar pedido" at bounding box center [460, 274] width 80 height 26
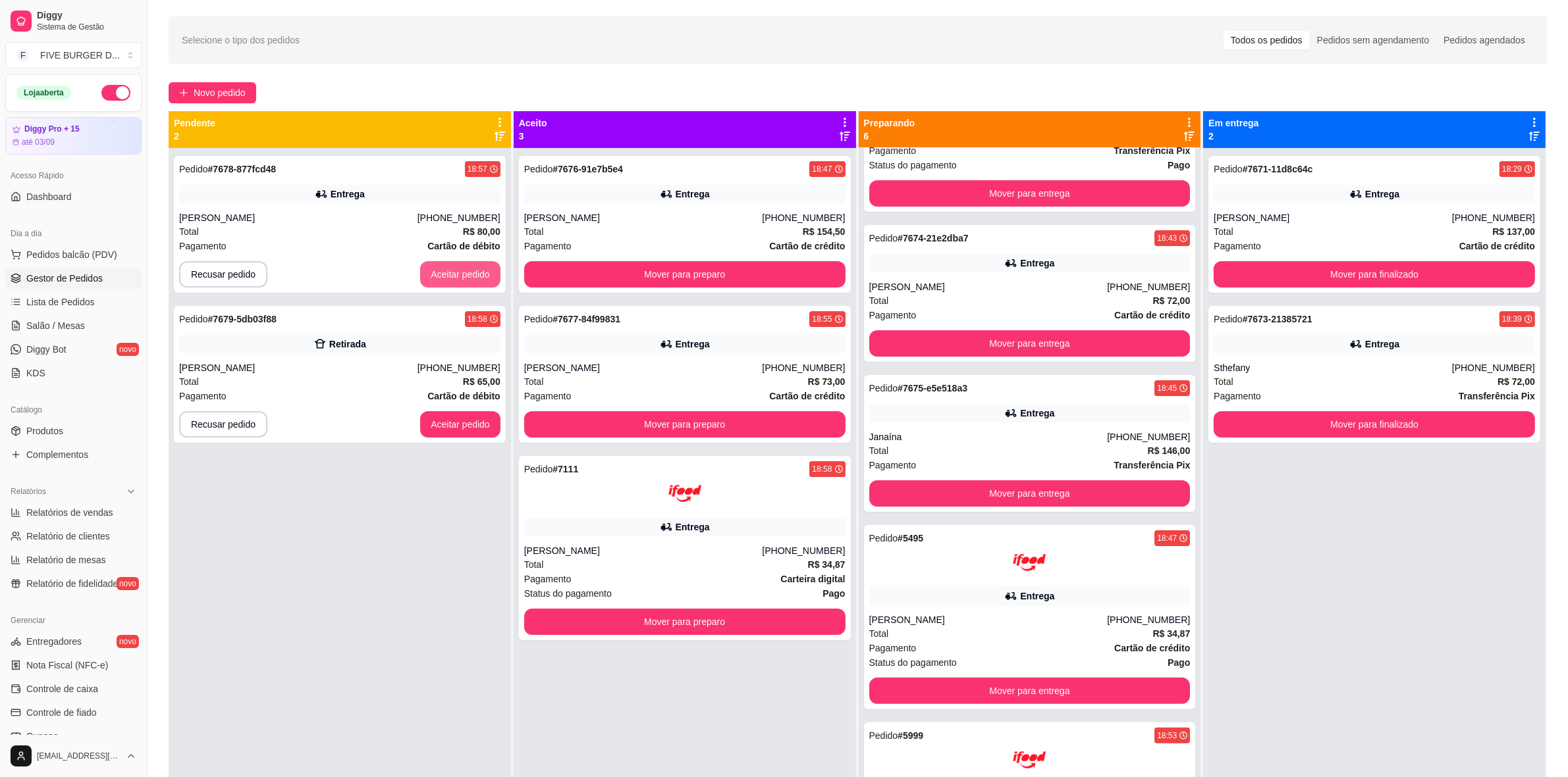
click at [438, 272] on button "Aceitar pedido" at bounding box center [460, 274] width 80 height 26
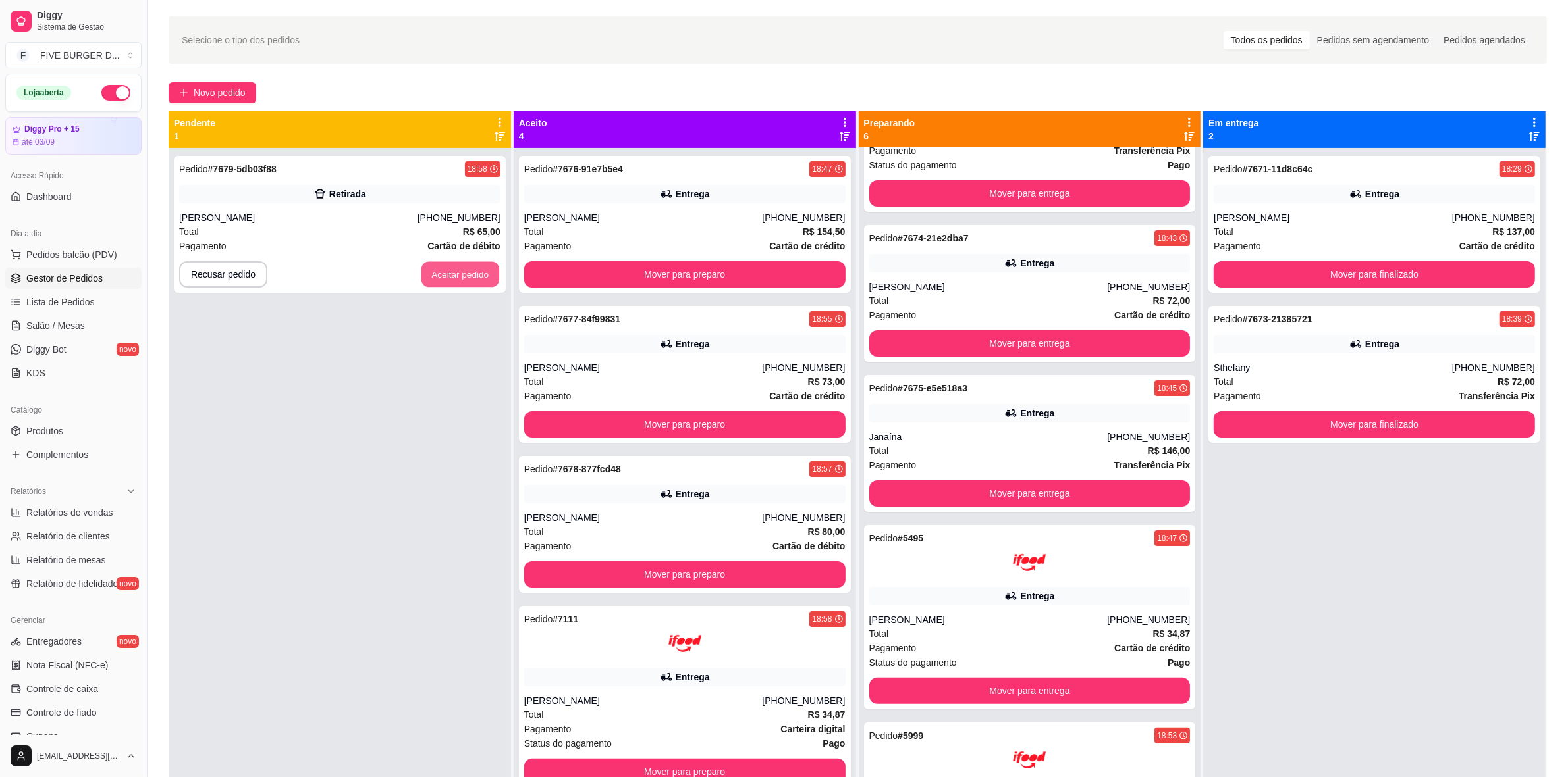
click at [438, 272] on button "Aceitar pedido" at bounding box center [460, 274] width 78 height 26
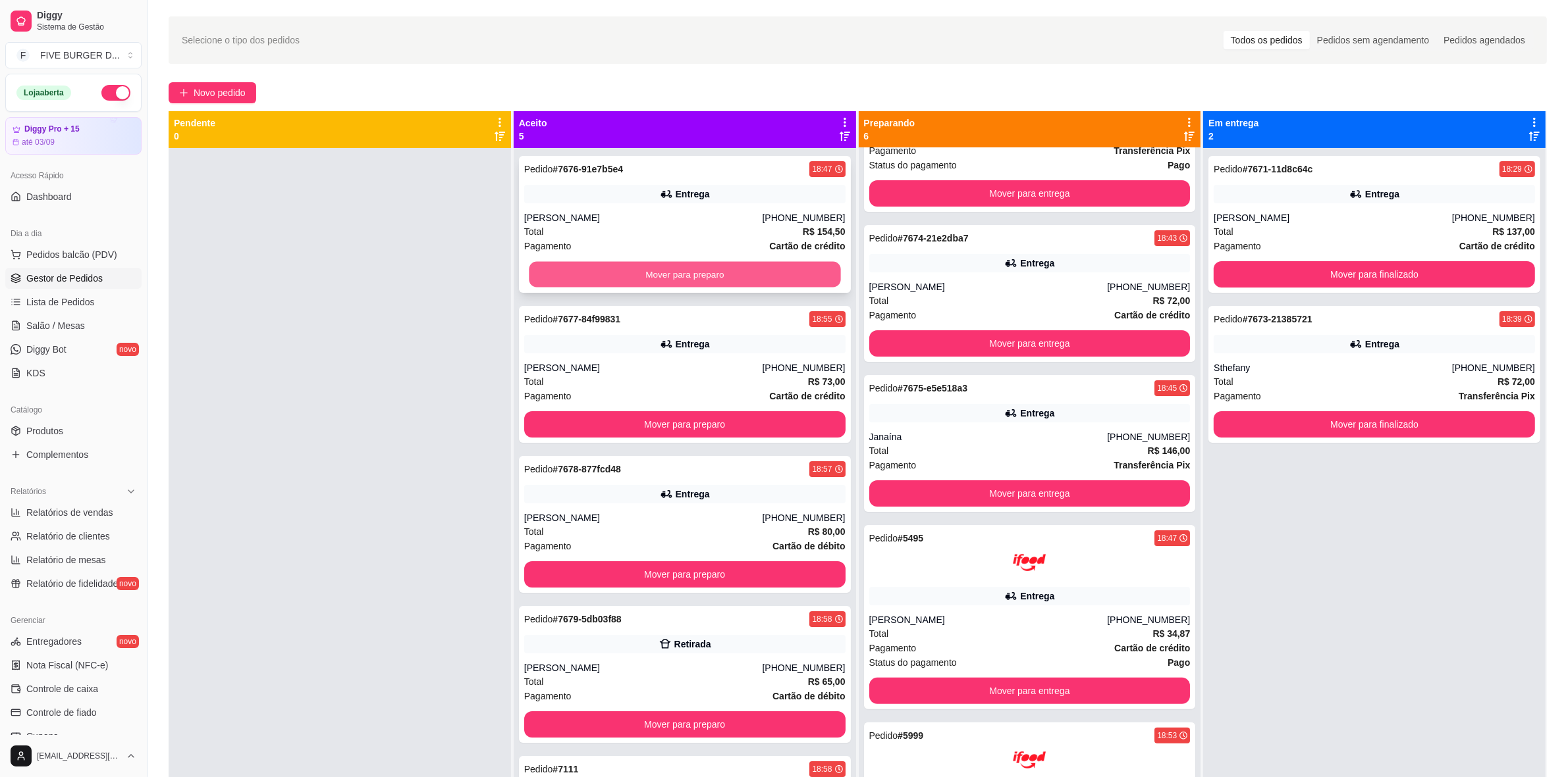
click at [633, 265] on button "Mover para preparo" at bounding box center [684, 274] width 312 height 26
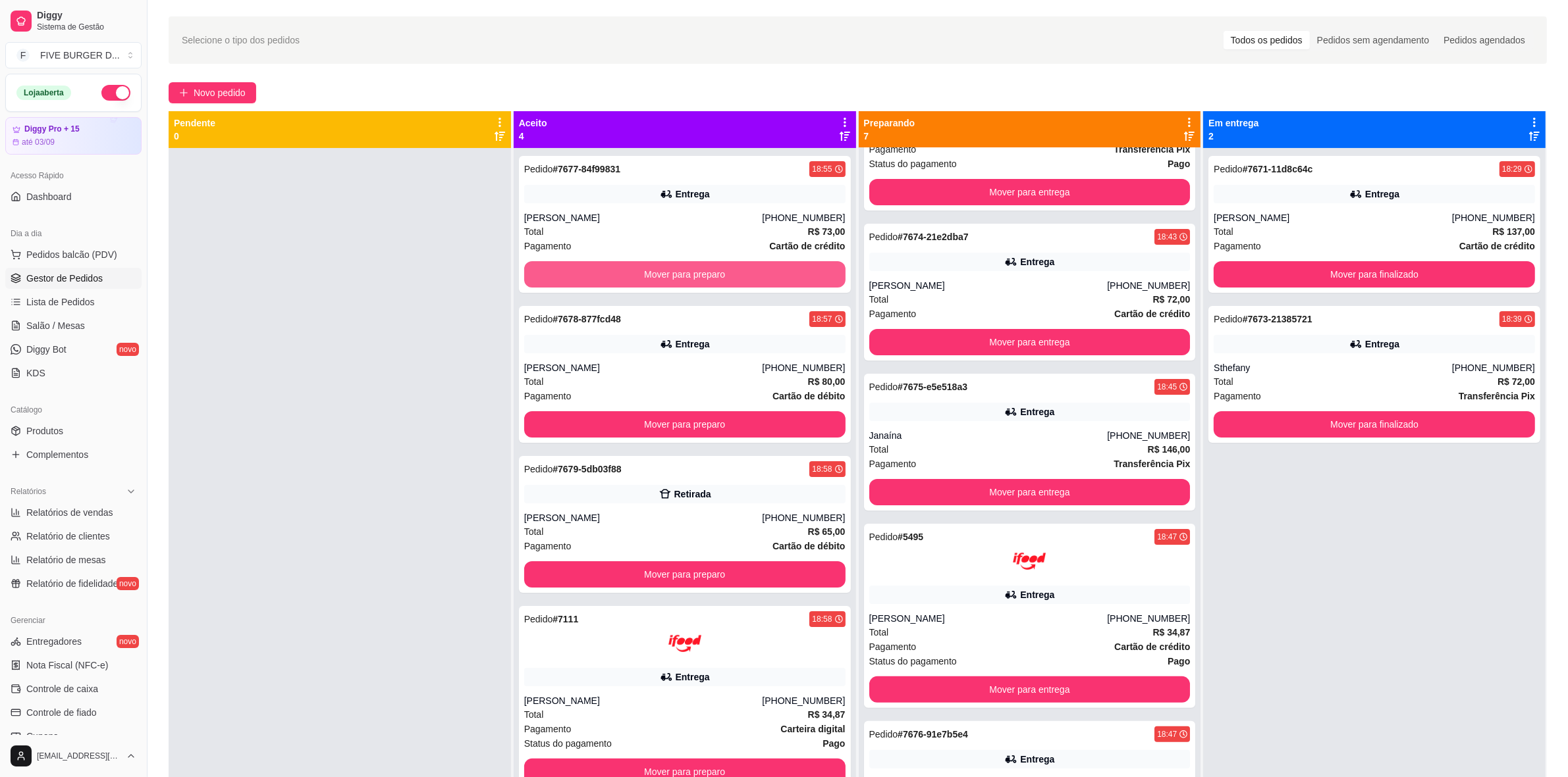
scroll to position [329, 0]
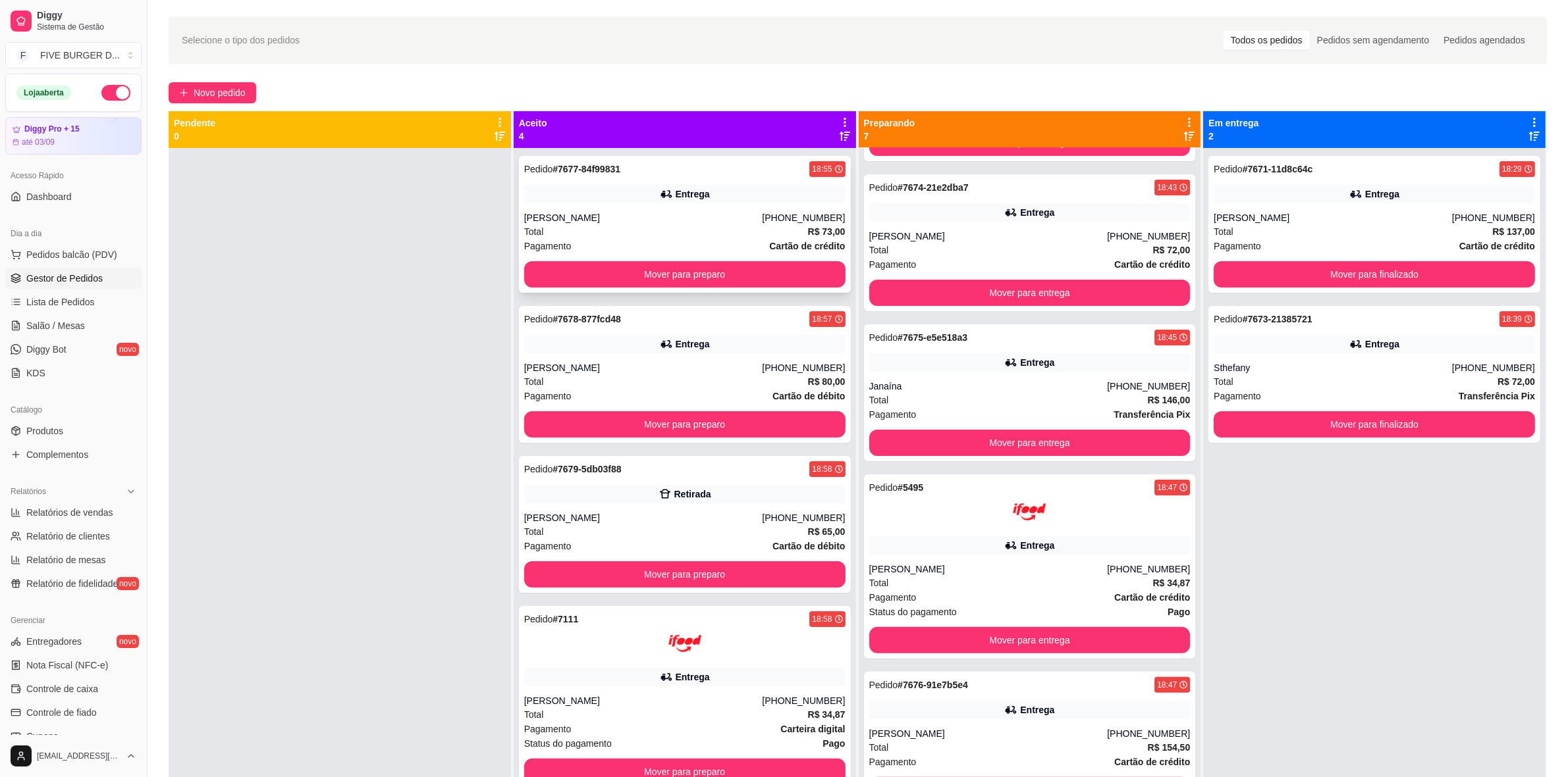
click at [659, 212] on div "[PERSON_NAME]" at bounding box center [643, 218] width 238 height 13
click at [610, 341] on div "Entrega" at bounding box center [684, 344] width 321 height 18
click at [541, 511] on div "[PERSON_NAME]" at bounding box center [643, 517] width 238 height 13
click at [565, 657] on div at bounding box center [684, 644] width 321 height 33
click at [610, 267] on button "Mover para preparo" at bounding box center [684, 274] width 321 height 26
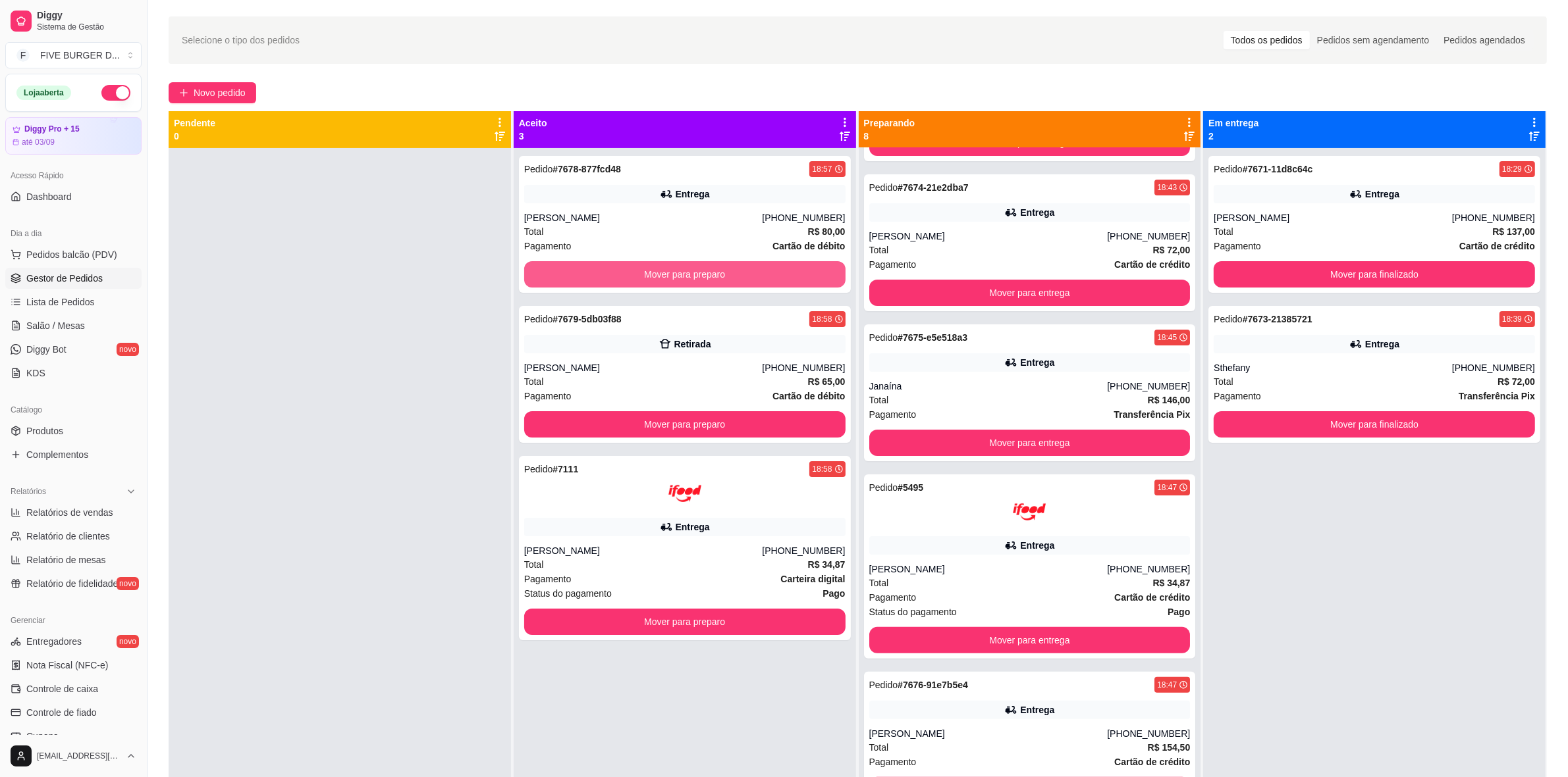
click at [610, 267] on button "Mover para preparo" at bounding box center [684, 274] width 321 height 26
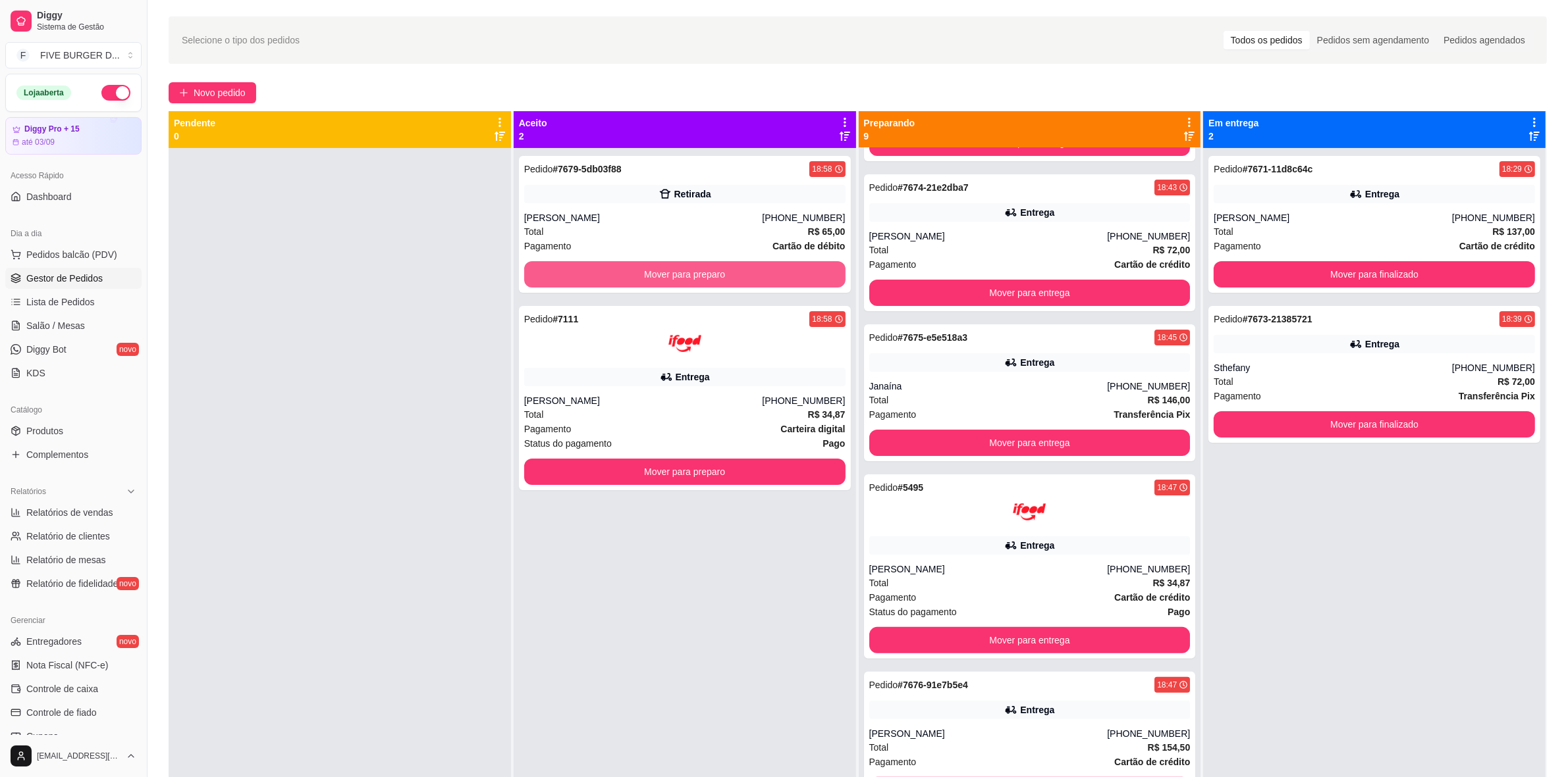
click at [610, 267] on button "Mover para preparo" at bounding box center [684, 274] width 321 height 26
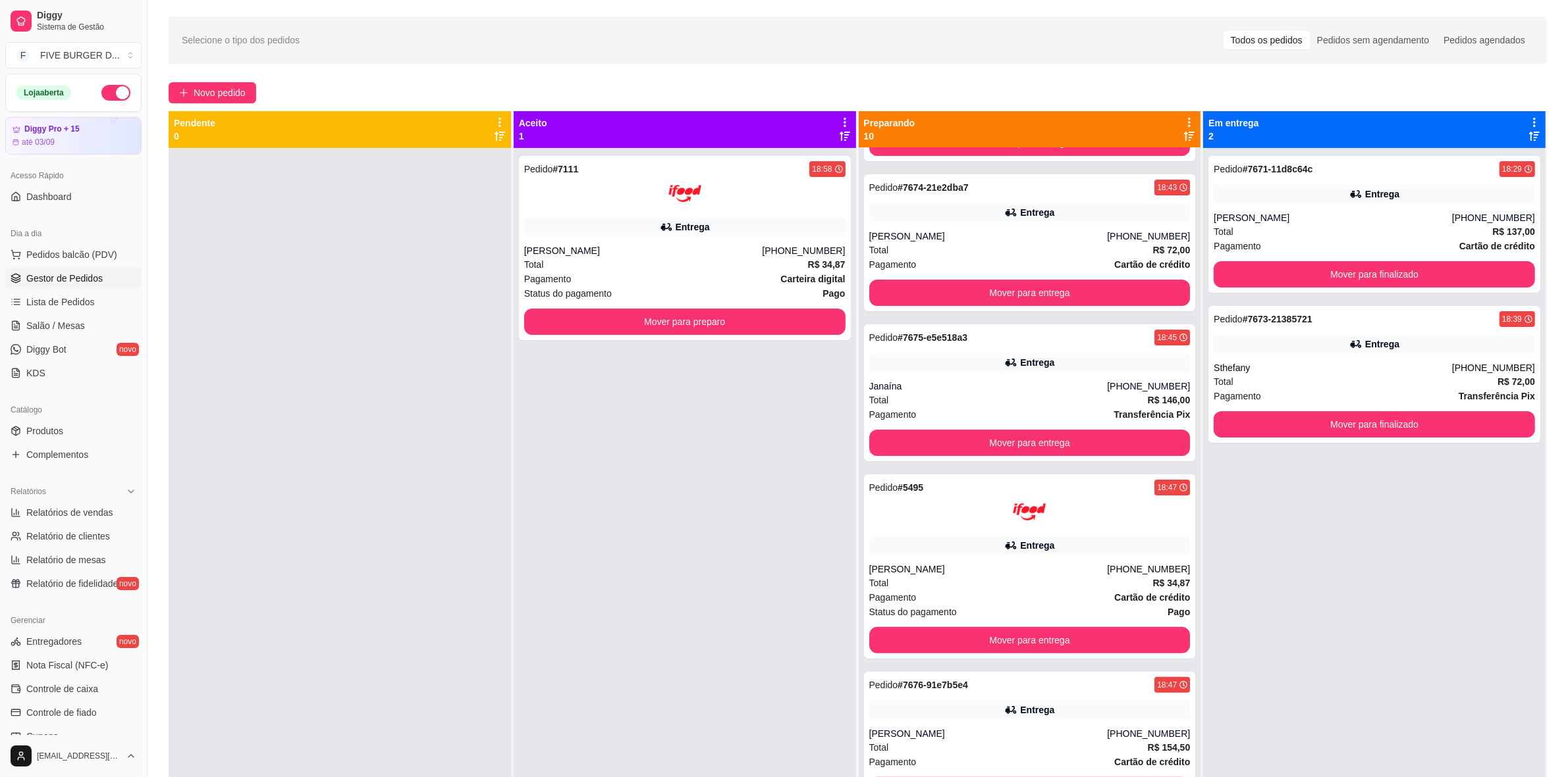
click at [610, 267] on div "Total R$ 34,87" at bounding box center [684, 264] width 321 height 14
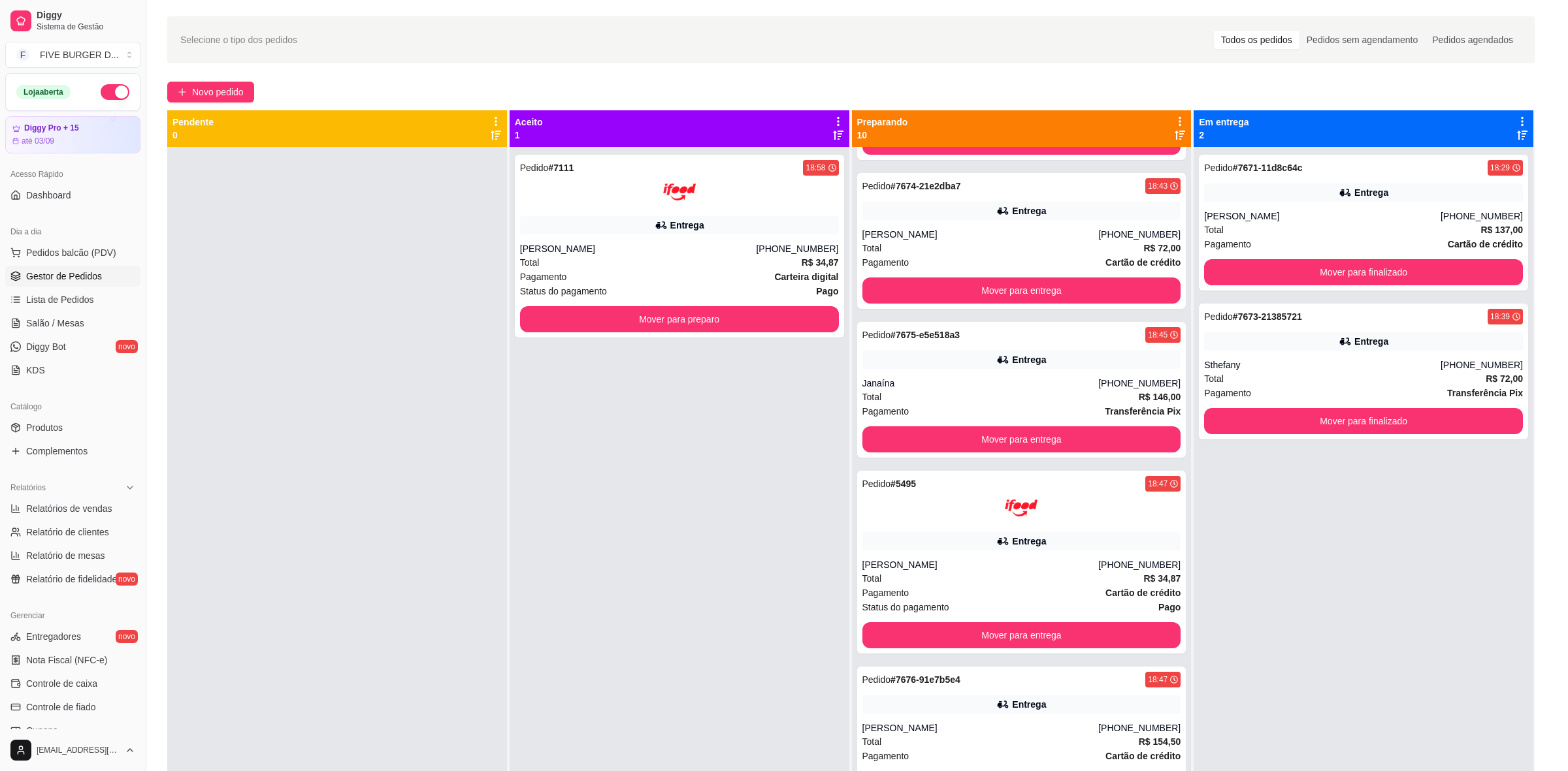
click at [611, 265] on div "Entrar em contato com o cliente Enviar pedido ao WhatsApp" at bounding box center [784, 254] width 345 height 26
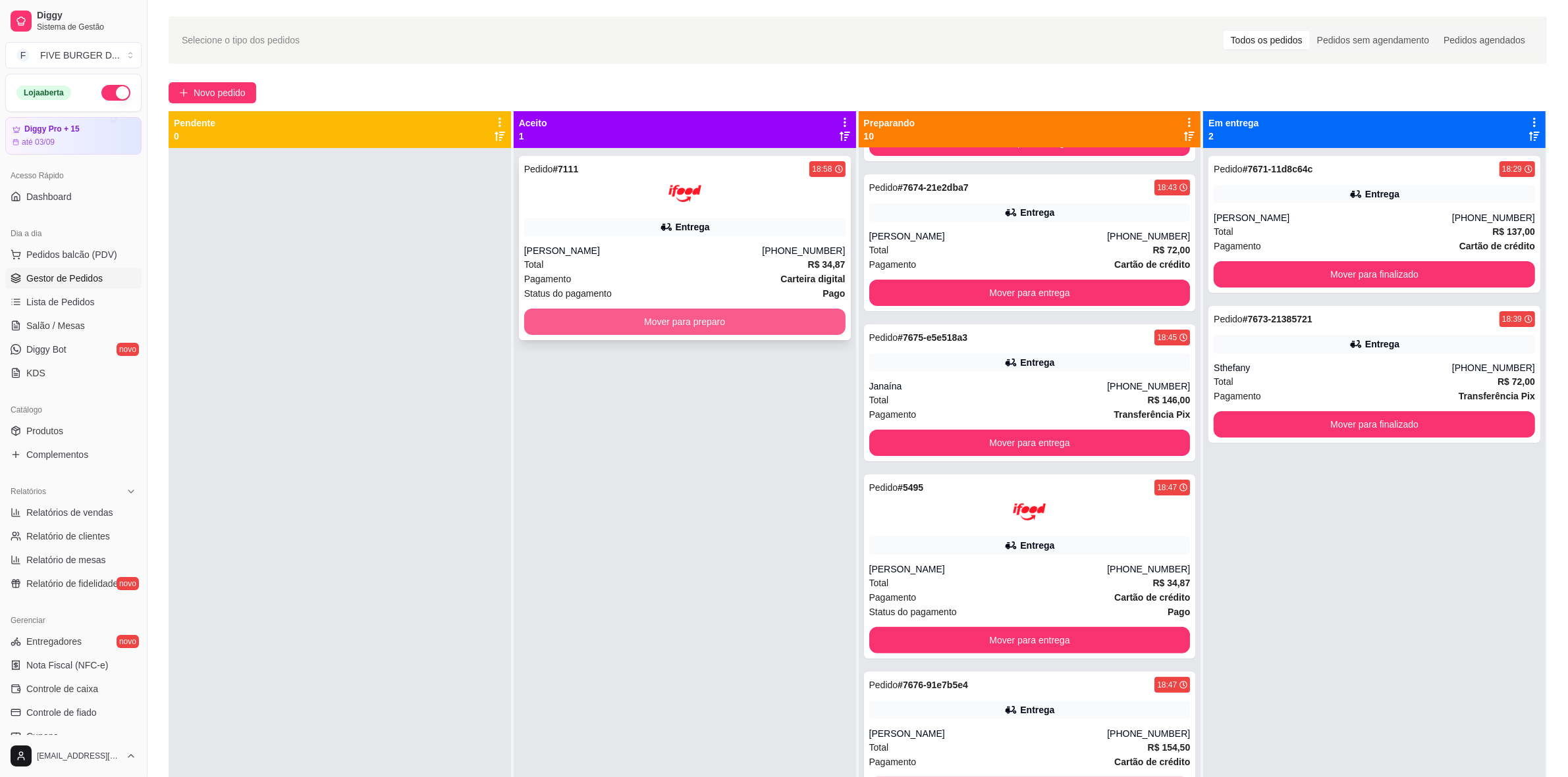
click at [548, 321] on button "Mover para preparo" at bounding box center [684, 322] width 321 height 26
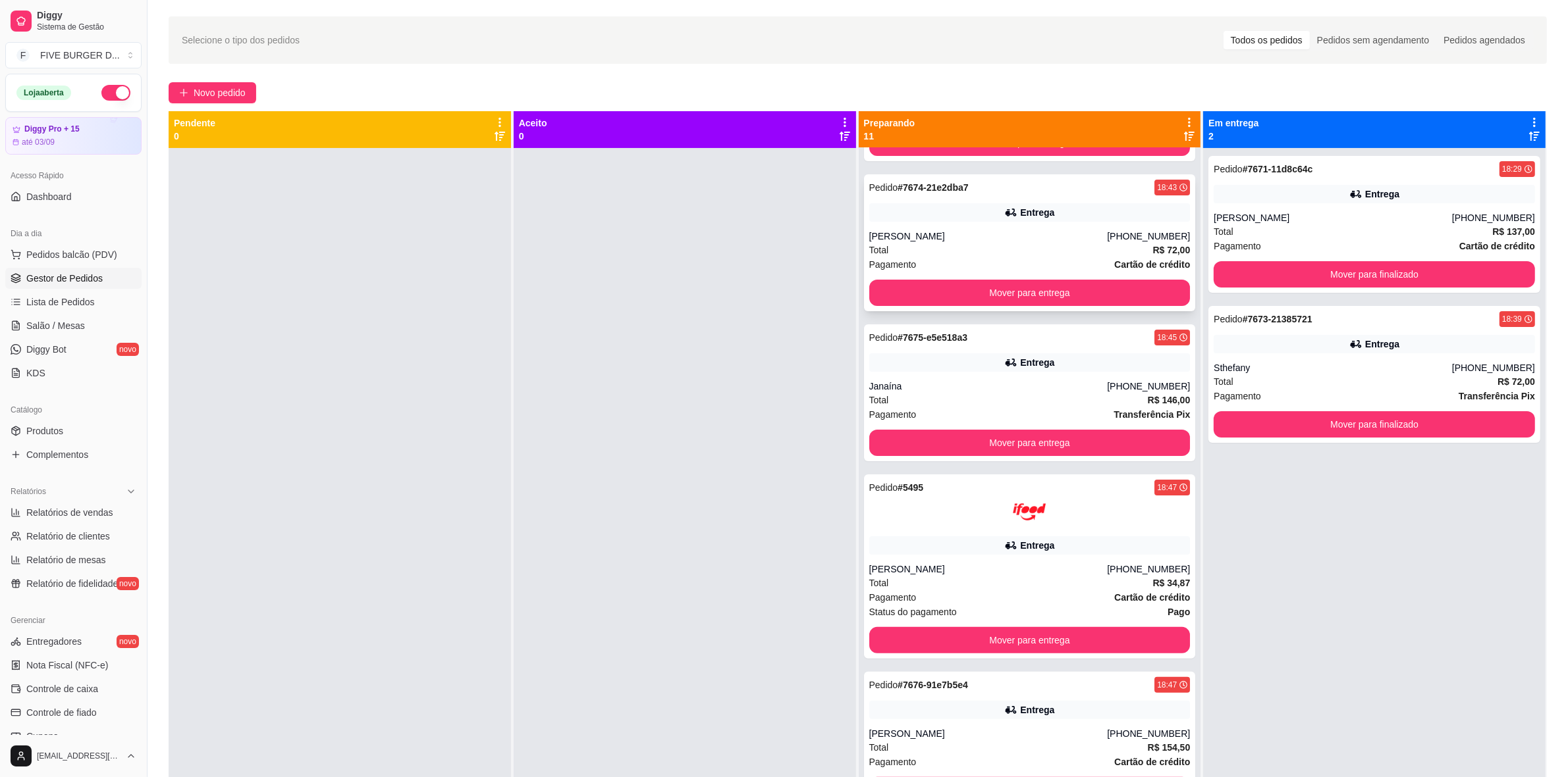
click at [917, 237] on div "[PERSON_NAME]" at bounding box center [988, 236] width 238 height 13
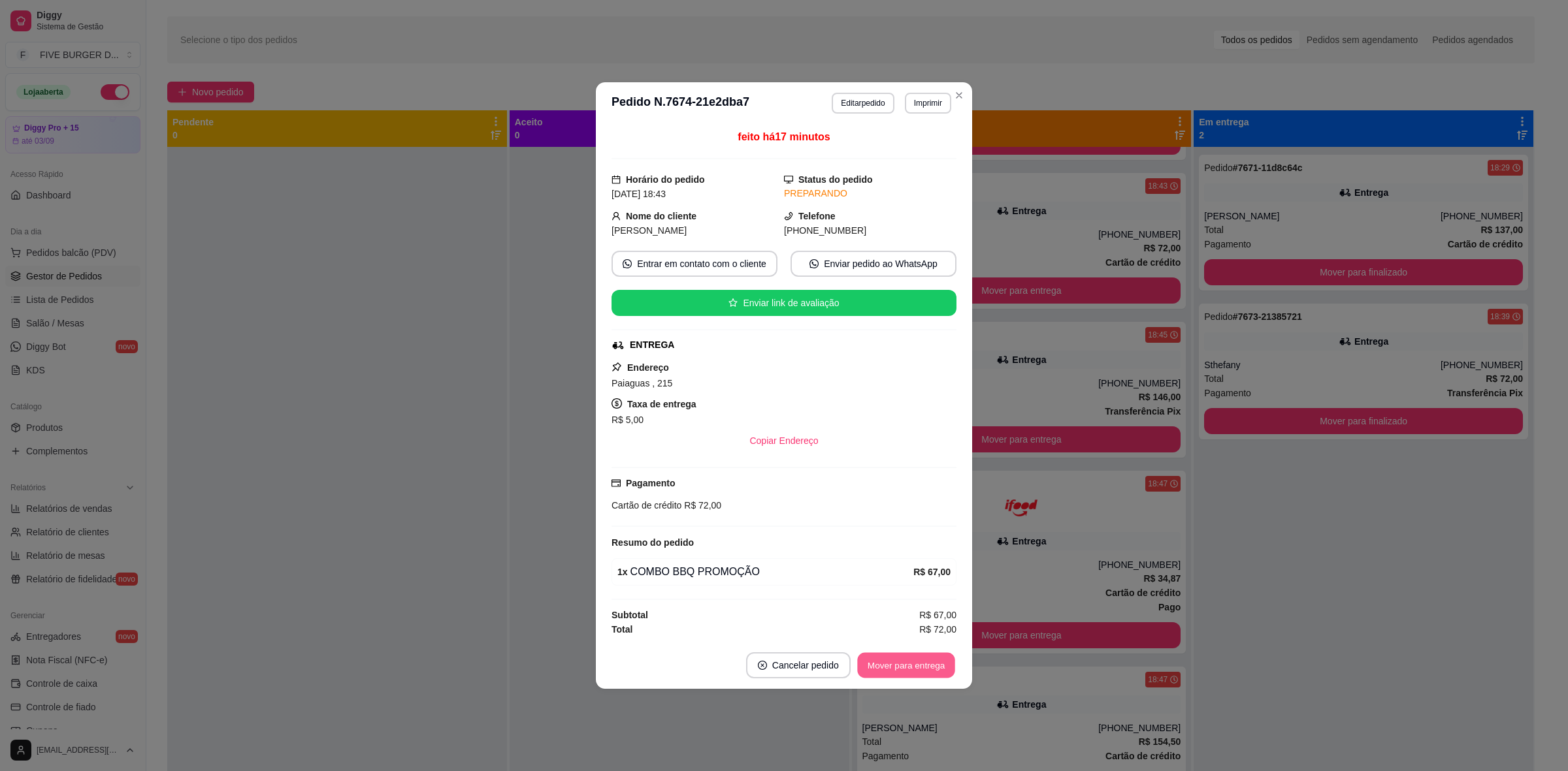
click at [918, 671] on button "Mover para entrega" at bounding box center [906, 666] width 98 height 26
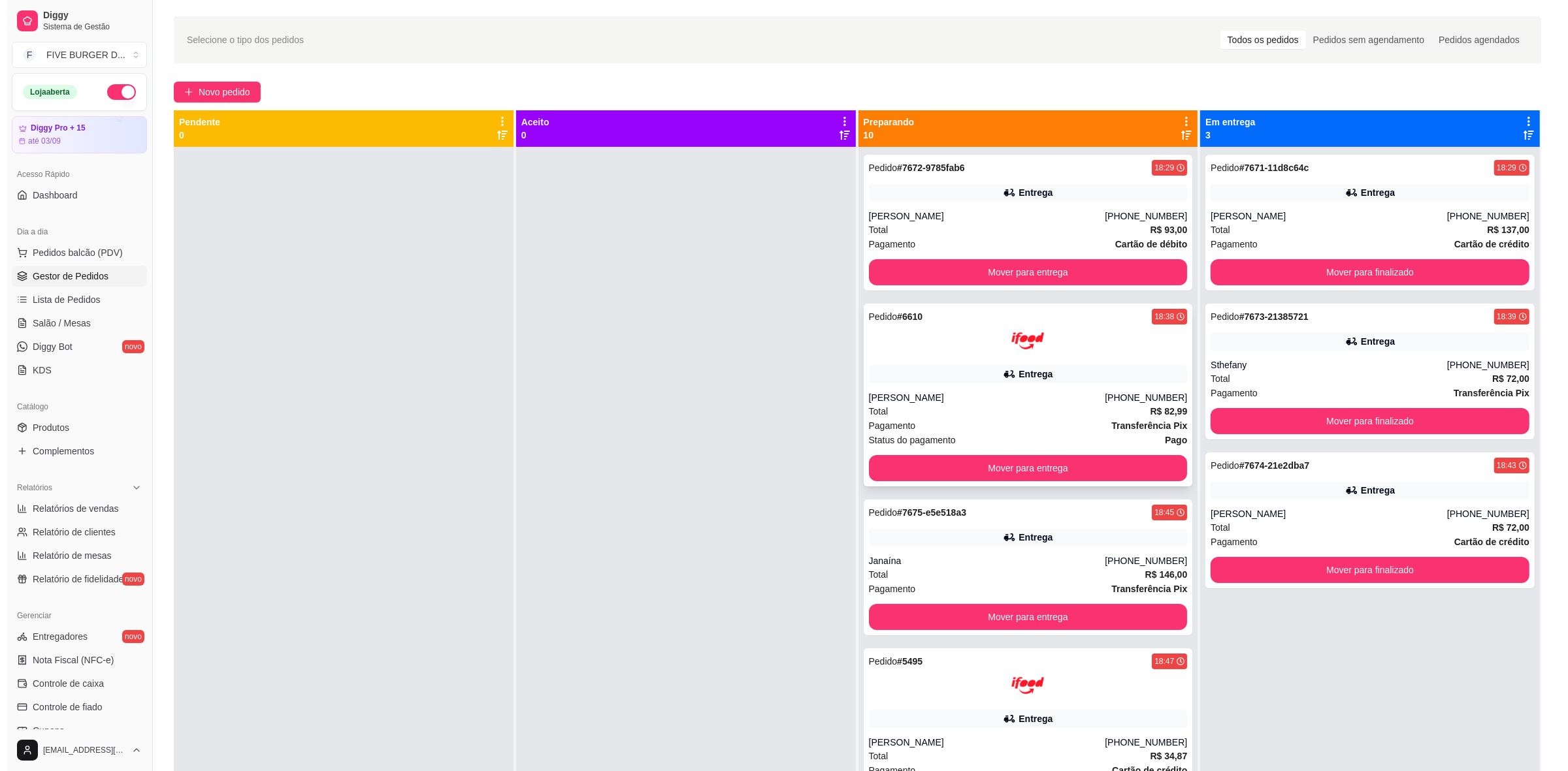
scroll to position [0, 0]
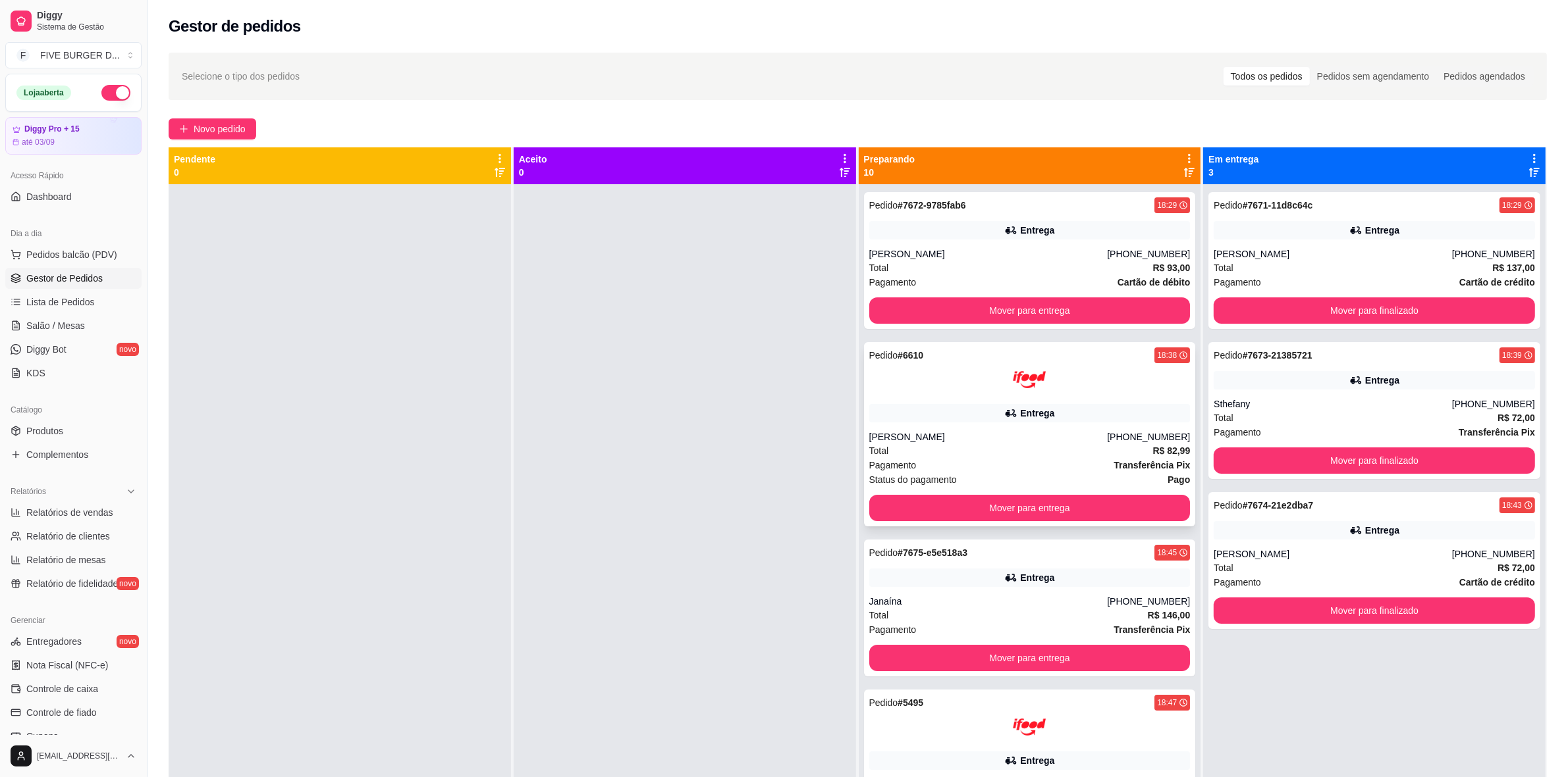
click at [1044, 367] on div at bounding box center [1030, 380] width 321 height 33
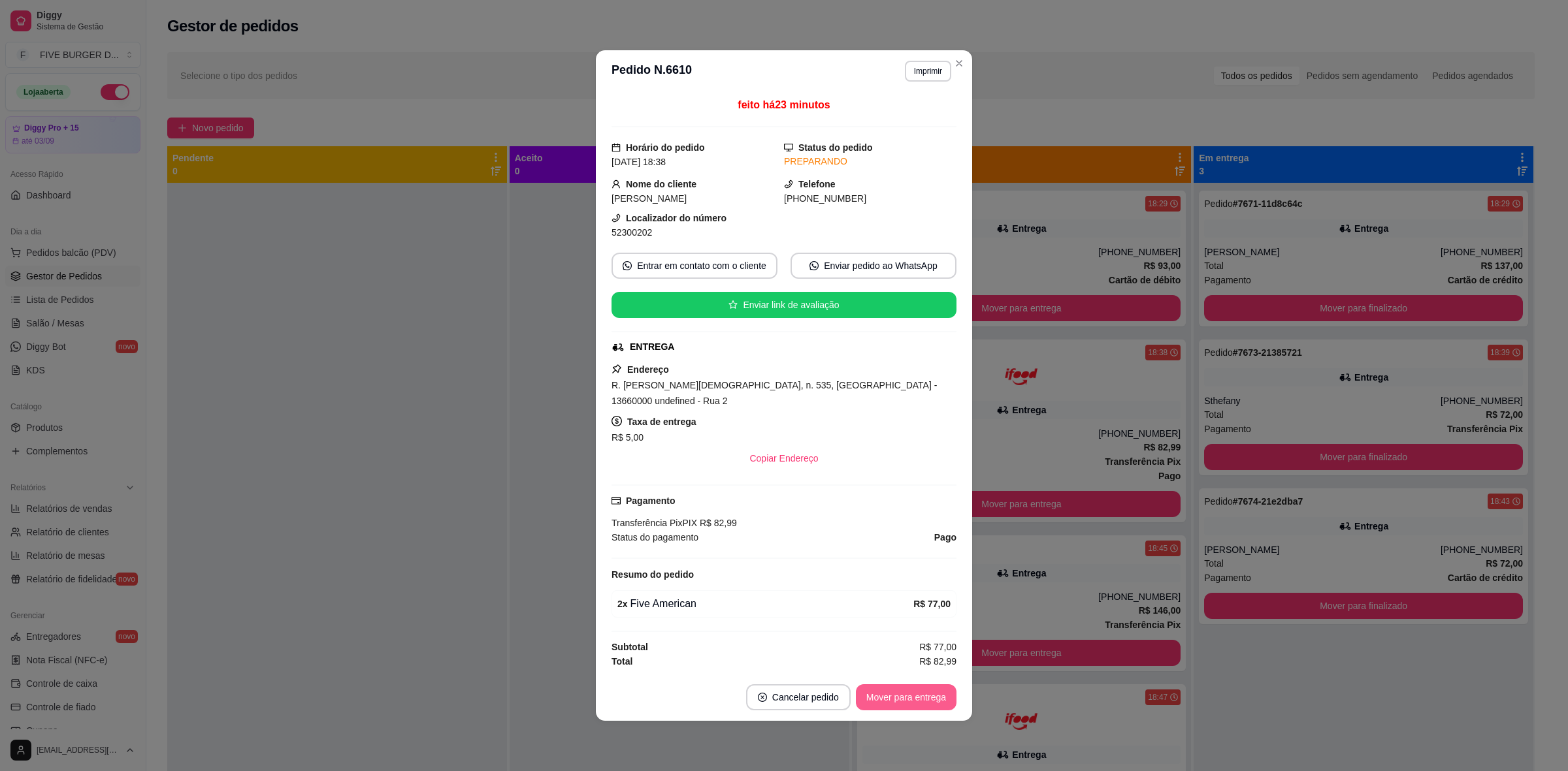
click at [916, 693] on button "Mover para entrega" at bounding box center [905, 697] width 101 height 26
click at [916, 693] on div "Mover para entrega" at bounding box center [905, 697] width 101 height 26
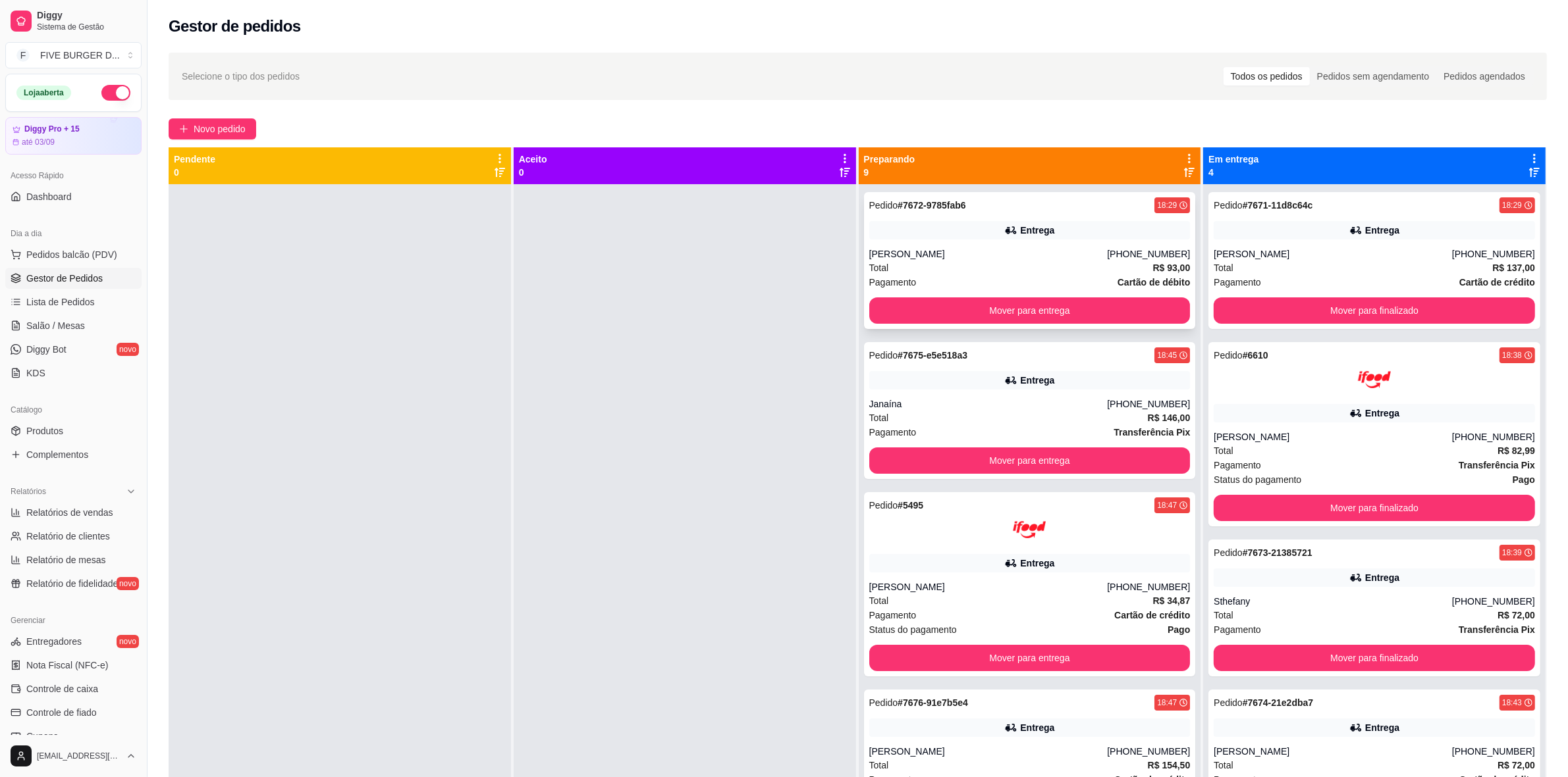
click at [937, 224] on div "Entrega" at bounding box center [1030, 230] width 321 height 18
click at [1335, 221] on div "Entrega" at bounding box center [1374, 230] width 321 height 18
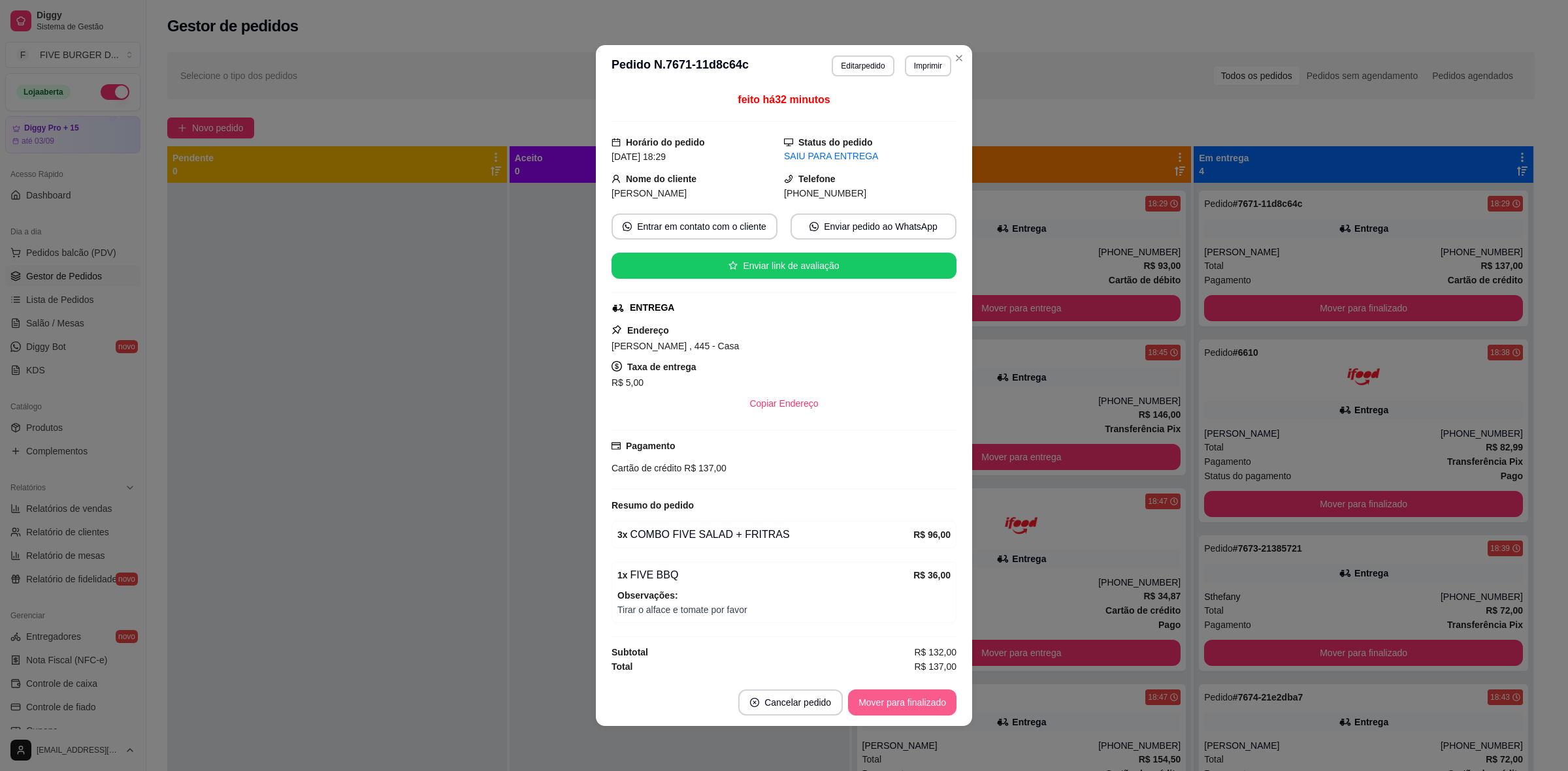
click at [928, 696] on button "Mover para finalizado" at bounding box center [901, 702] width 108 height 26
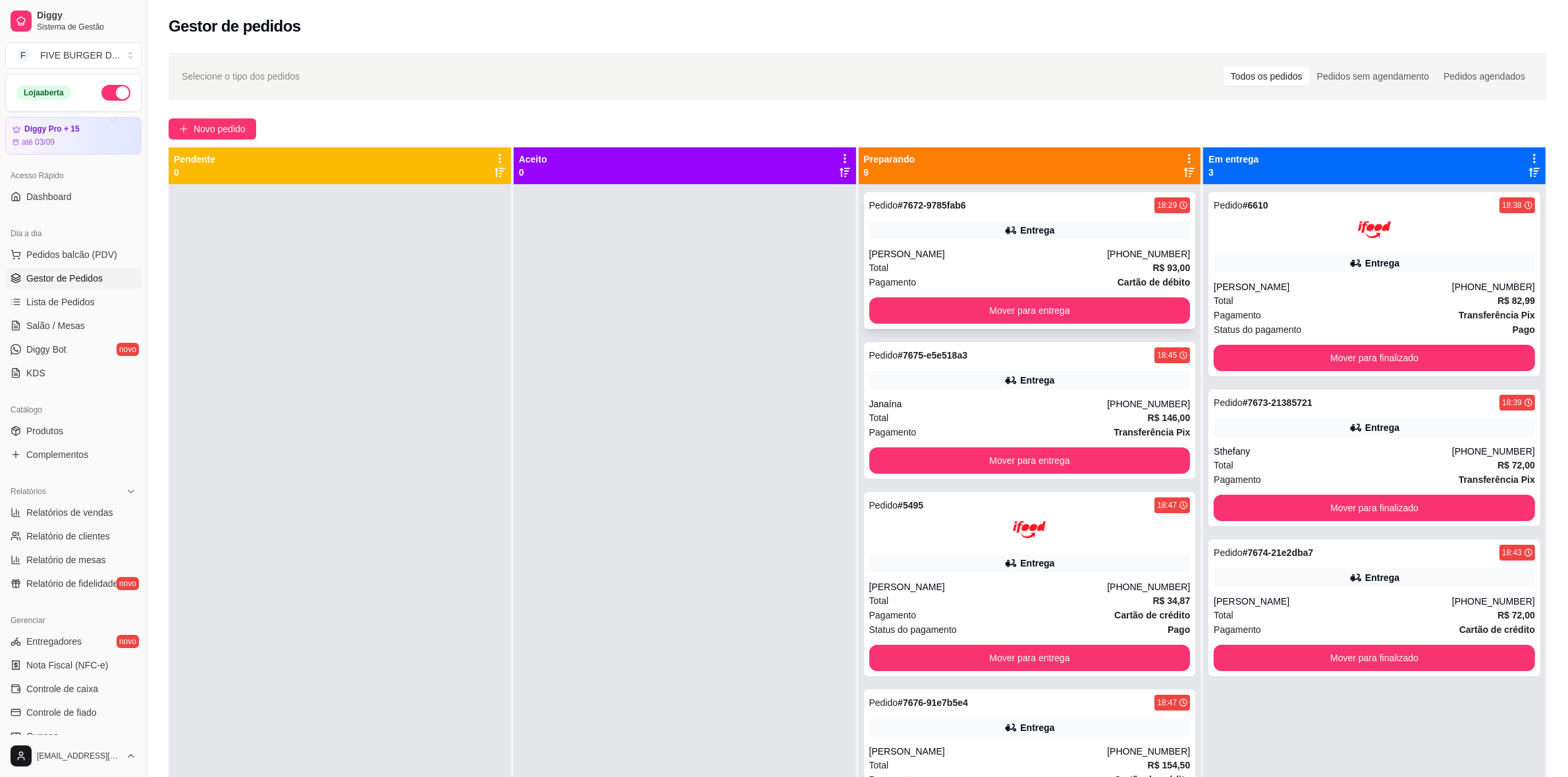
click at [1065, 248] on div "[PERSON_NAME]" at bounding box center [988, 254] width 238 height 13
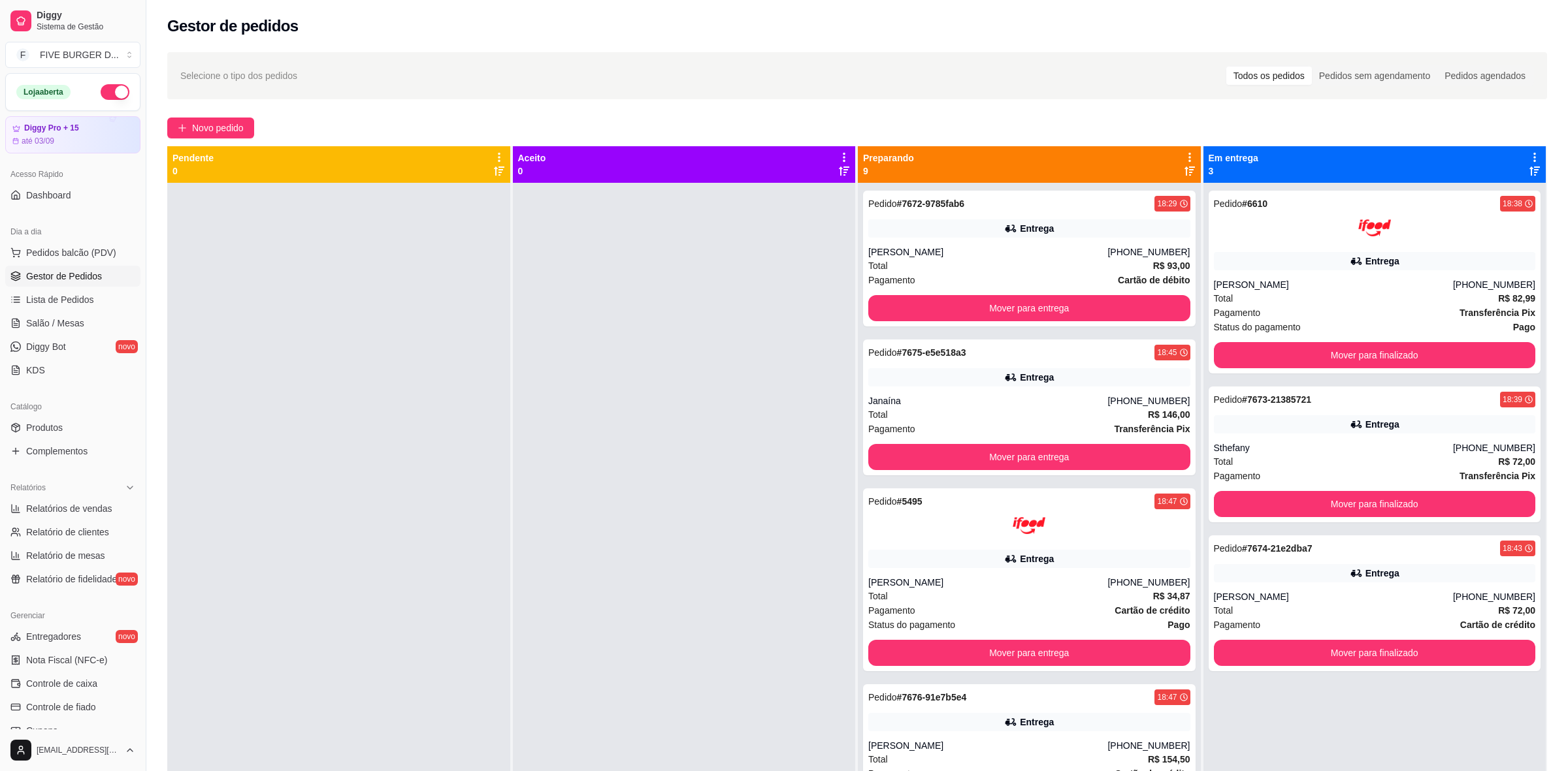
drag, startPoint x: 407, startPoint y: 465, endPoint x: 484, endPoint y: 428, distance: 85.4
click at [408, 465] on div at bounding box center [338, 568] width 343 height 771
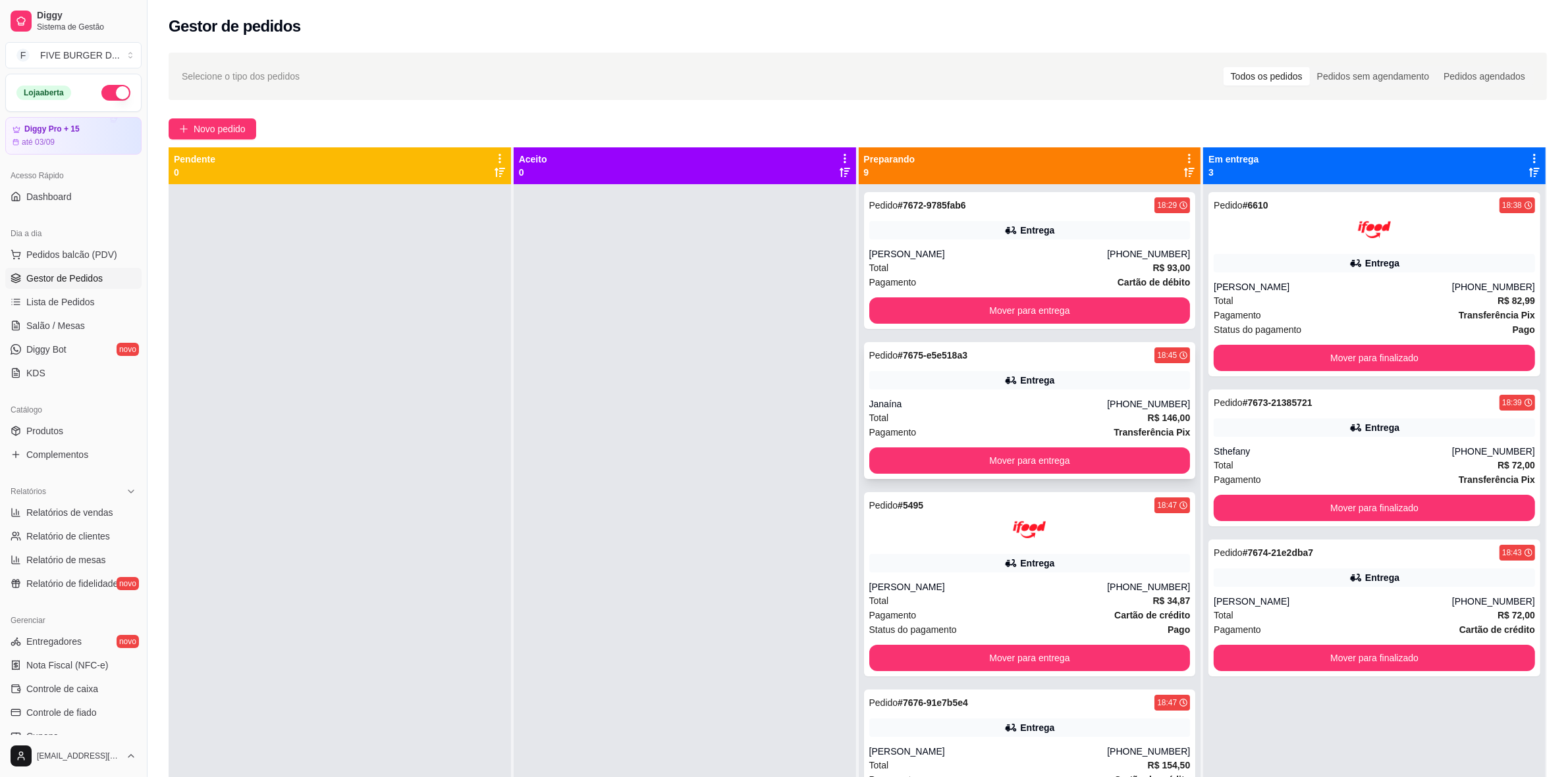
click at [976, 388] on div "Entrega" at bounding box center [1030, 380] width 321 height 18
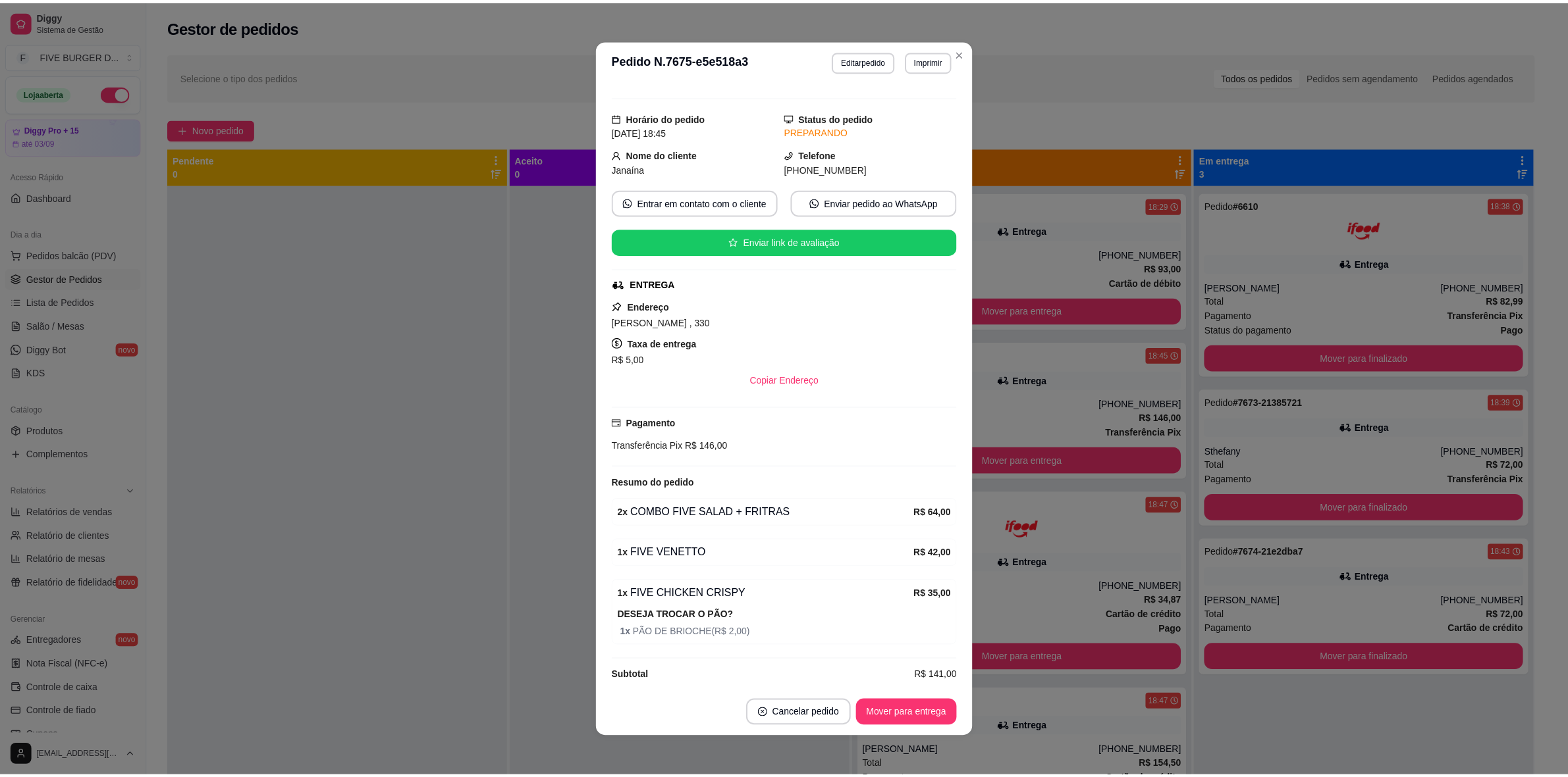
scroll to position [39, 0]
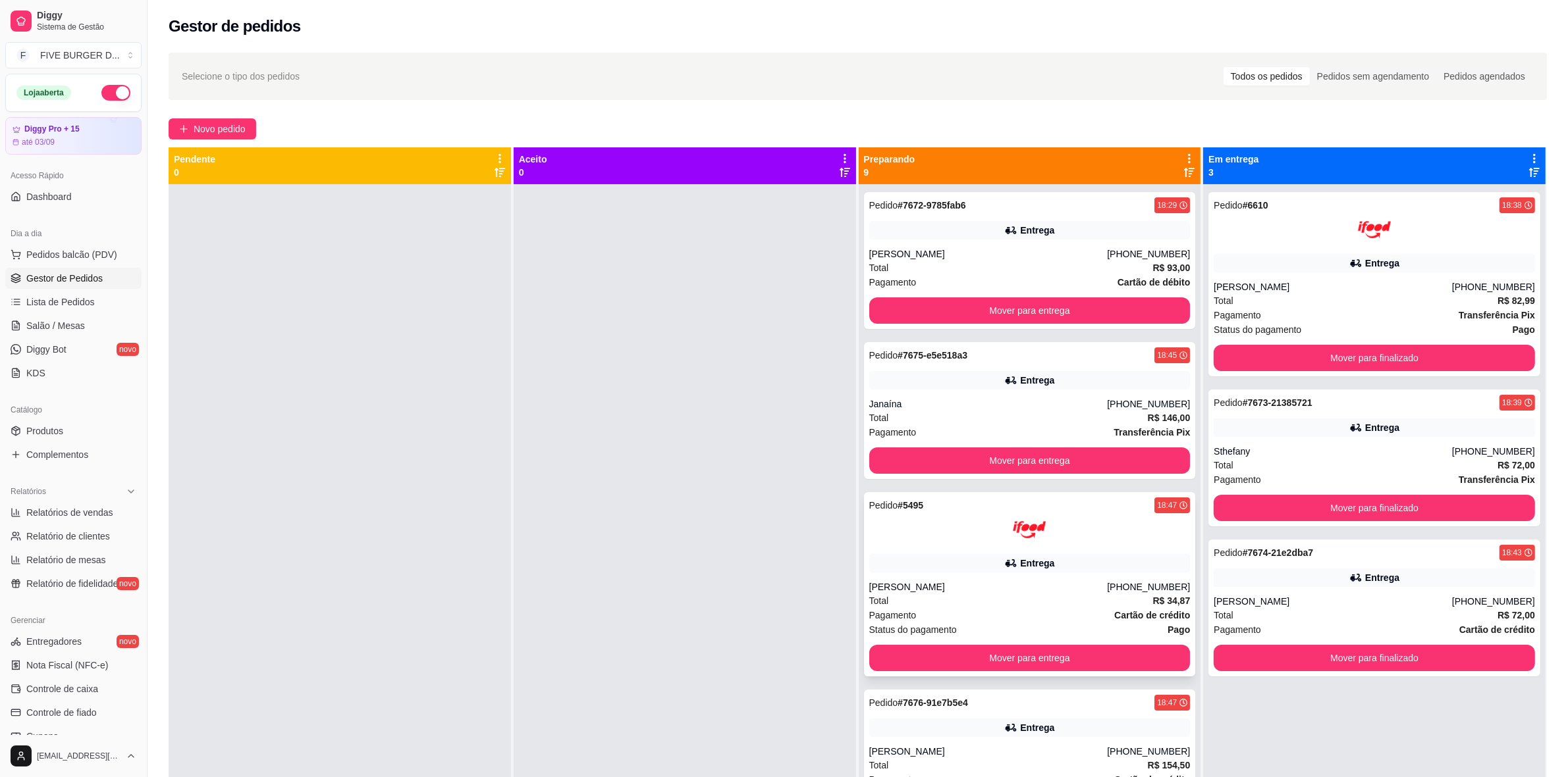
click at [912, 594] on div "[PERSON_NAME]" at bounding box center [988, 587] width 238 height 13
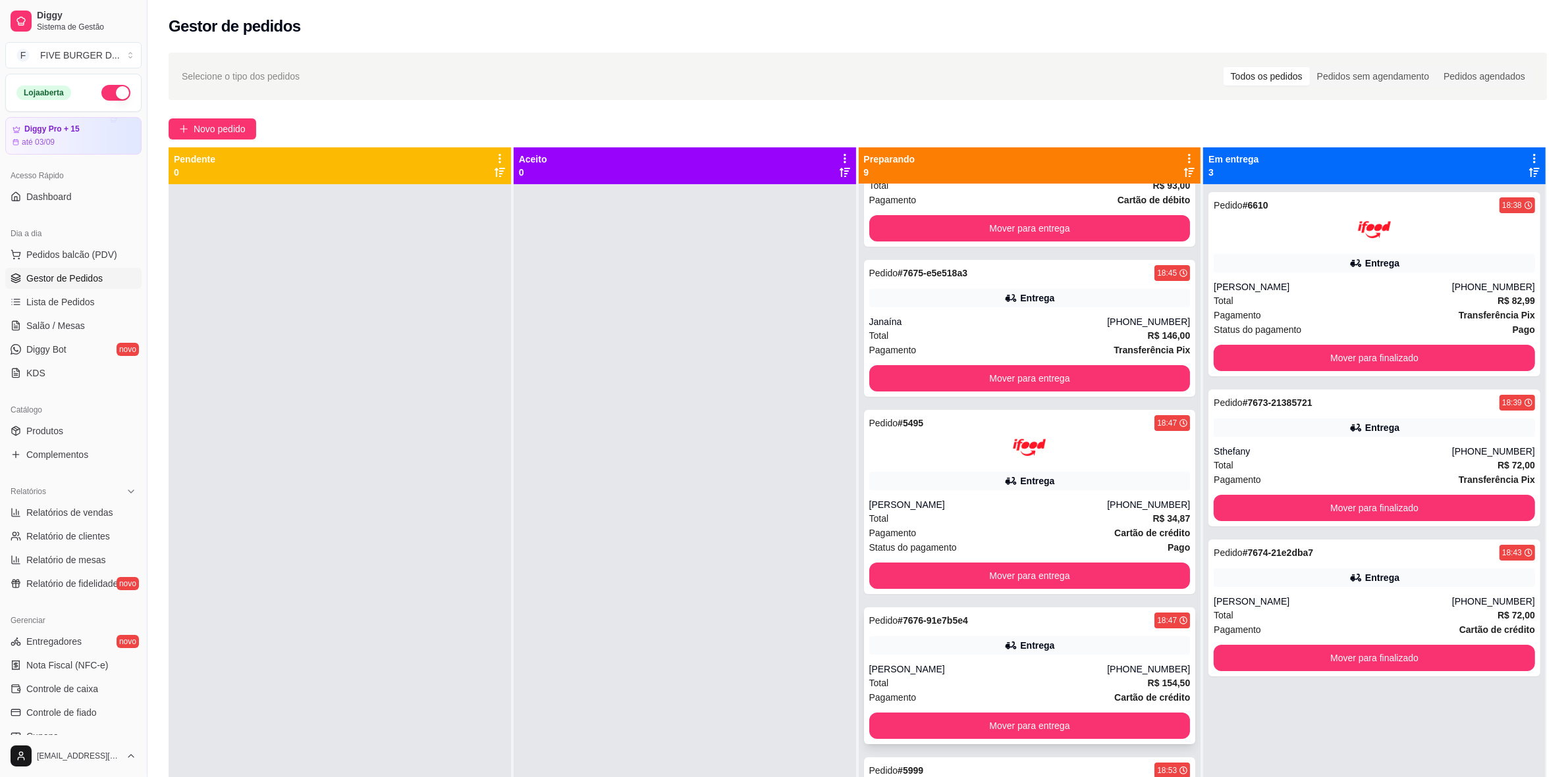
click at [942, 666] on div "[PERSON_NAME]" at bounding box center [988, 669] width 238 height 13
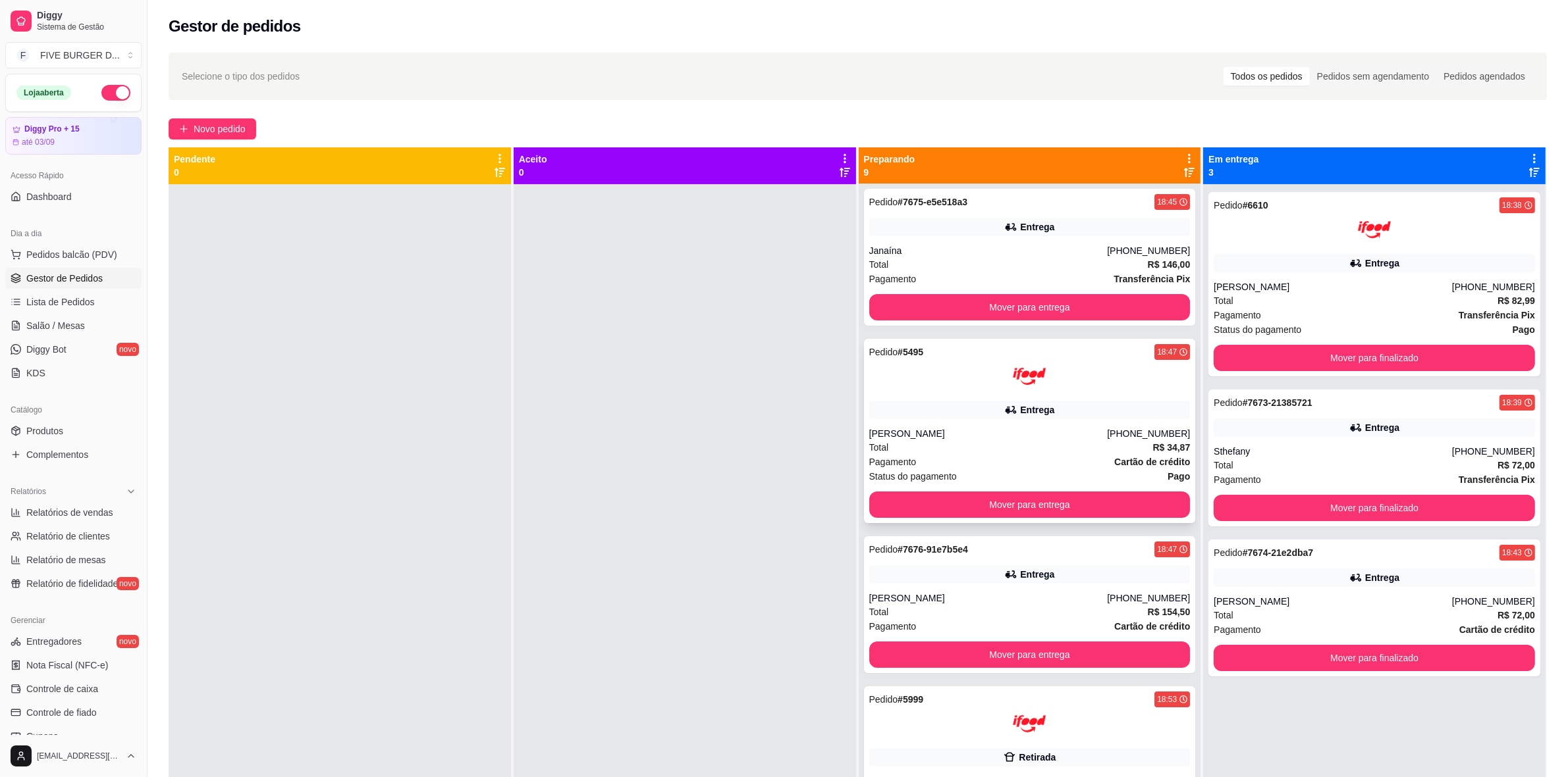
scroll to position [247, 0]
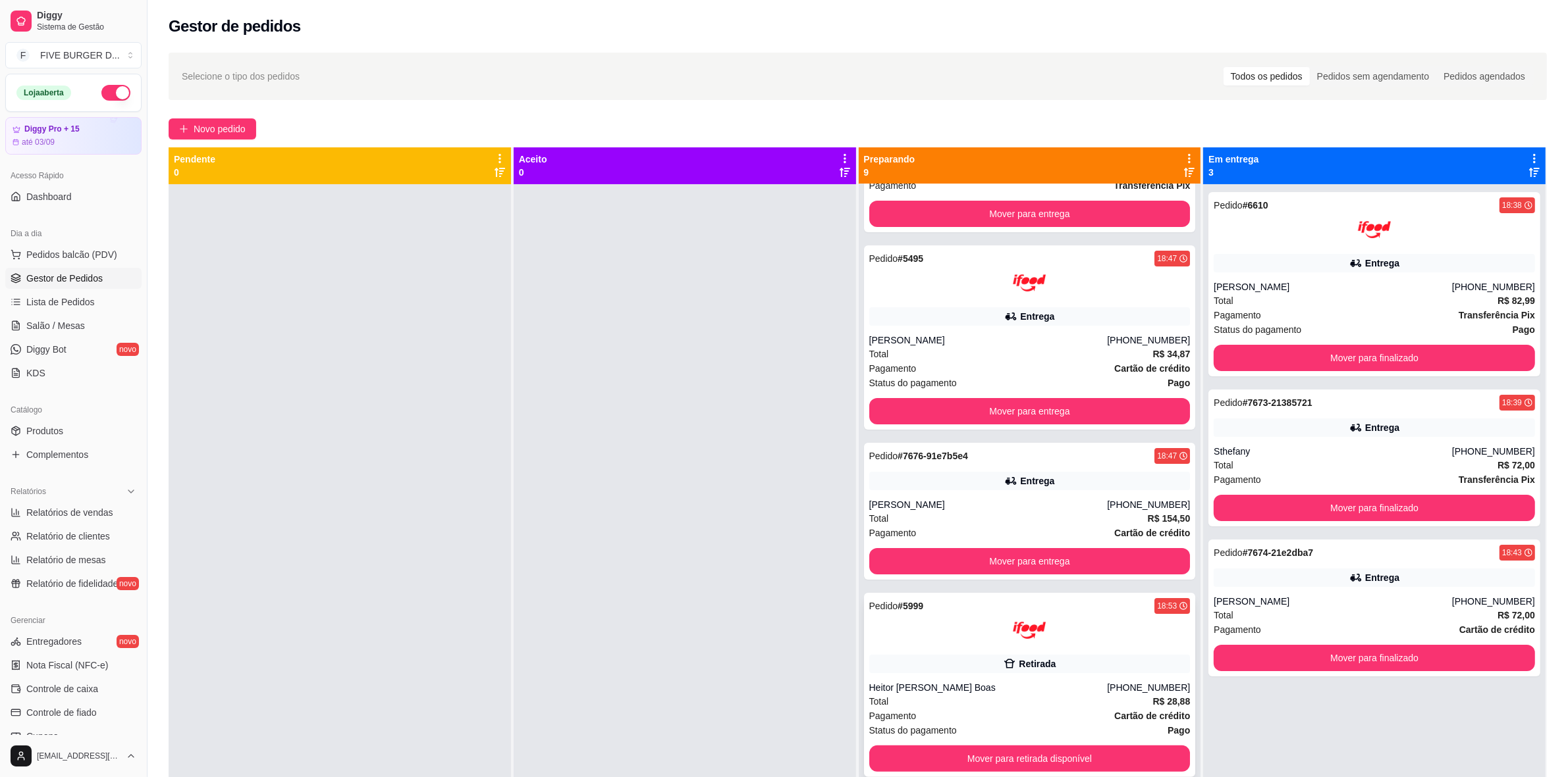
click at [959, 683] on div "Heitor [PERSON_NAME] Boas" at bounding box center [988, 687] width 238 height 13
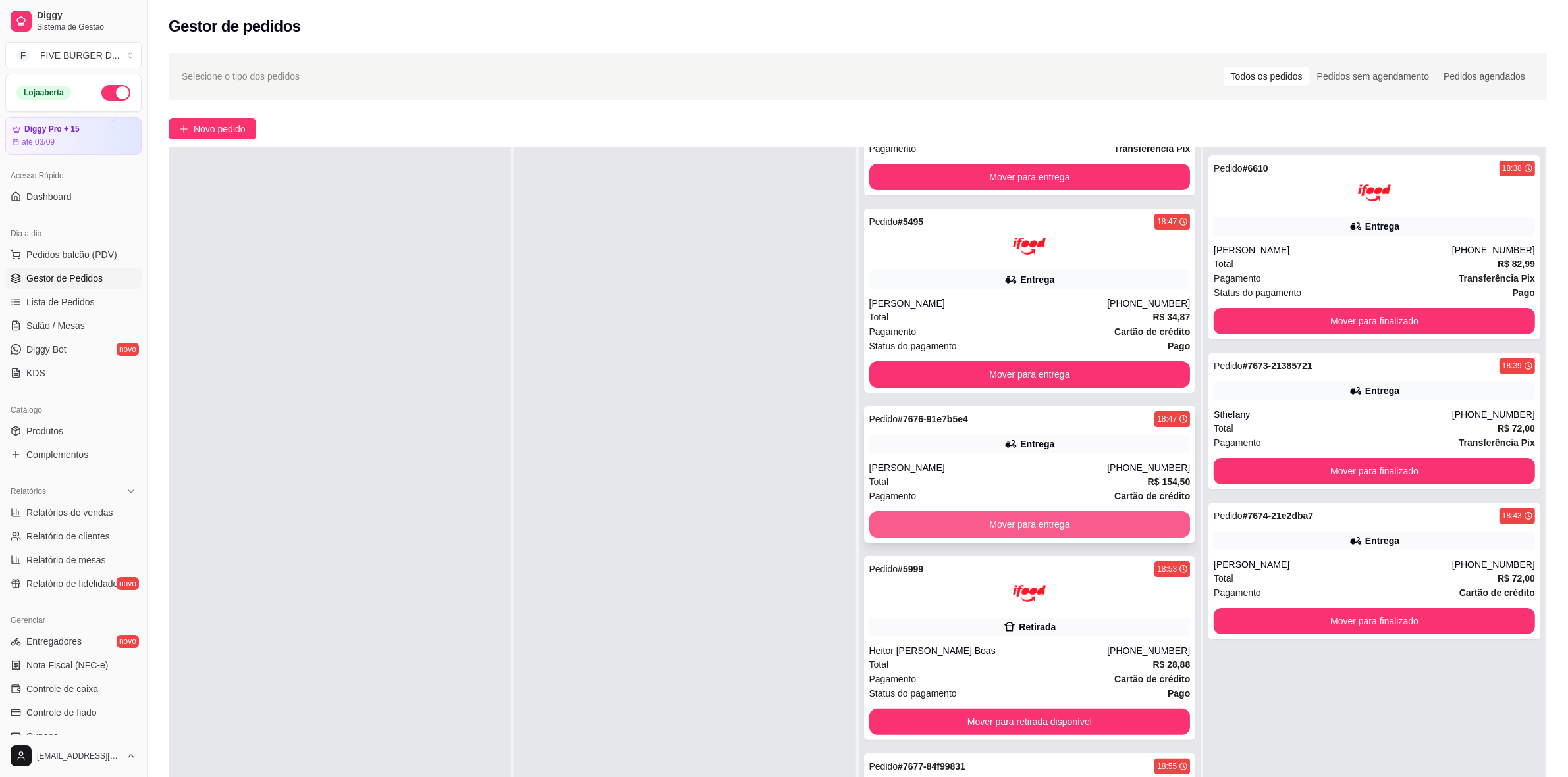
scroll to position [411, 0]
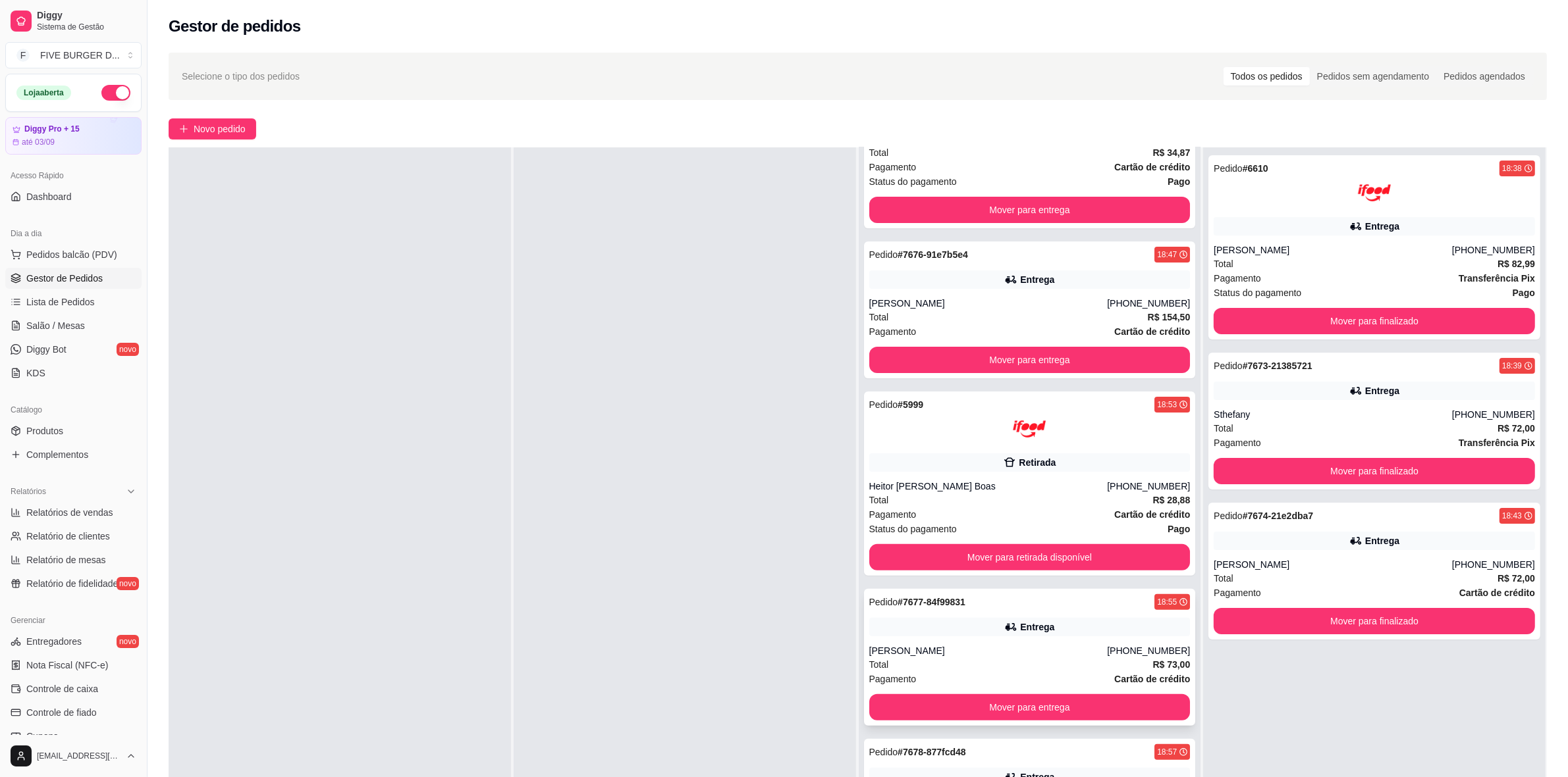
click at [936, 664] on div "Total R$ 73,00" at bounding box center [1030, 665] width 321 height 14
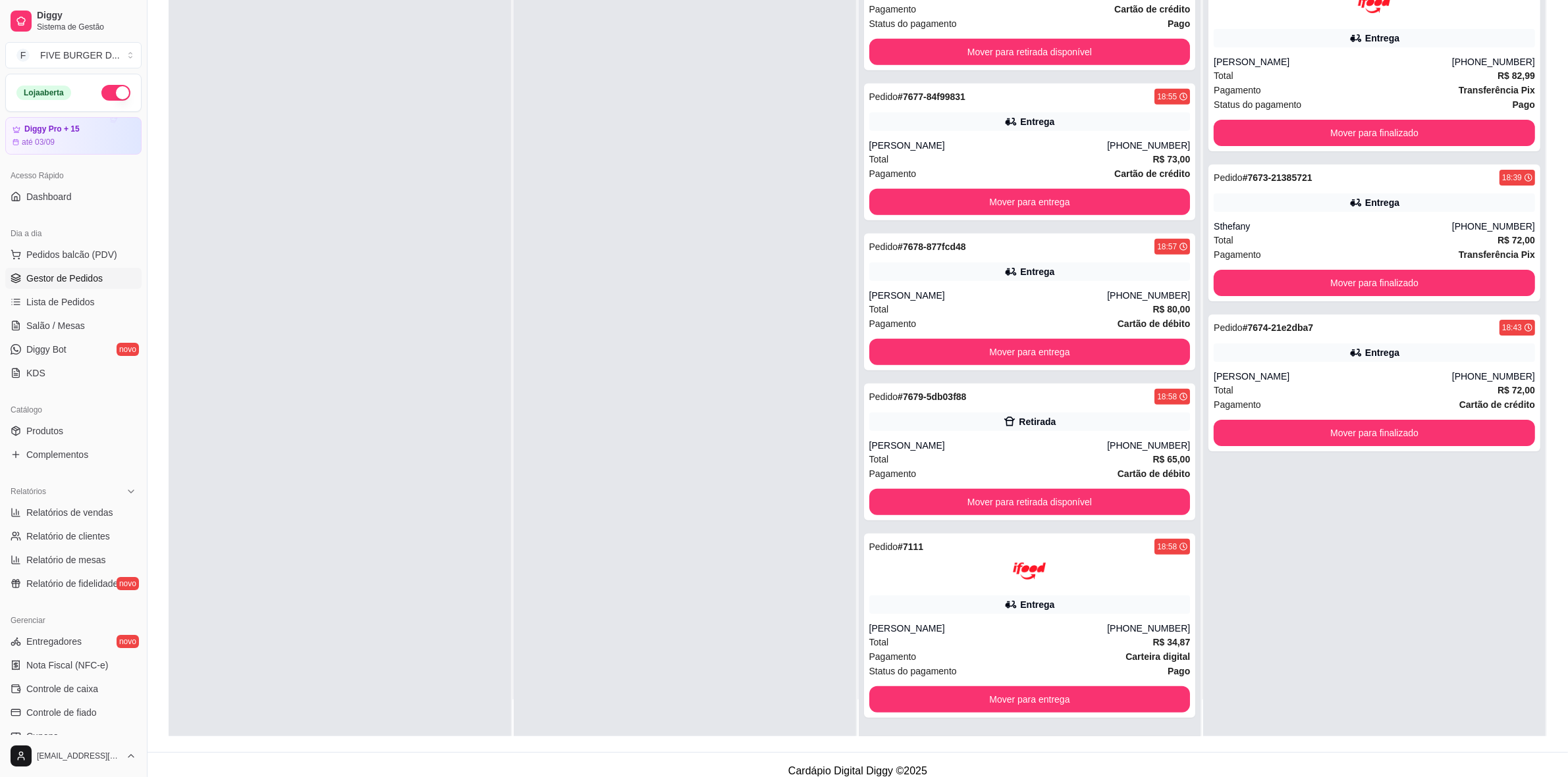
scroll to position [201, 0]
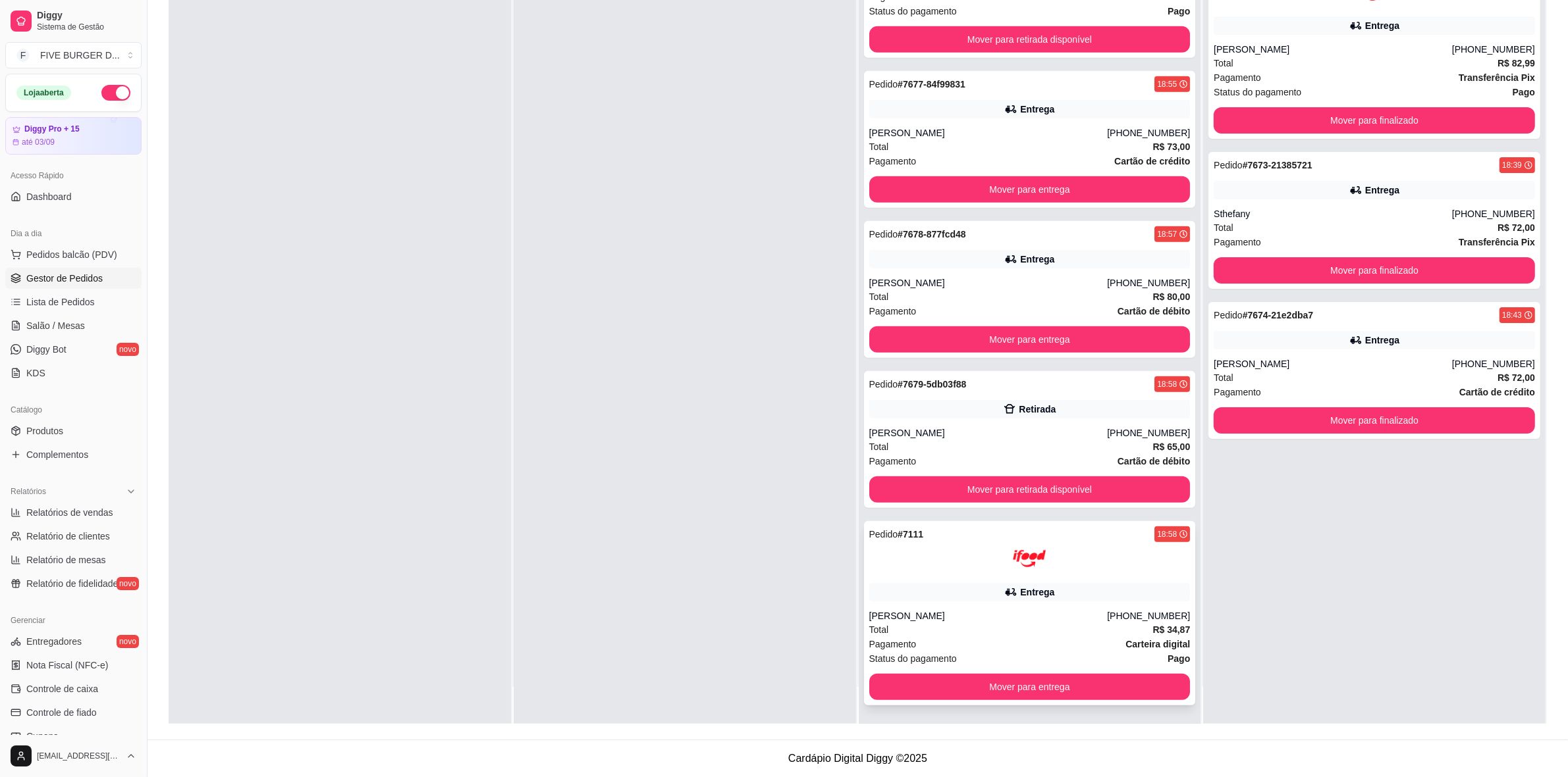
drag, startPoint x: 917, startPoint y: 560, endPoint x: 923, endPoint y: 567, distance: 9.2
click at [923, 567] on div at bounding box center [1030, 559] width 321 height 33
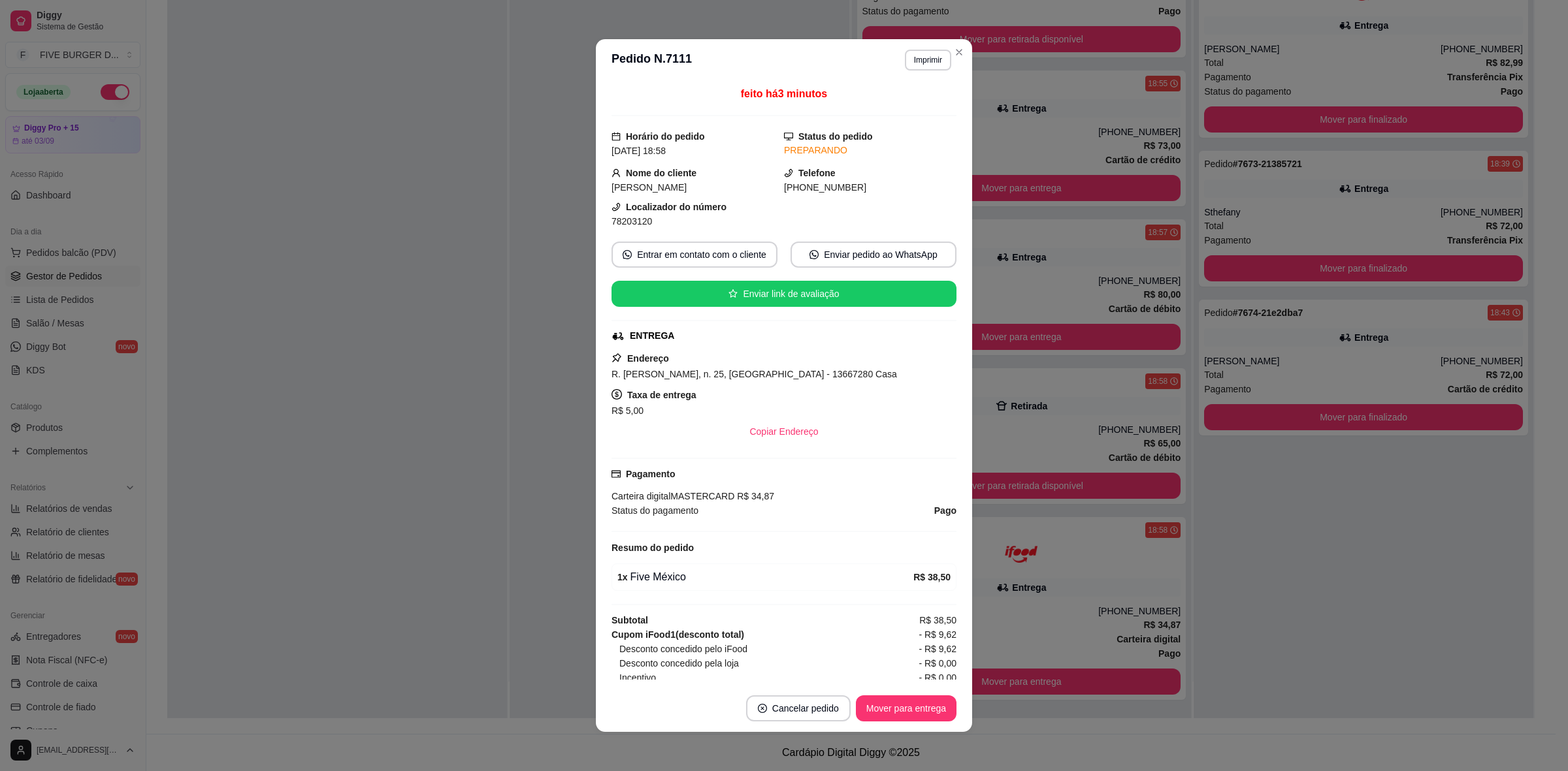
click at [423, 394] on div at bounding box center [336, 332] width 340 height 771
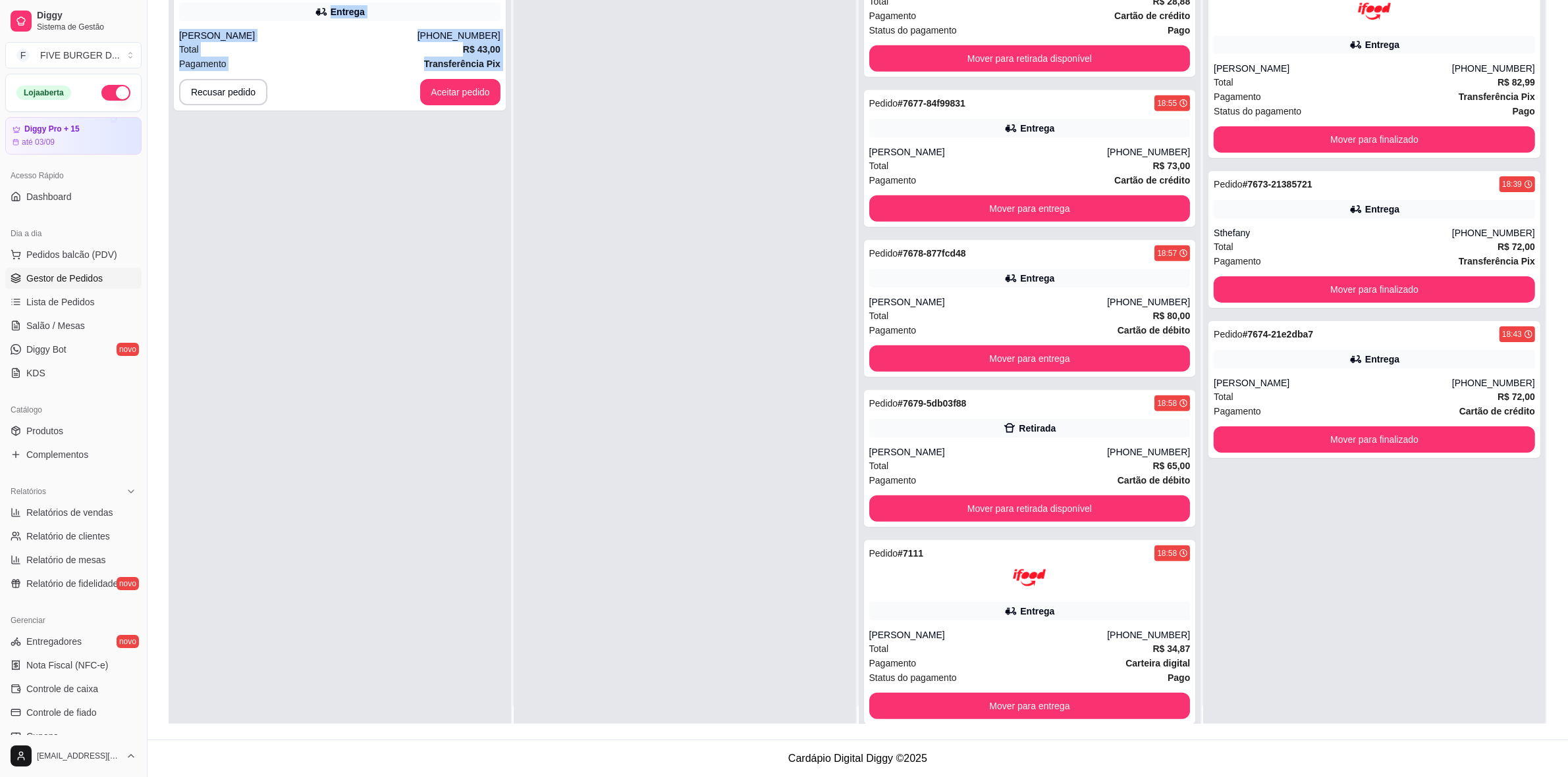
scroll to position [0, 0]
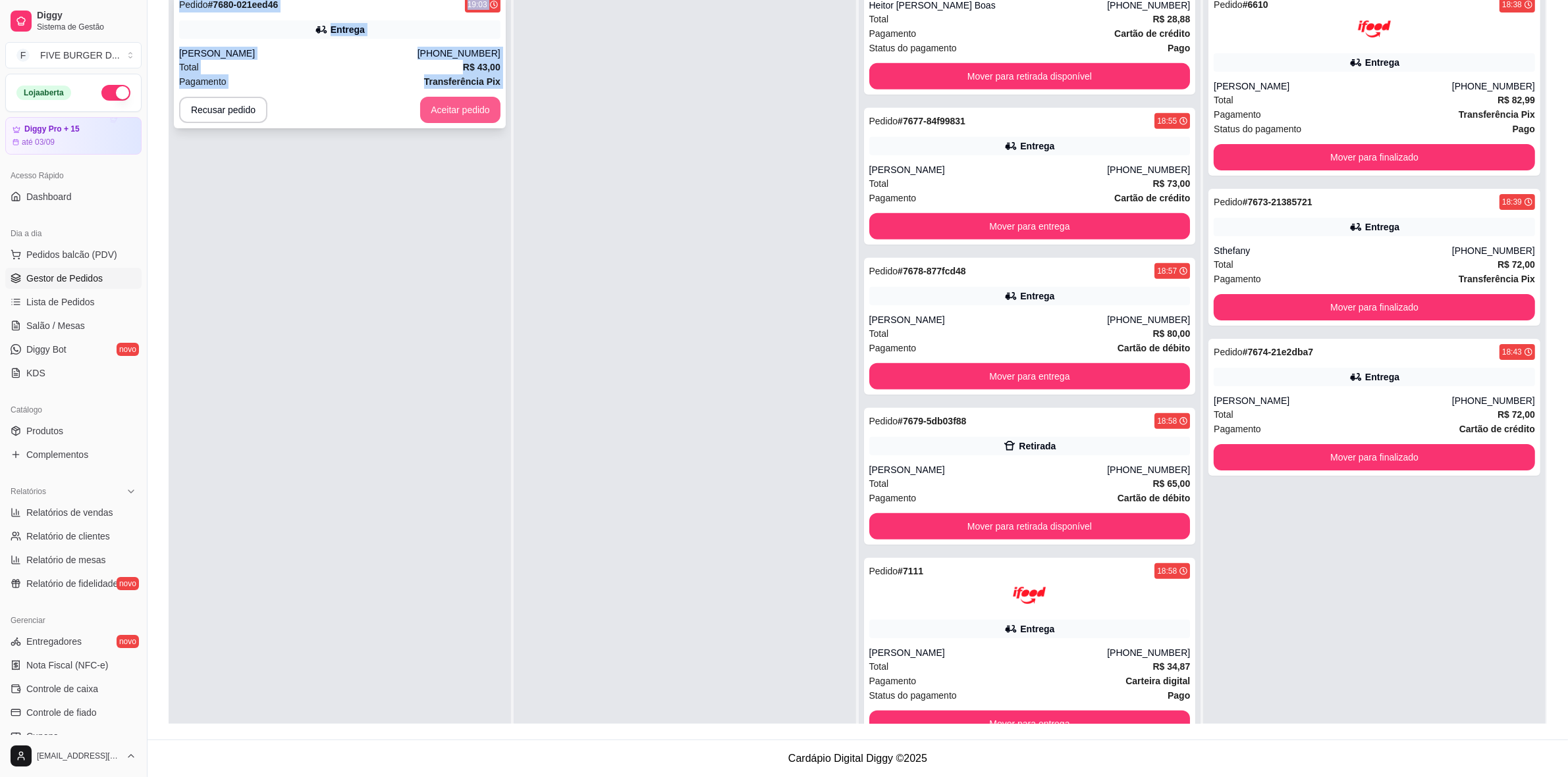
click at [471, 104] on button "Aceitar pedido" at bounding box center [460, 109] width 80 height 26
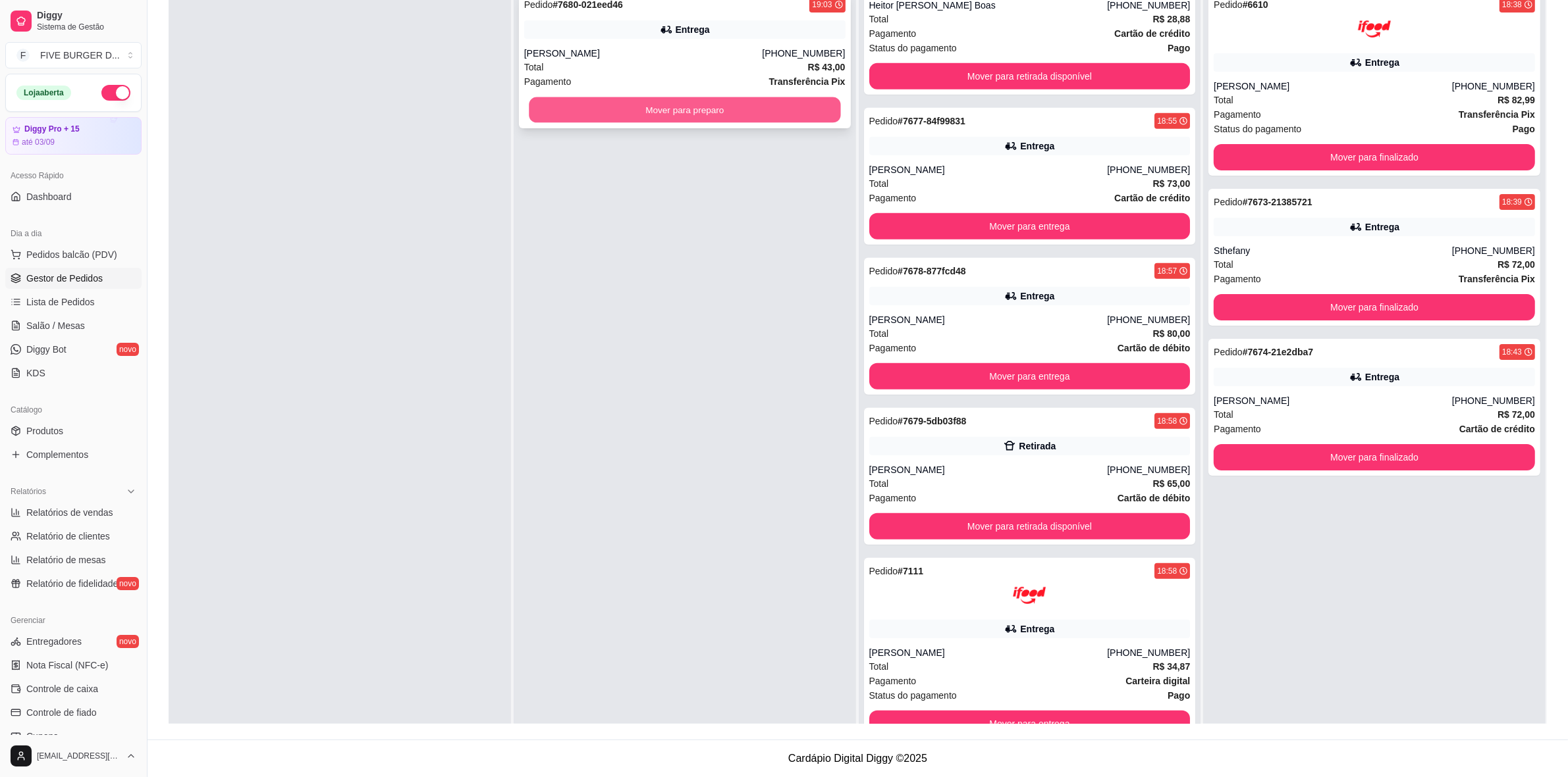
click at [567, 104] on button "Mover para preparo" at bounding box center [684, 110] width 312 height 26
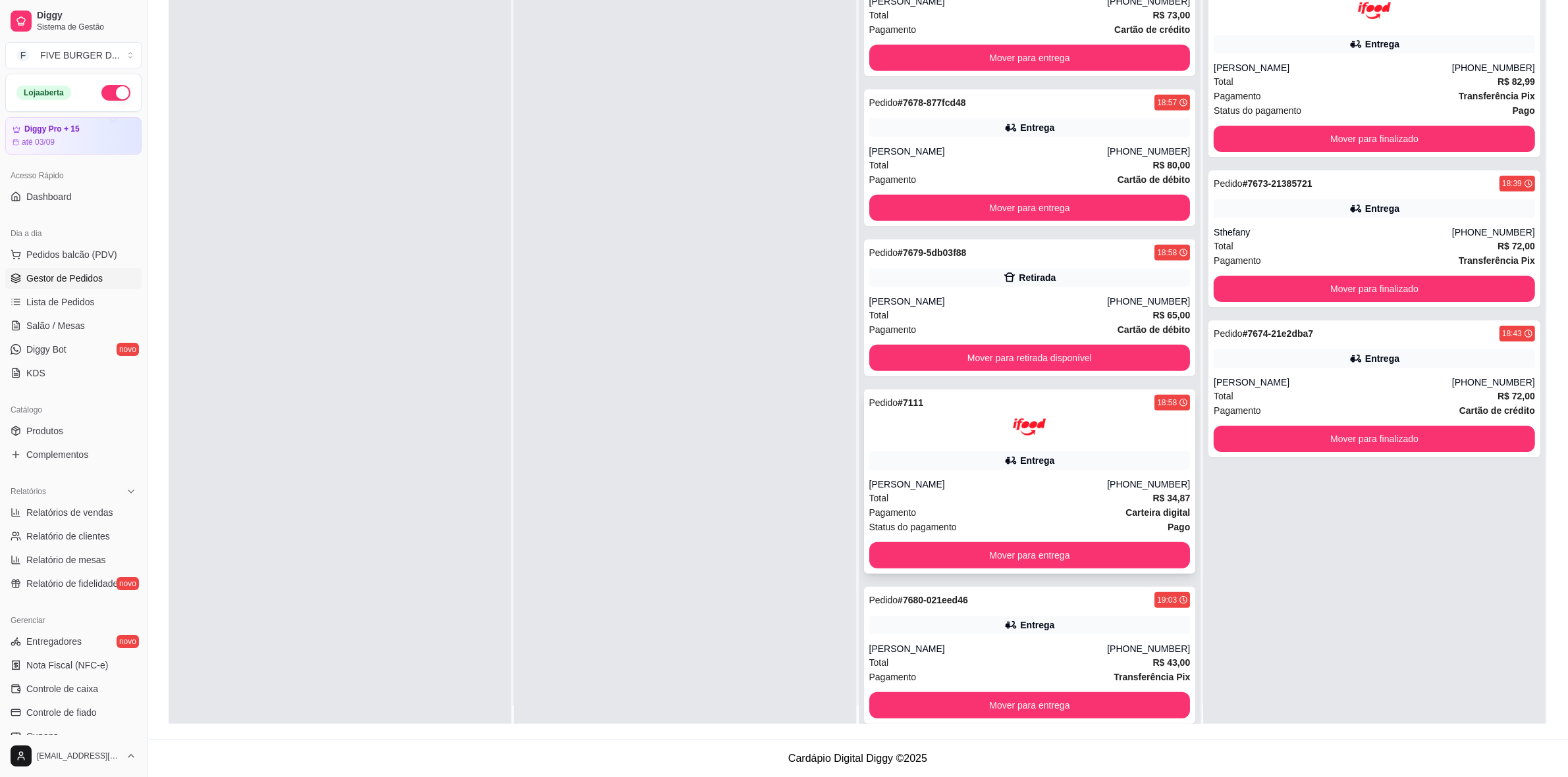
scroll to position [37, 0]
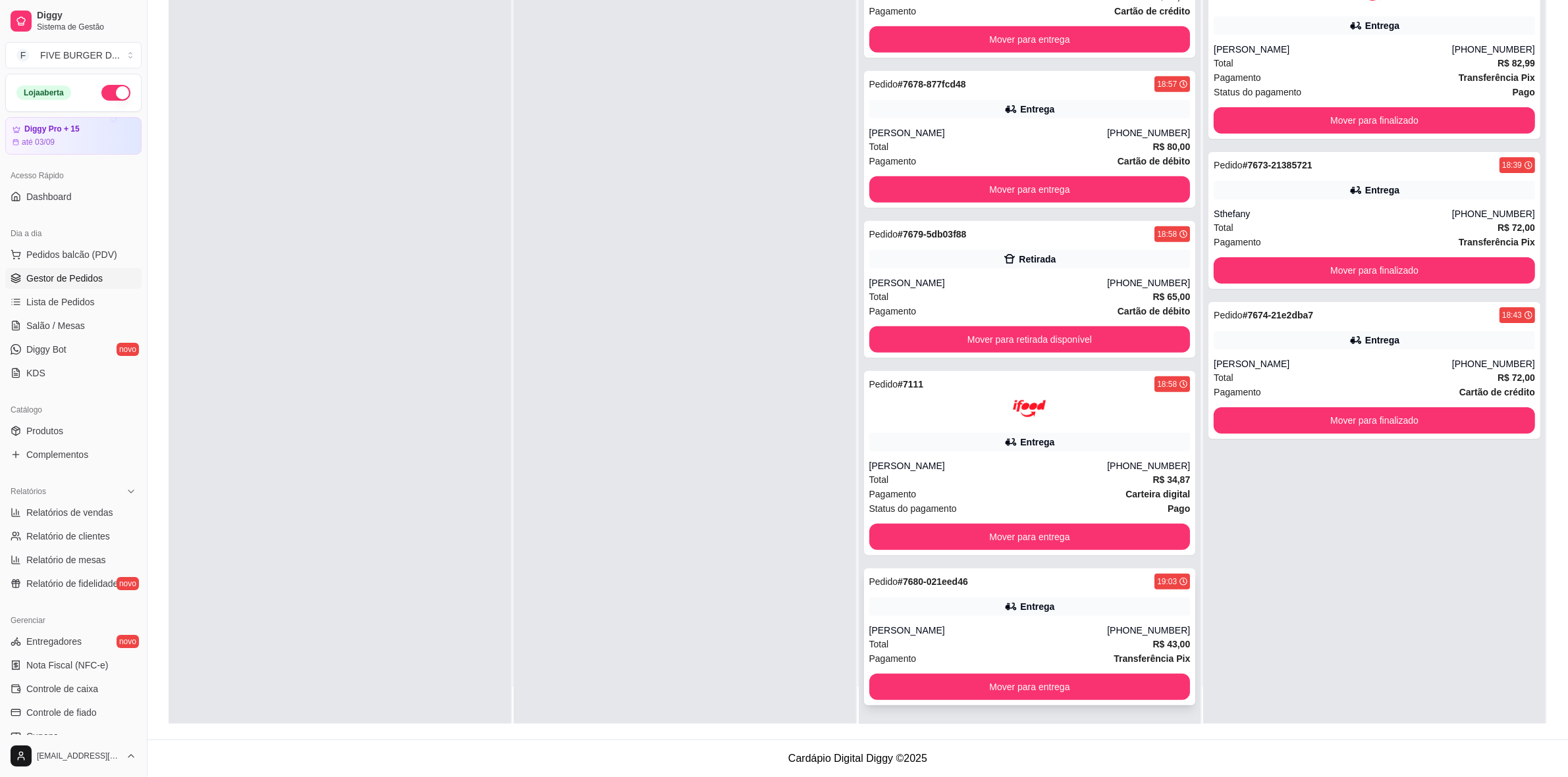
click at [1037, 620] on div "Pedido # 7680-021eed46 19:03 Entrega [PERSON_NAME] [PHONE_NUMBER] Total R$ 43,0…" at bounding box center [1030, 637] width 332 height 137
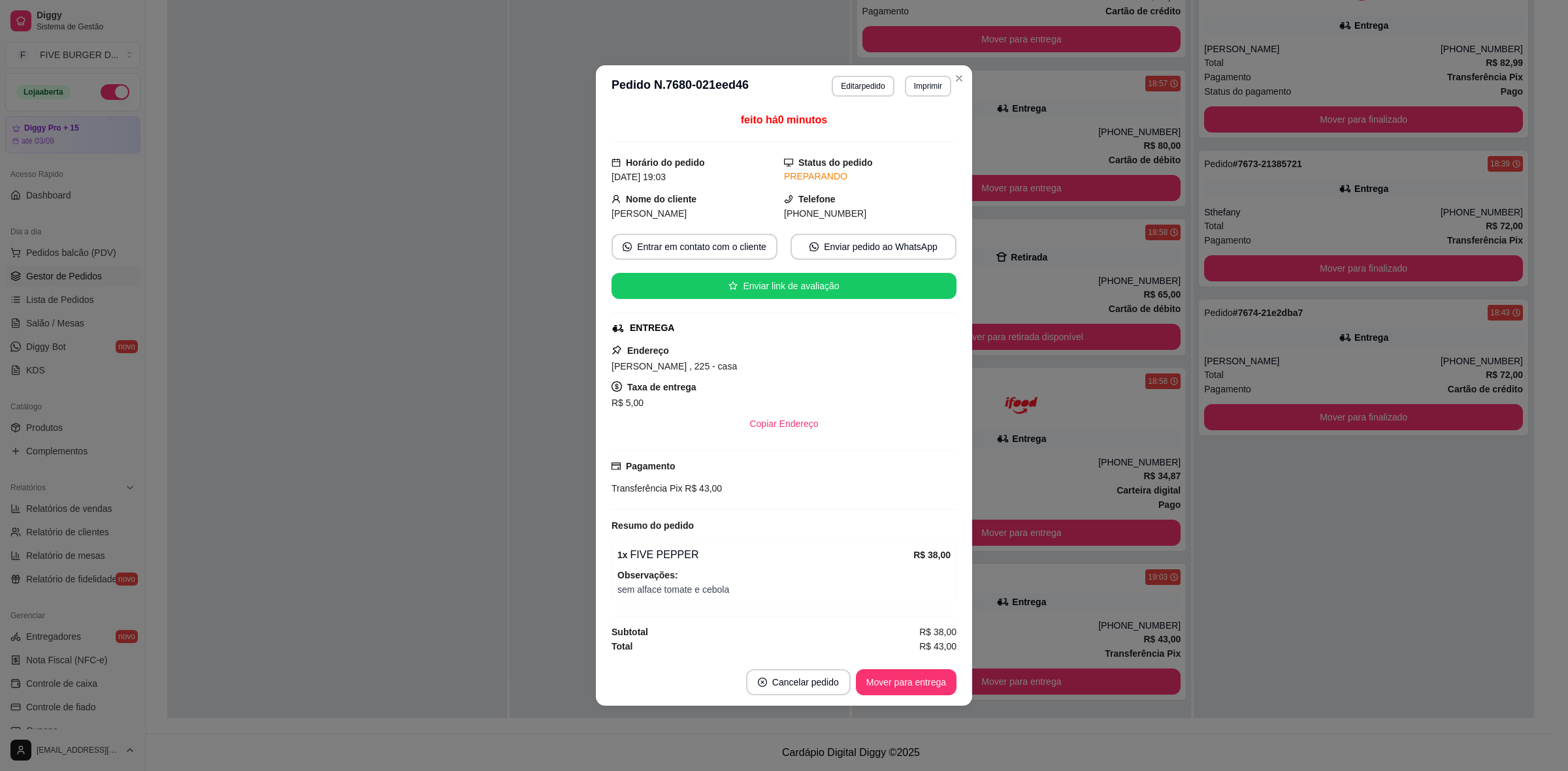
drag, startPoint x: 624, startPoint y: 361, endPoint x: 713, endPoint y: 345, distance: 90.4
click at [694, 345] on div "Endereço otavio [STREET_ADDRESS] - casa Taxa de entrega R$ 5,00 Copiar Endereço" at bounding box center [784, 389] width 345 height 94
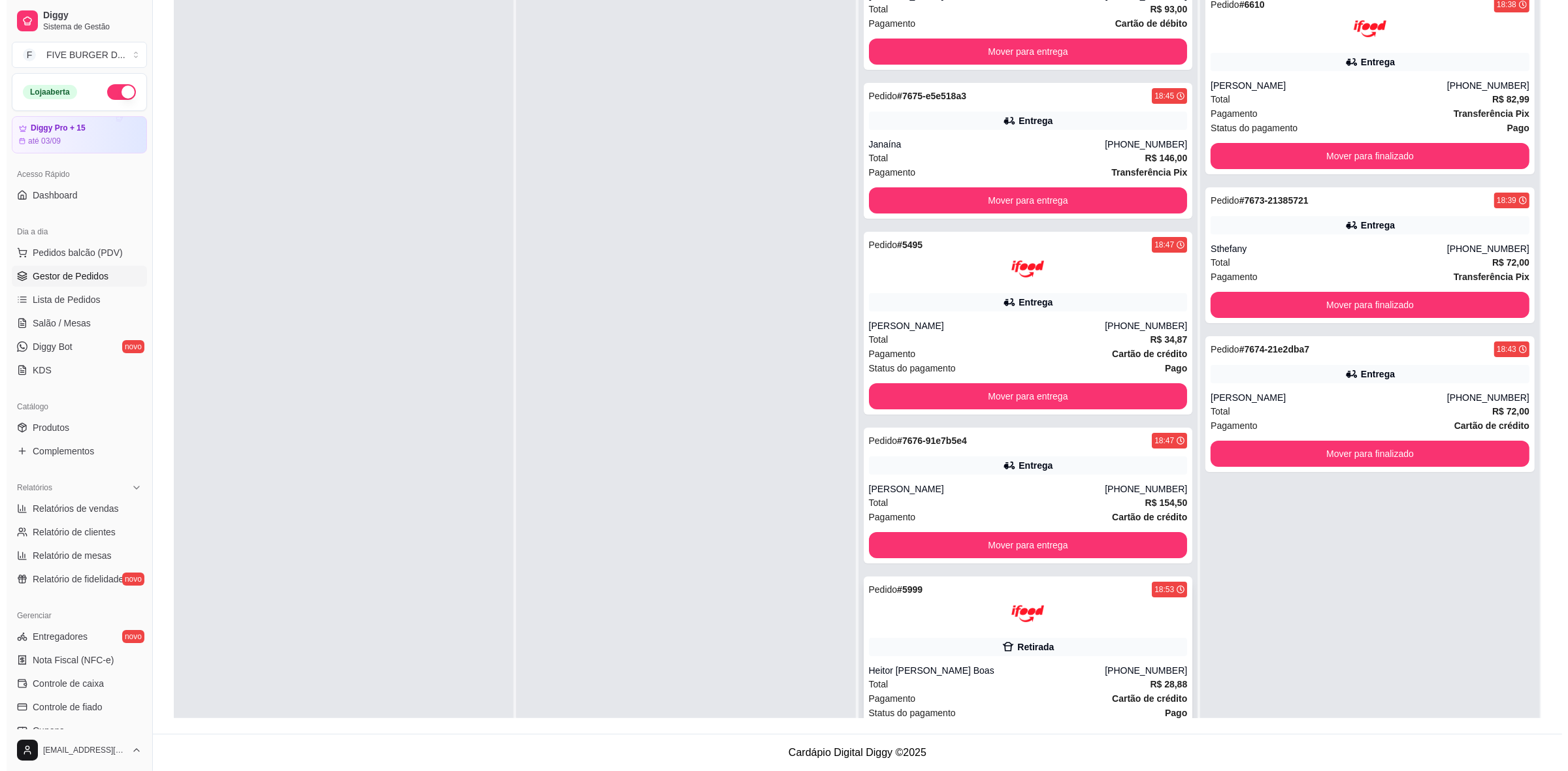
scroll to position [0, 0]
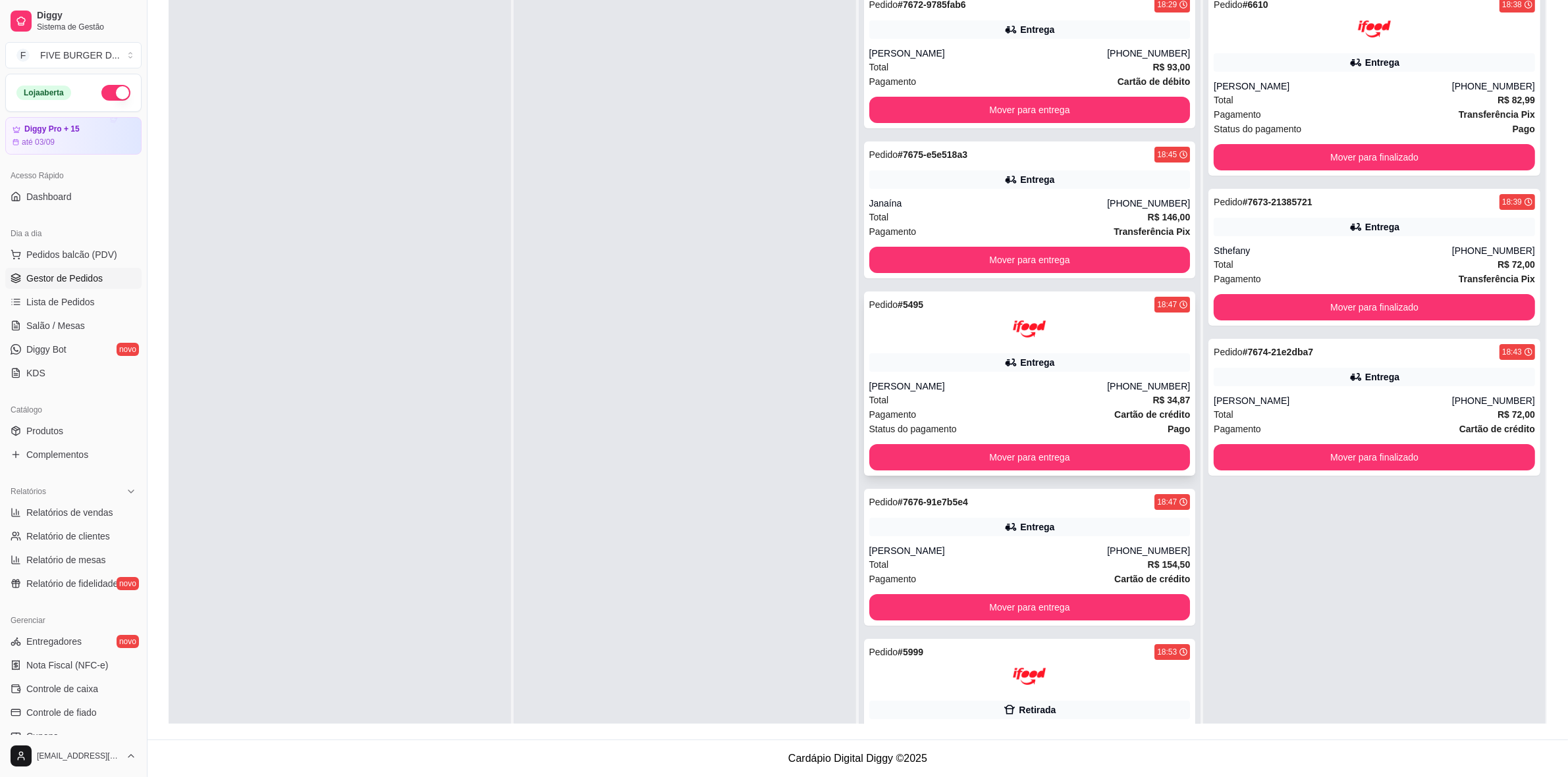
click at [919, 396] on div "Total R$ 34,87" at bounding box center [1030, 400] width 321 height 14
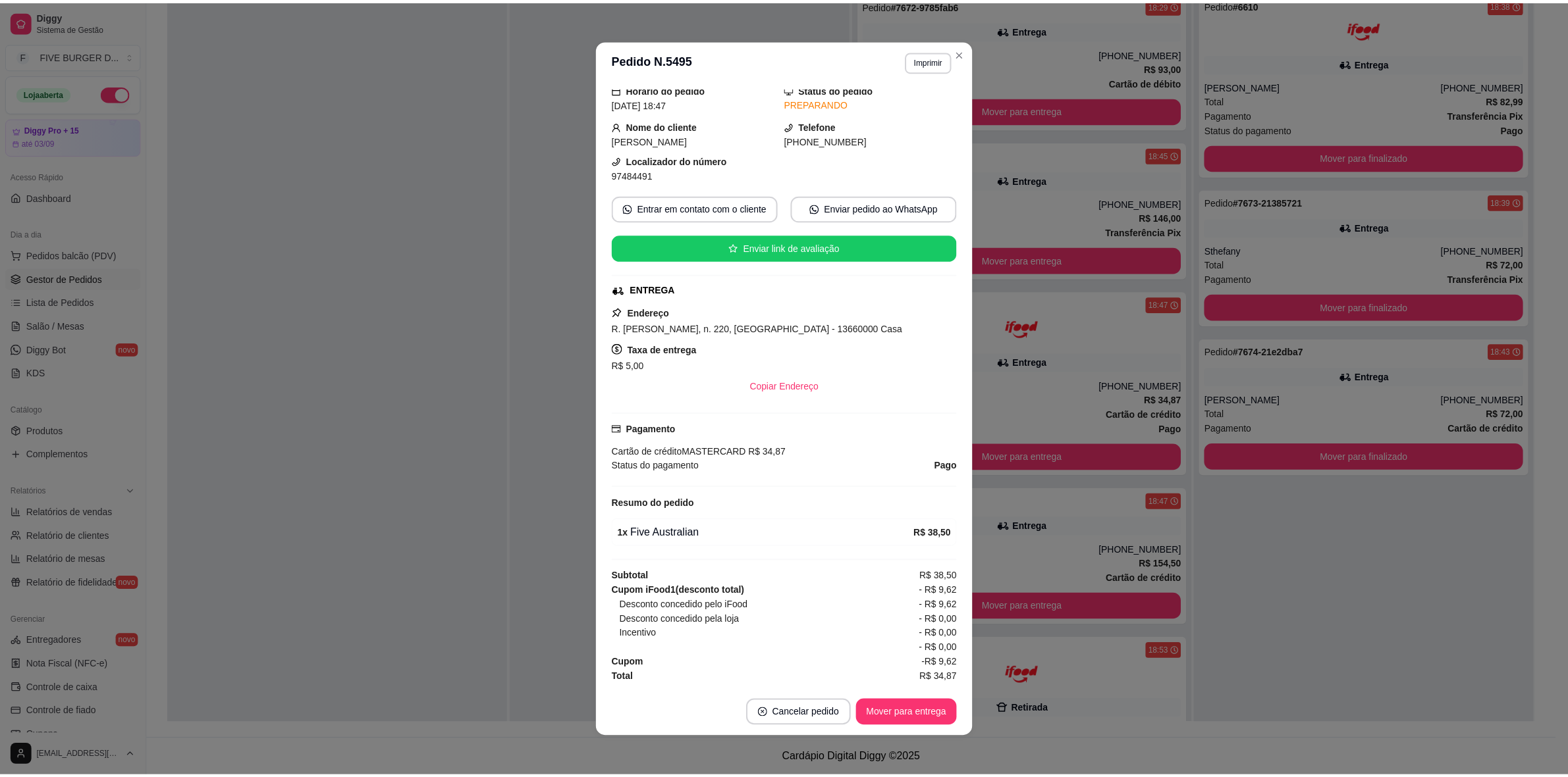
scroll to position [2, 0]
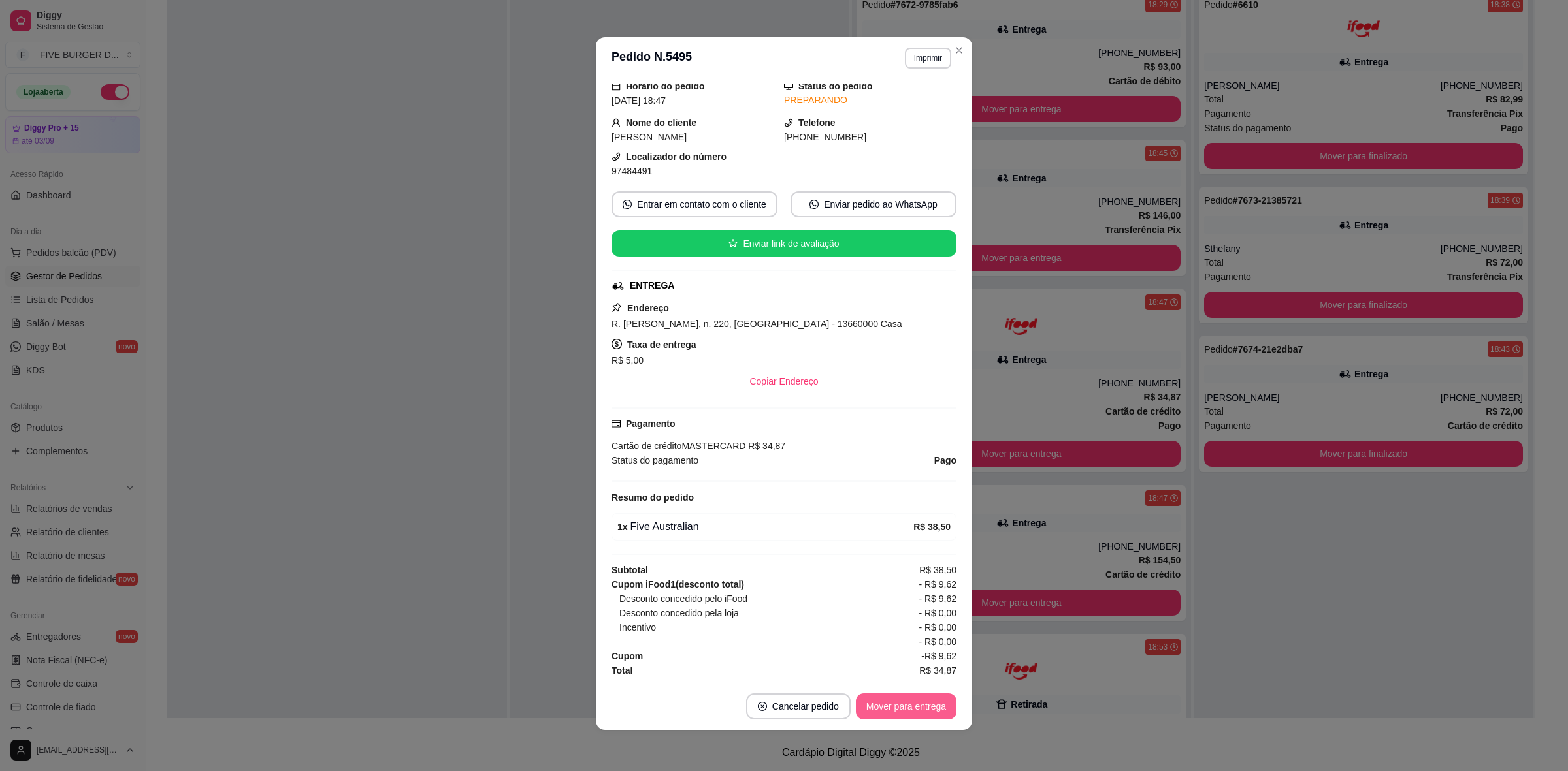
click at [916, 711] on button "Mover para entrega" at bounding box center [905, 706] width 101 height 26
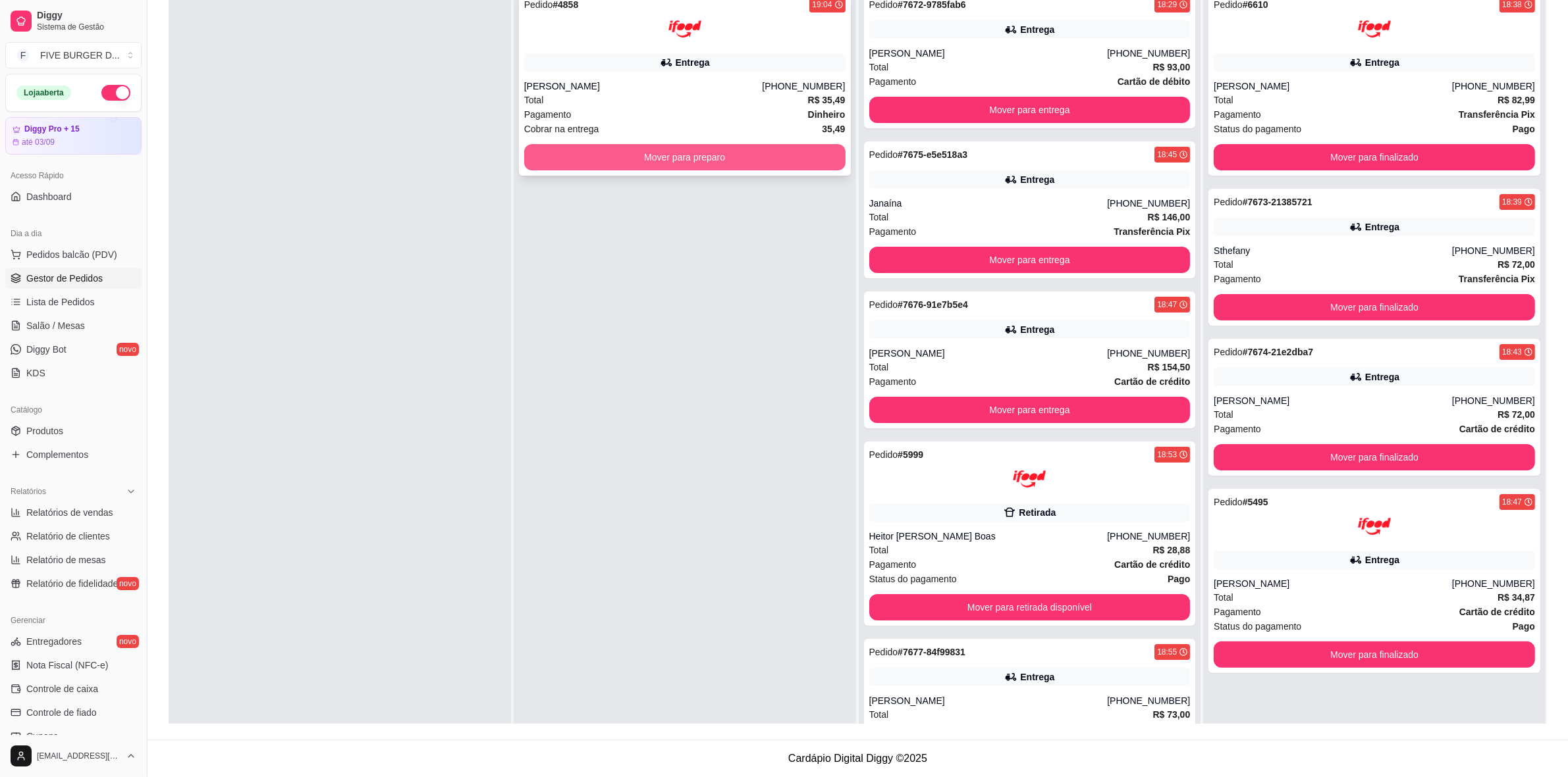
click at [741, 153] on button "Mover para preparo" at bounding box center [684, 157] width 321 height 26
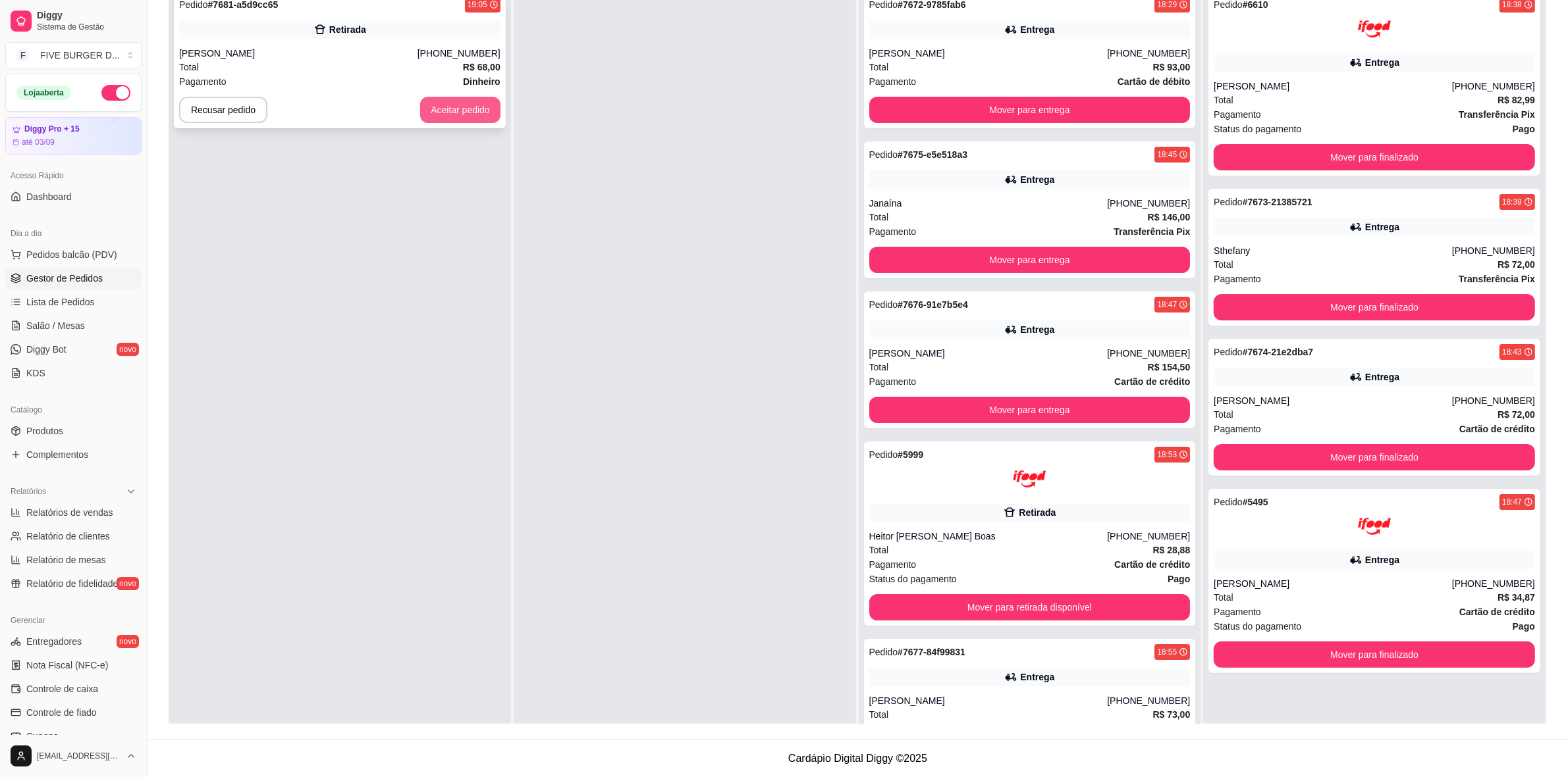
click at [452, 110] on button "Aceitar pedido" at bounding box center [460, 109] width 80 height 26
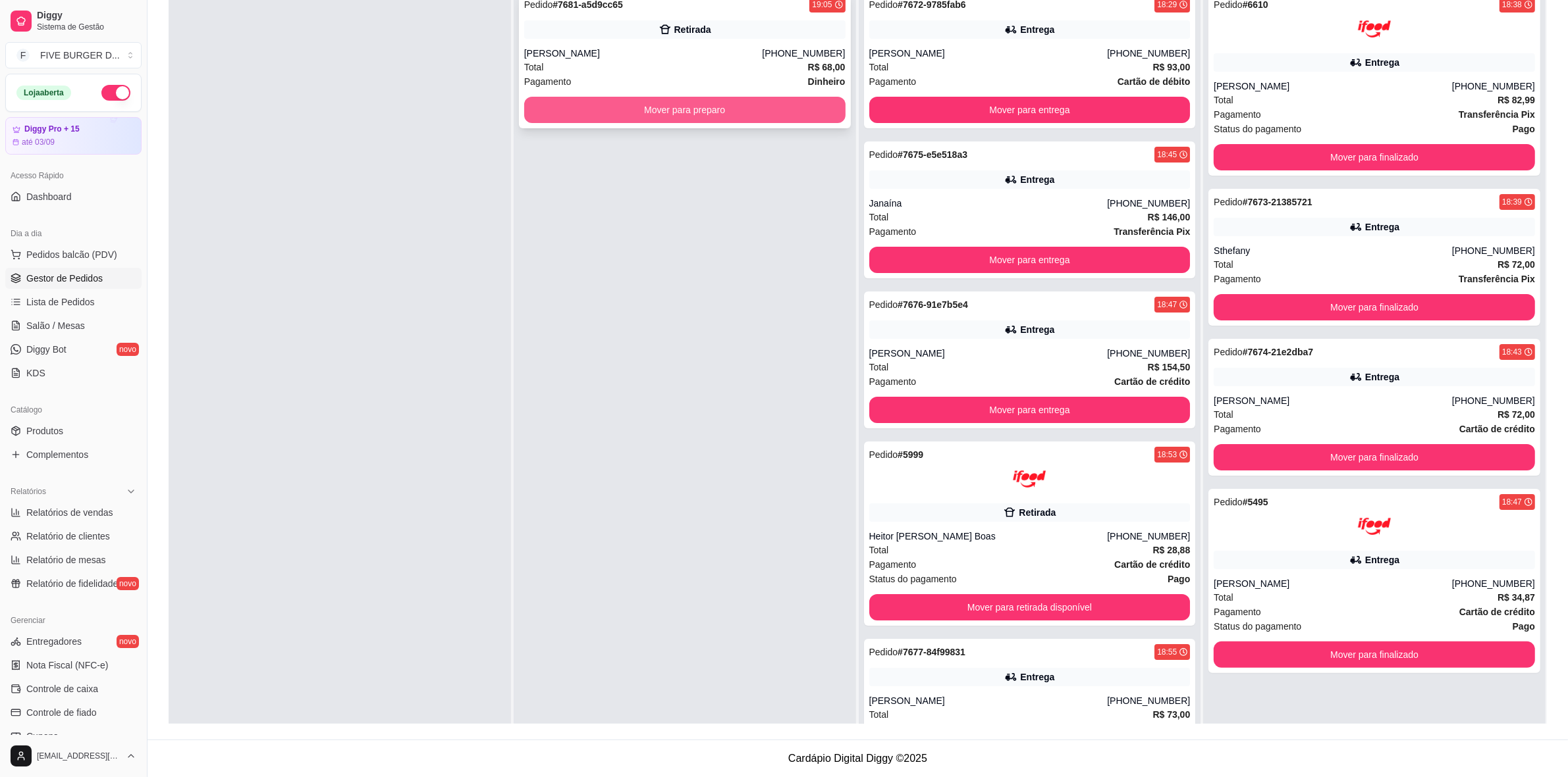
click at [647, 103] on button "Mover para preparo" at bounding box center [684, 109] width 321 height 26
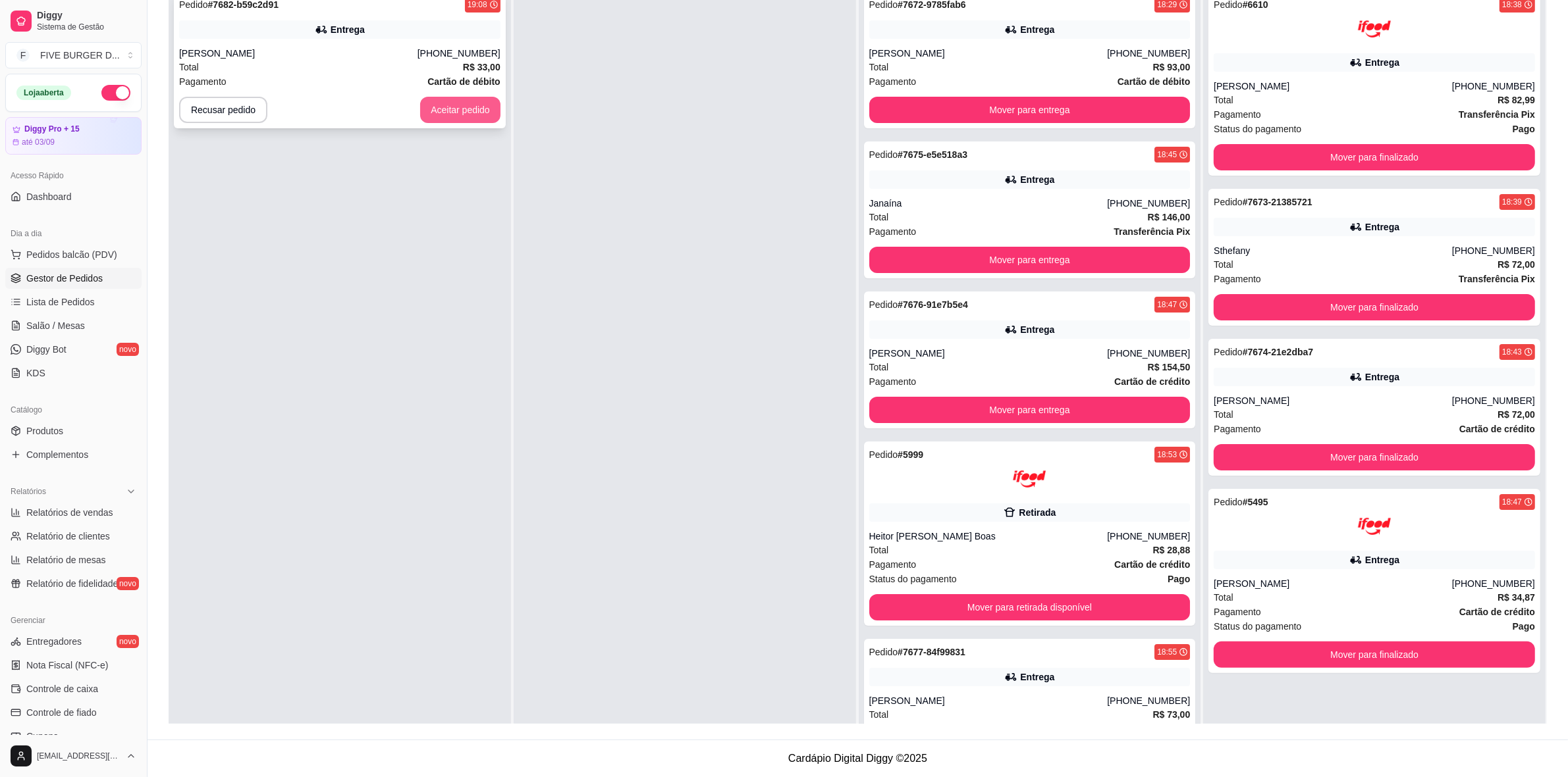
click at [467, 103] on button "Aceitar pedido" at bounding box center [460, 109] width 80 height 26
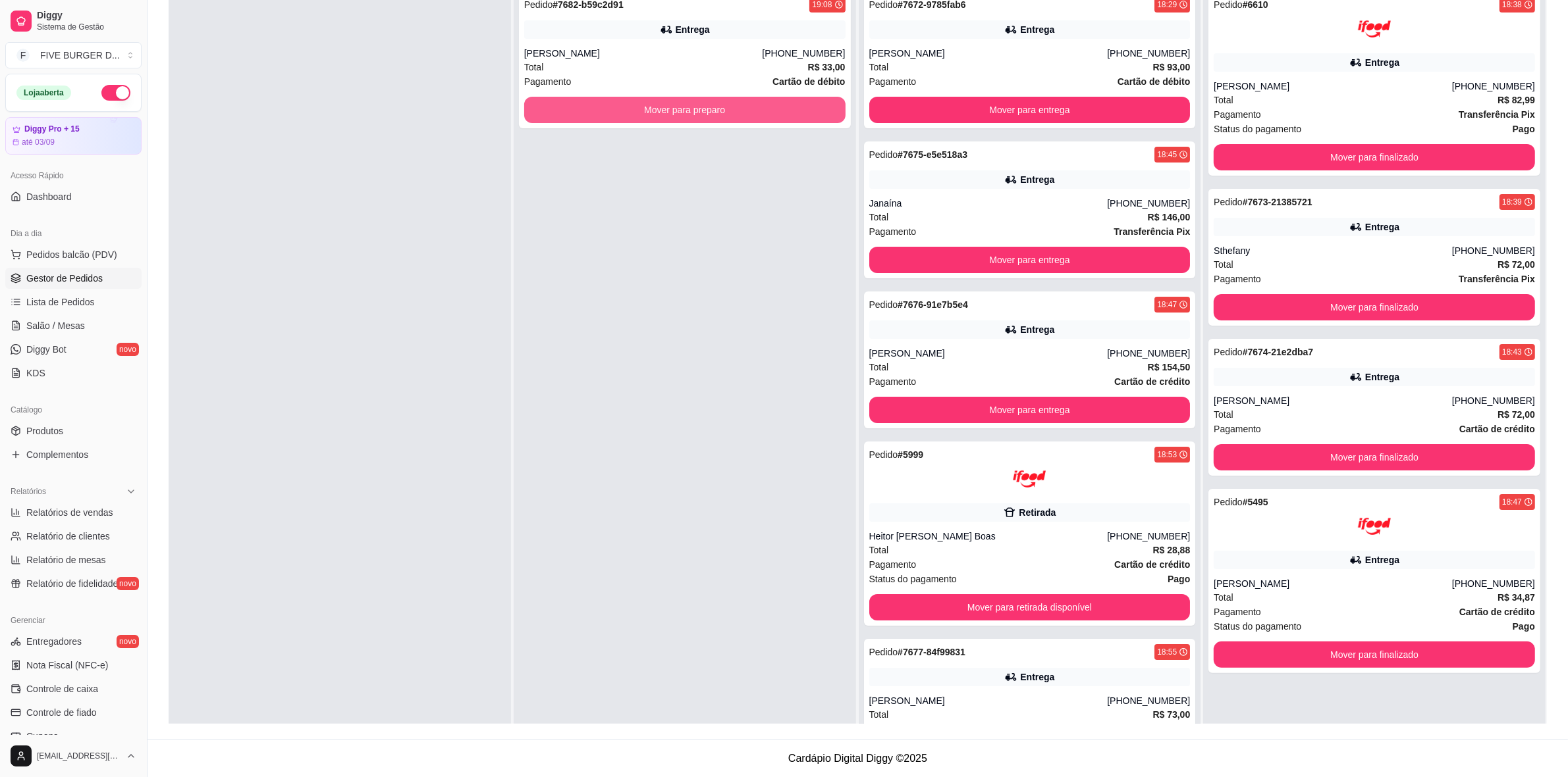
click at [539, 102] on button "Mover para preparo" at bounding box center [684, 109] width 321 height 26
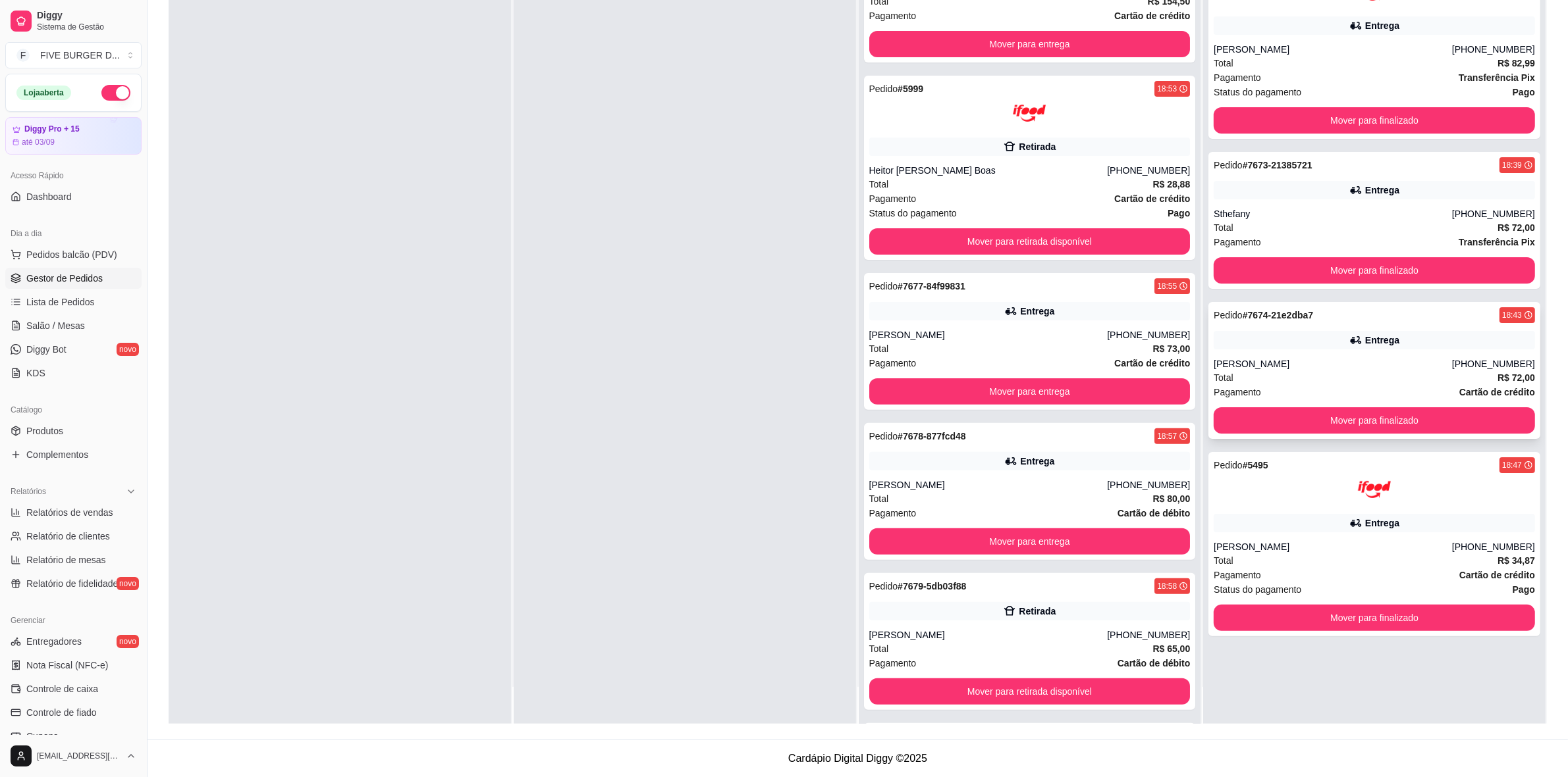
scroll to position [0, 0]
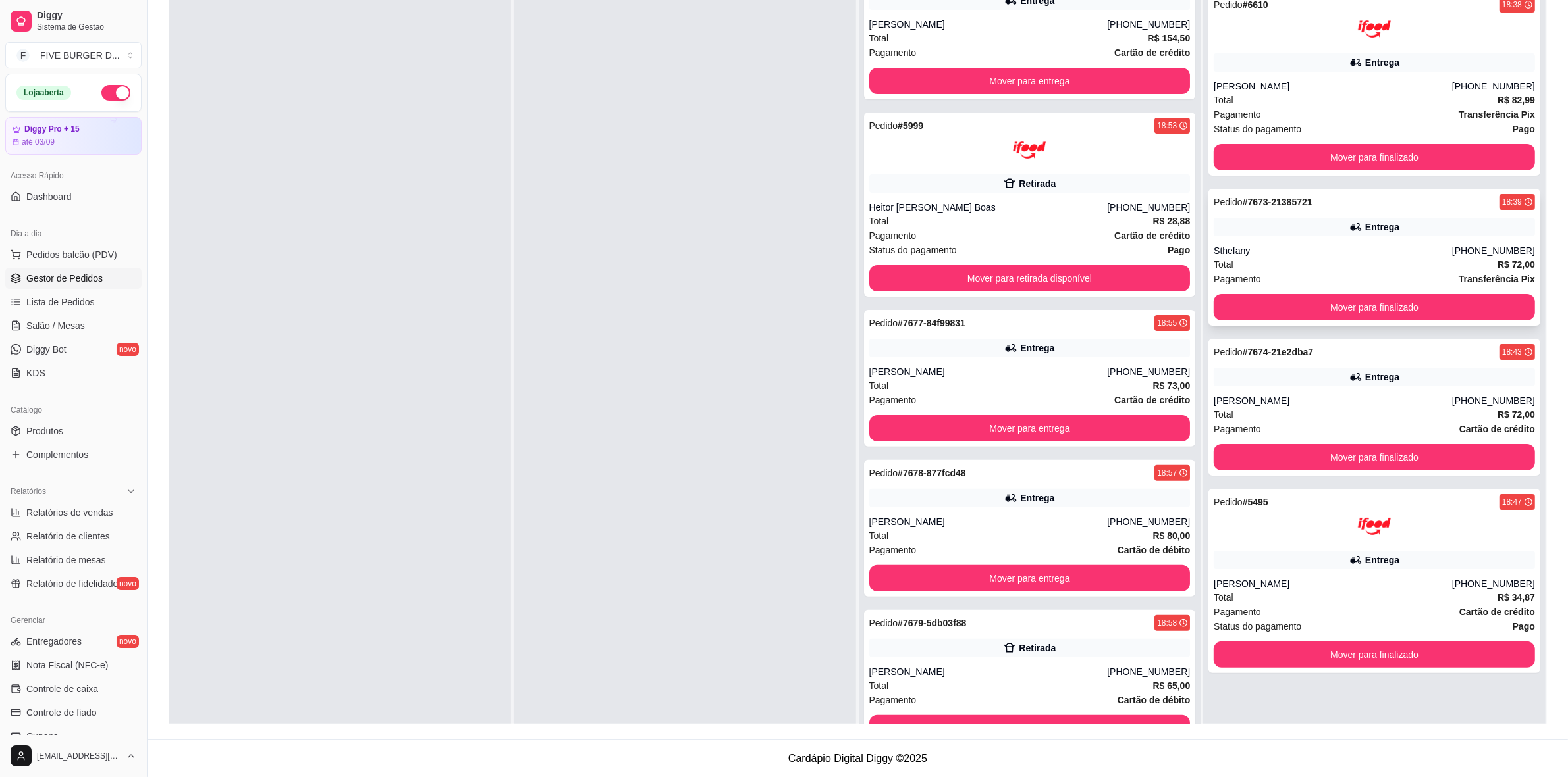
click at [1388, 216] on div "Pedido # 7673-21385721 18:39 Entrega Sthefany [PHONE_NUMBER] Total R$ 72,00 Pag…" at bounding box center [1374, 257] width 332 height 137
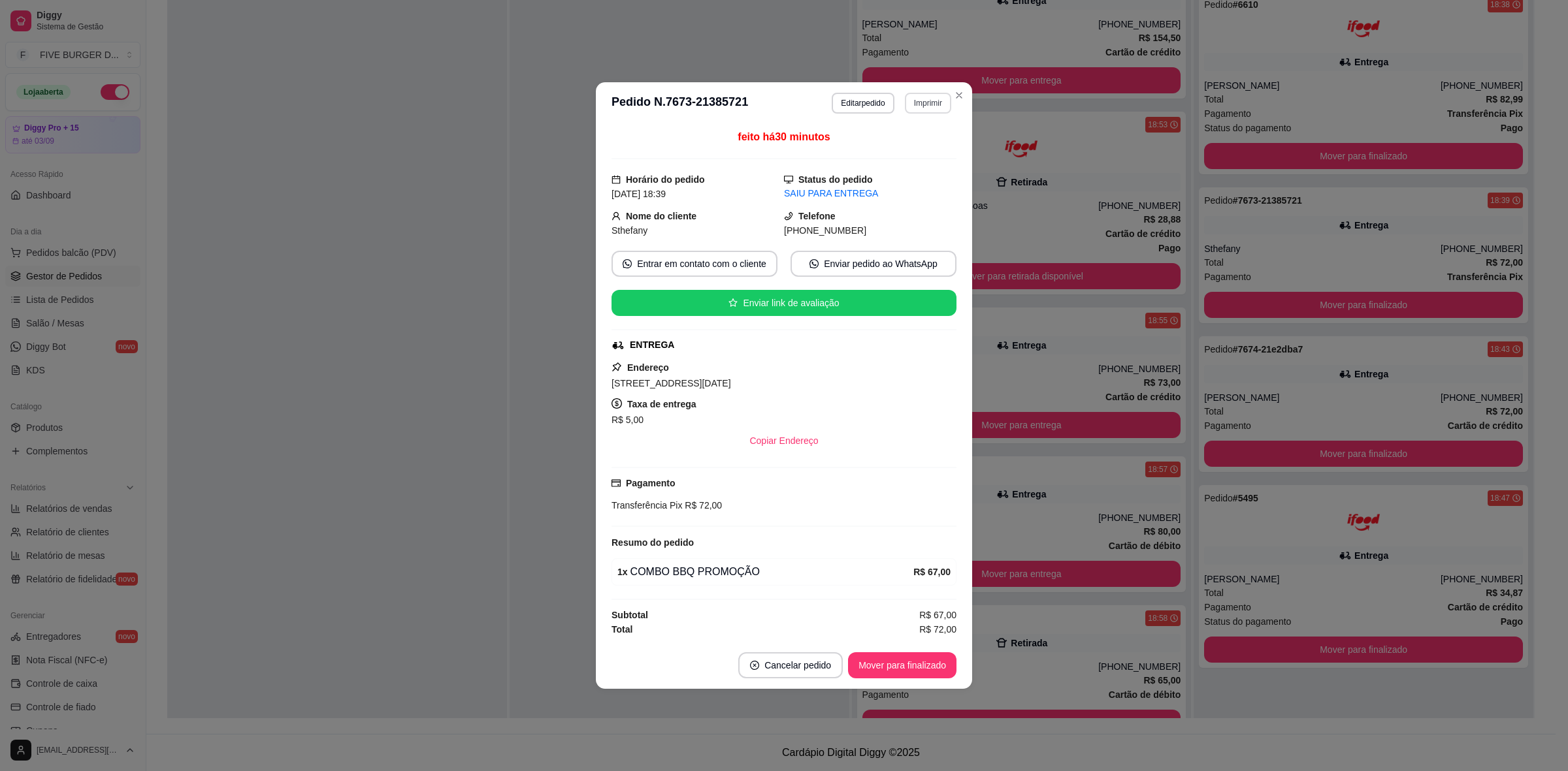
click at [912, 103] on button "Imprimir" at bounding box center [927, 103] width 46 height 21
click at [887, 144] on button "IMPRESSORA" at bounding box center [905, 147] width 91 height 20
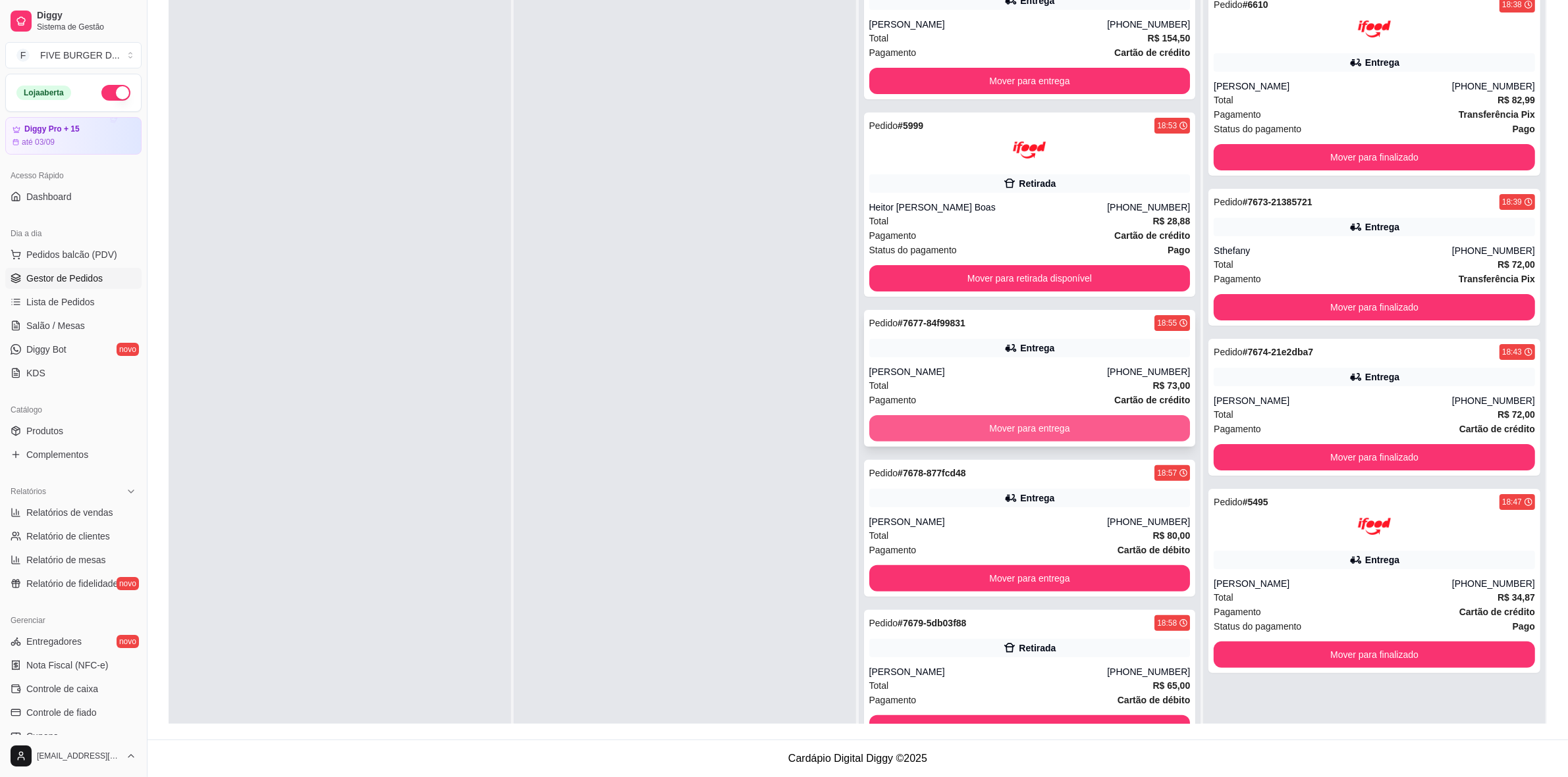
click at [955, 431] on button "Mover para entrega" at bounding box center [1030, 428] width 321 height 26
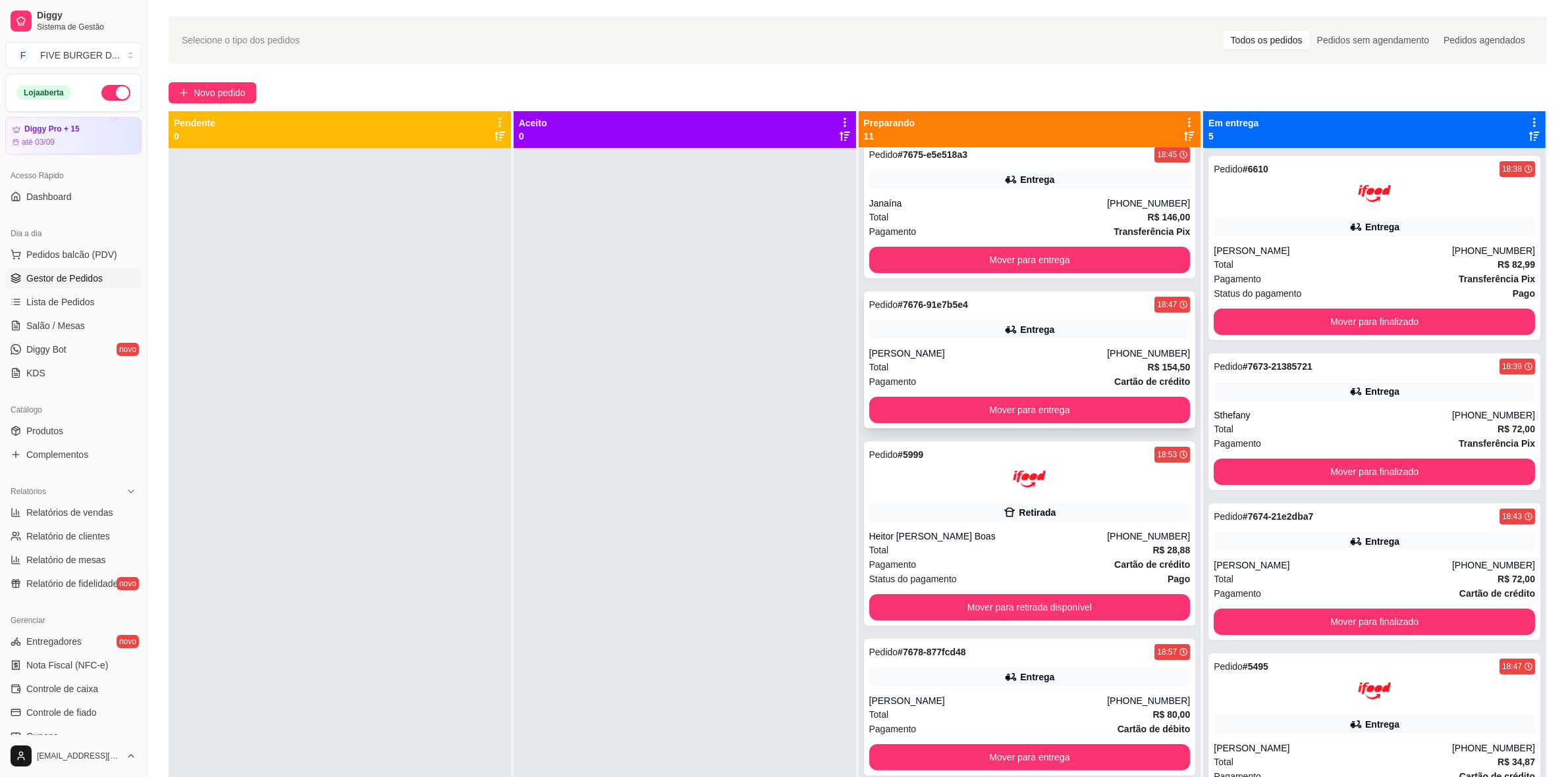
scroll to position [83, 0]
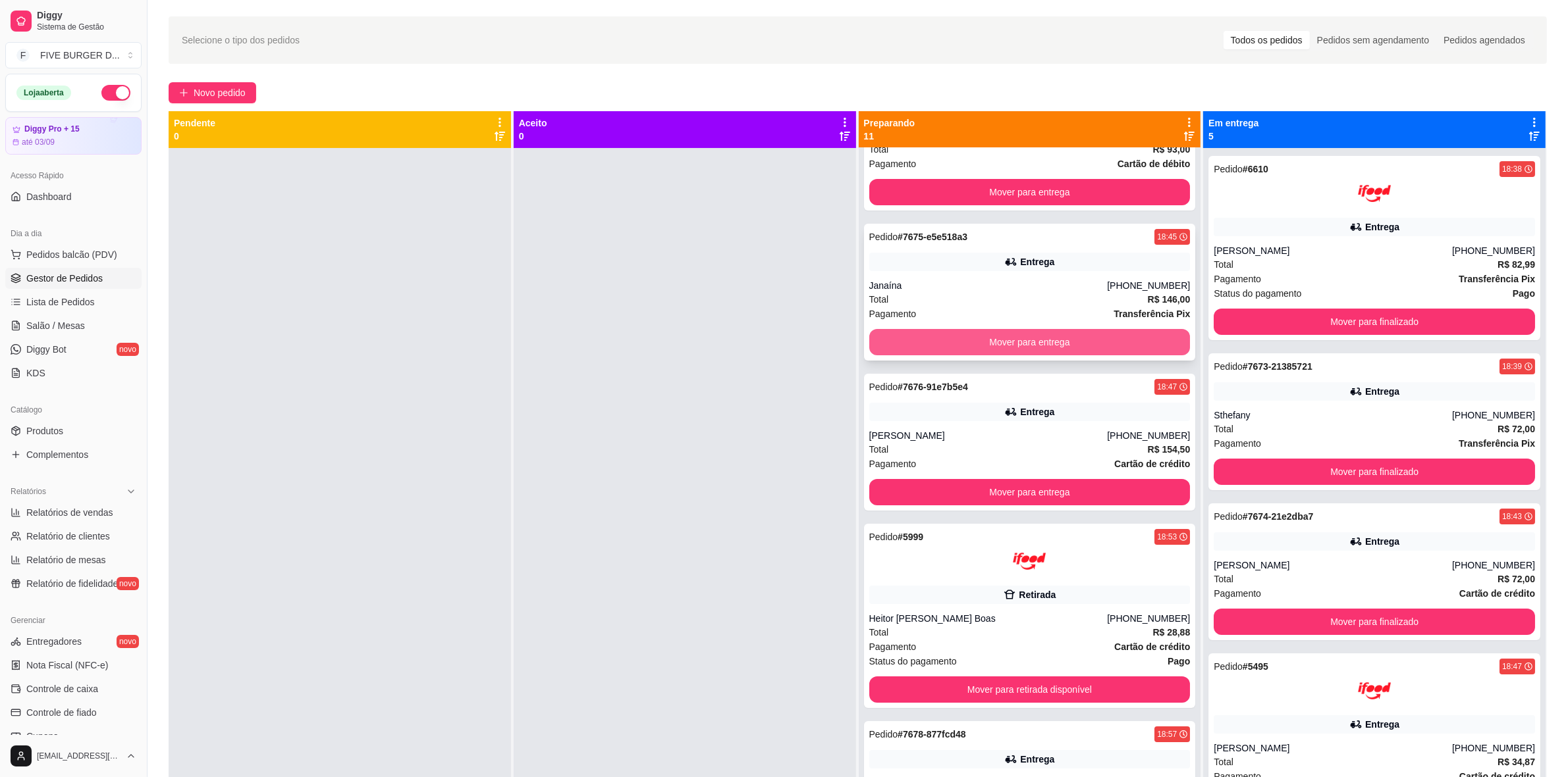
click at [999, 345] on button "Mover para entrega" at bounding box center [1030, 341] width 321 height 26
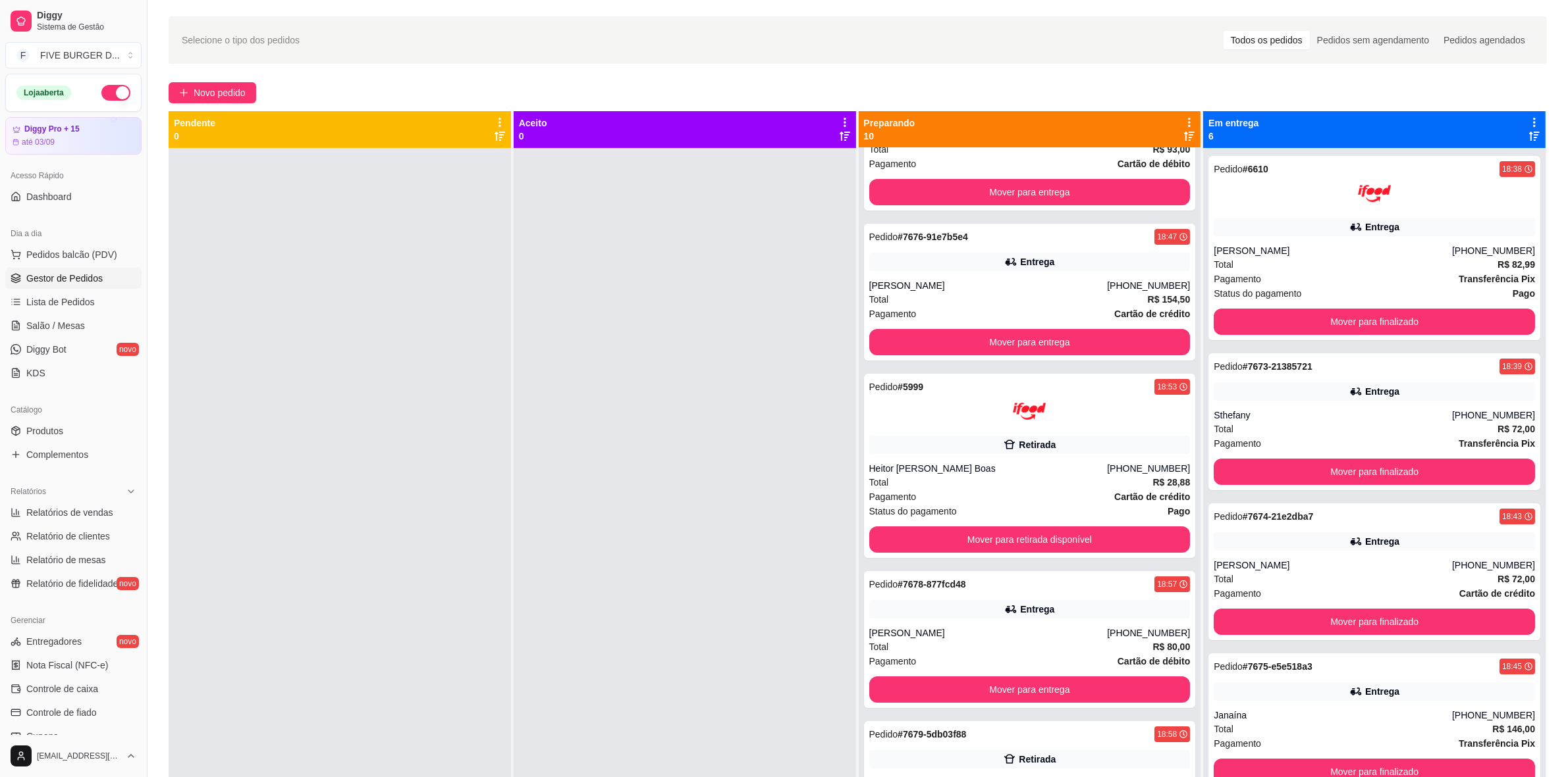
click at [628, 344] on div at bounding box center [684, 536] width 342 height 777
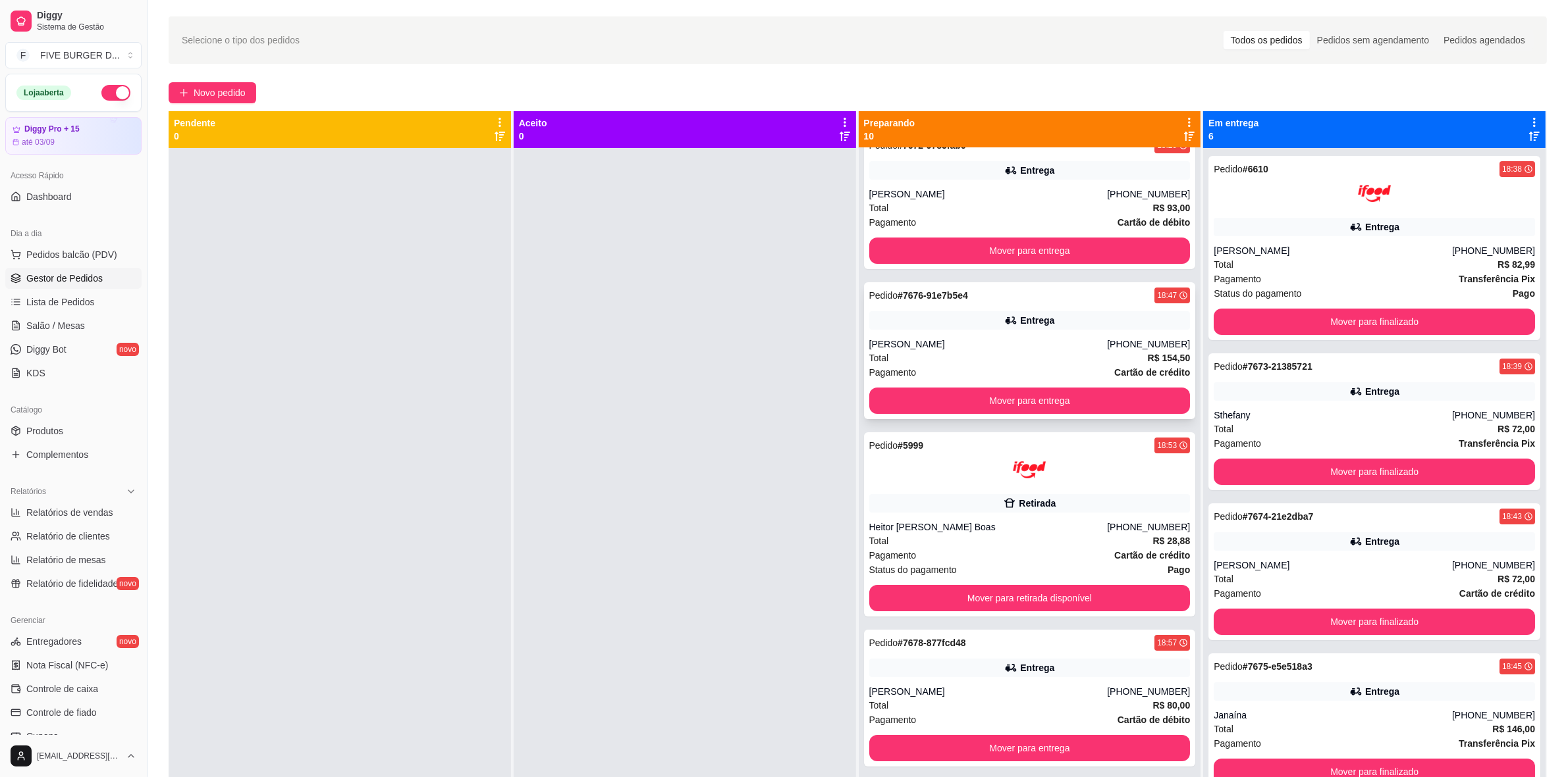
scroll to position [0, 0]
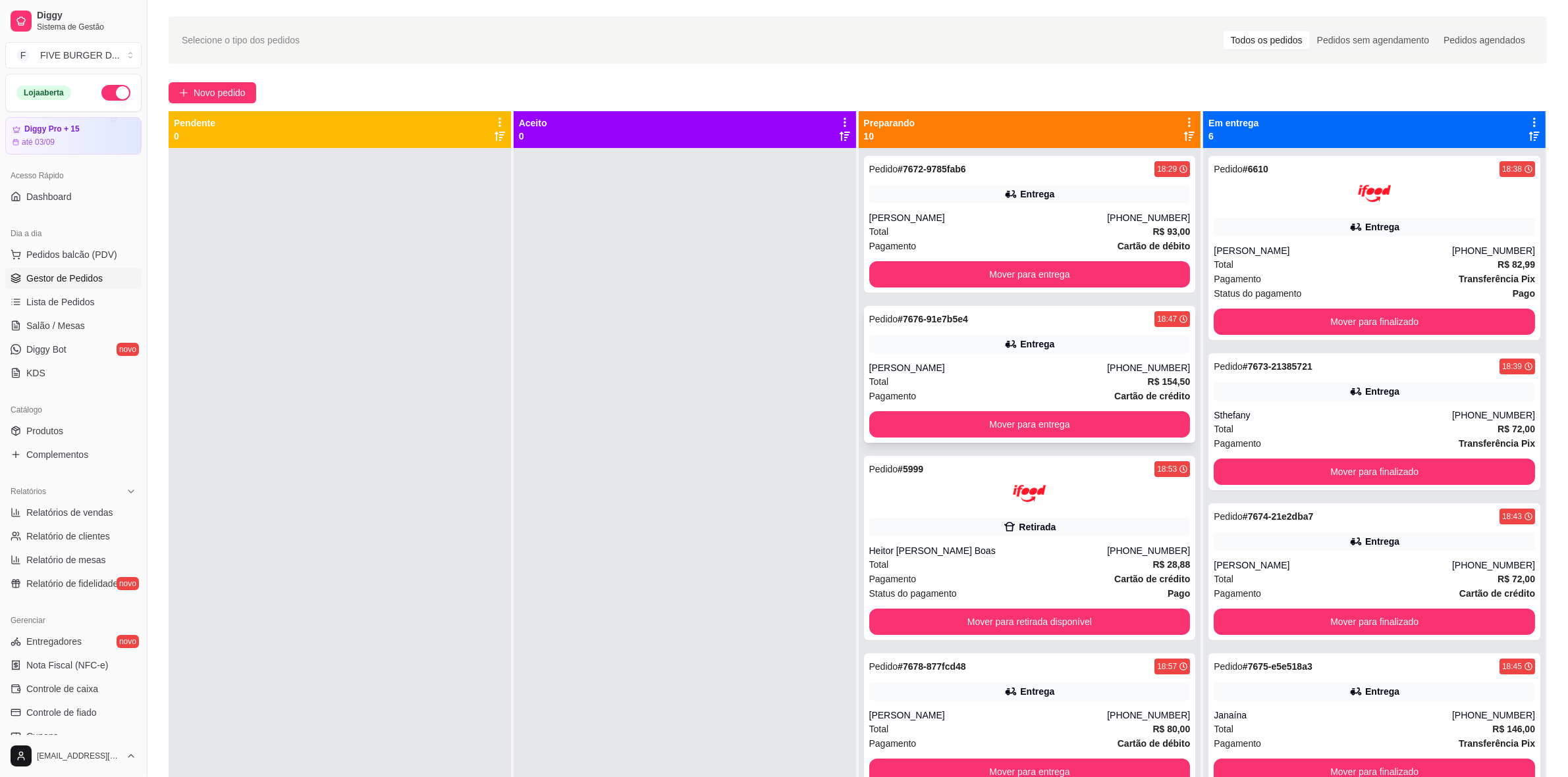
click at [1016, 376] on div "Total R$ 154,50" at bounding box center [1030, 381] width 321 height 14
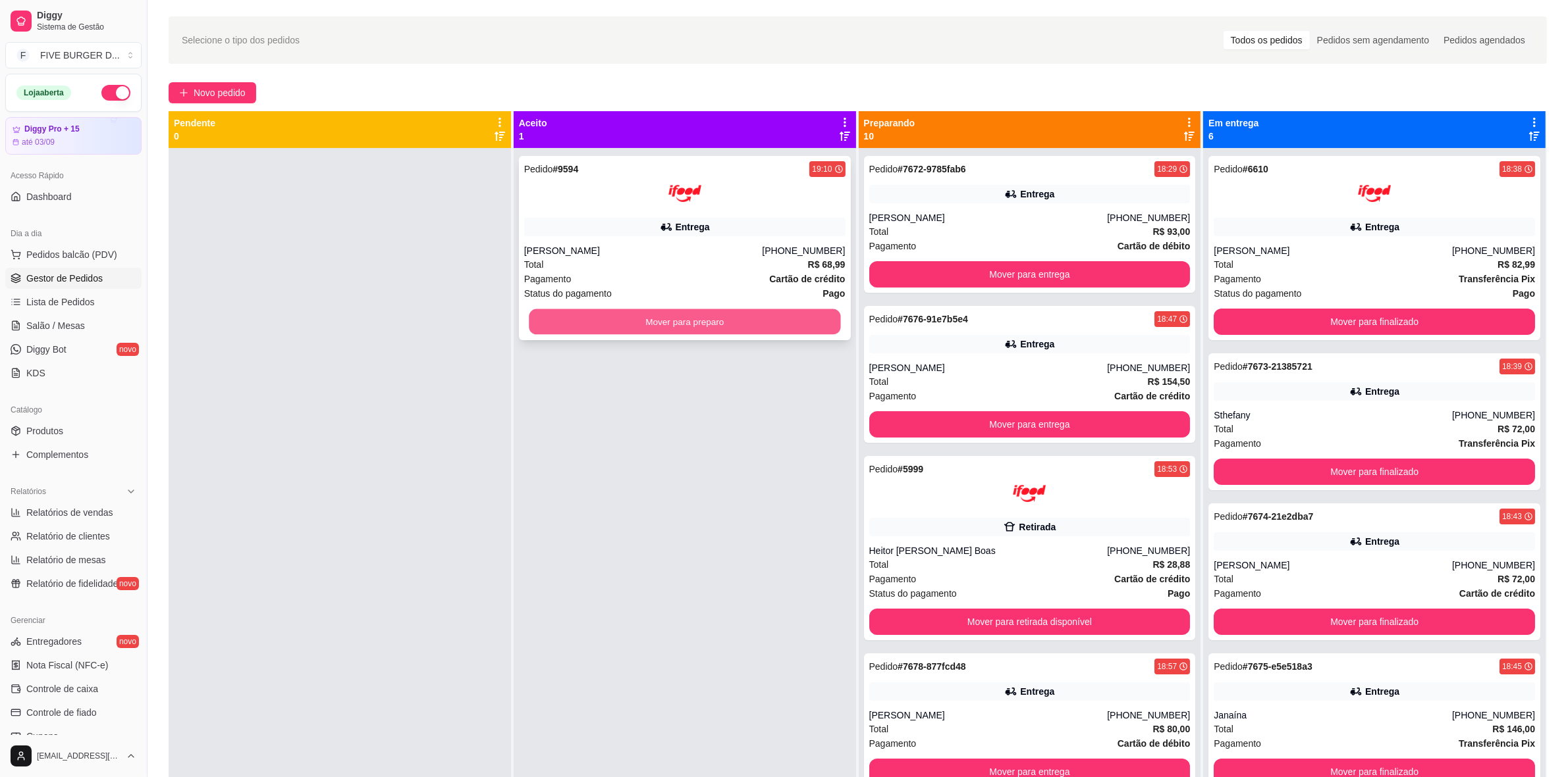
click at [673, 326] on button "Mover para preparo" at bounding box center [684, 322] width 312 height 26
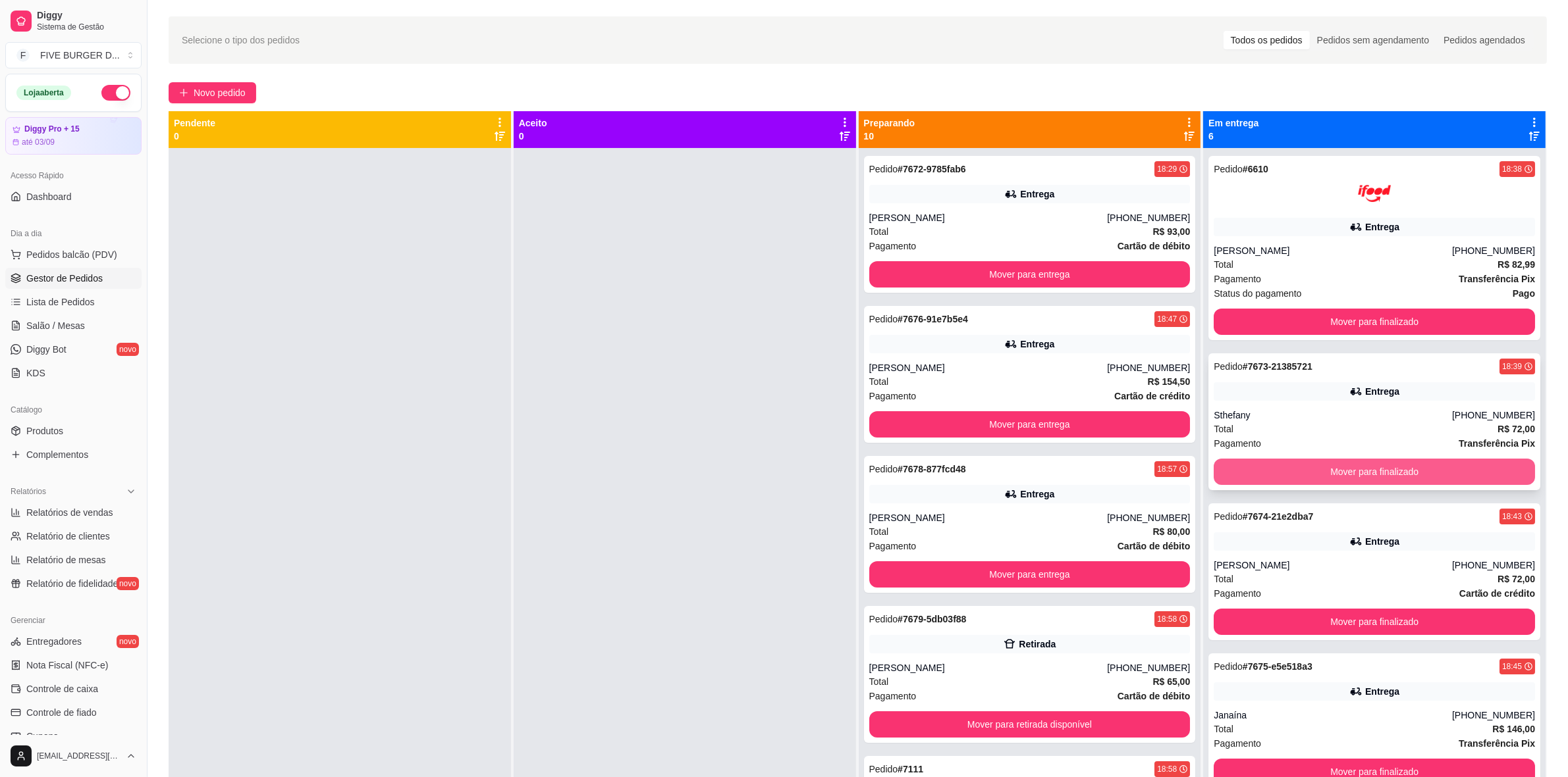
click at [1348, 477] on button "Mover para finalizado" at bounding box center [1374, 471] width 321 height 26
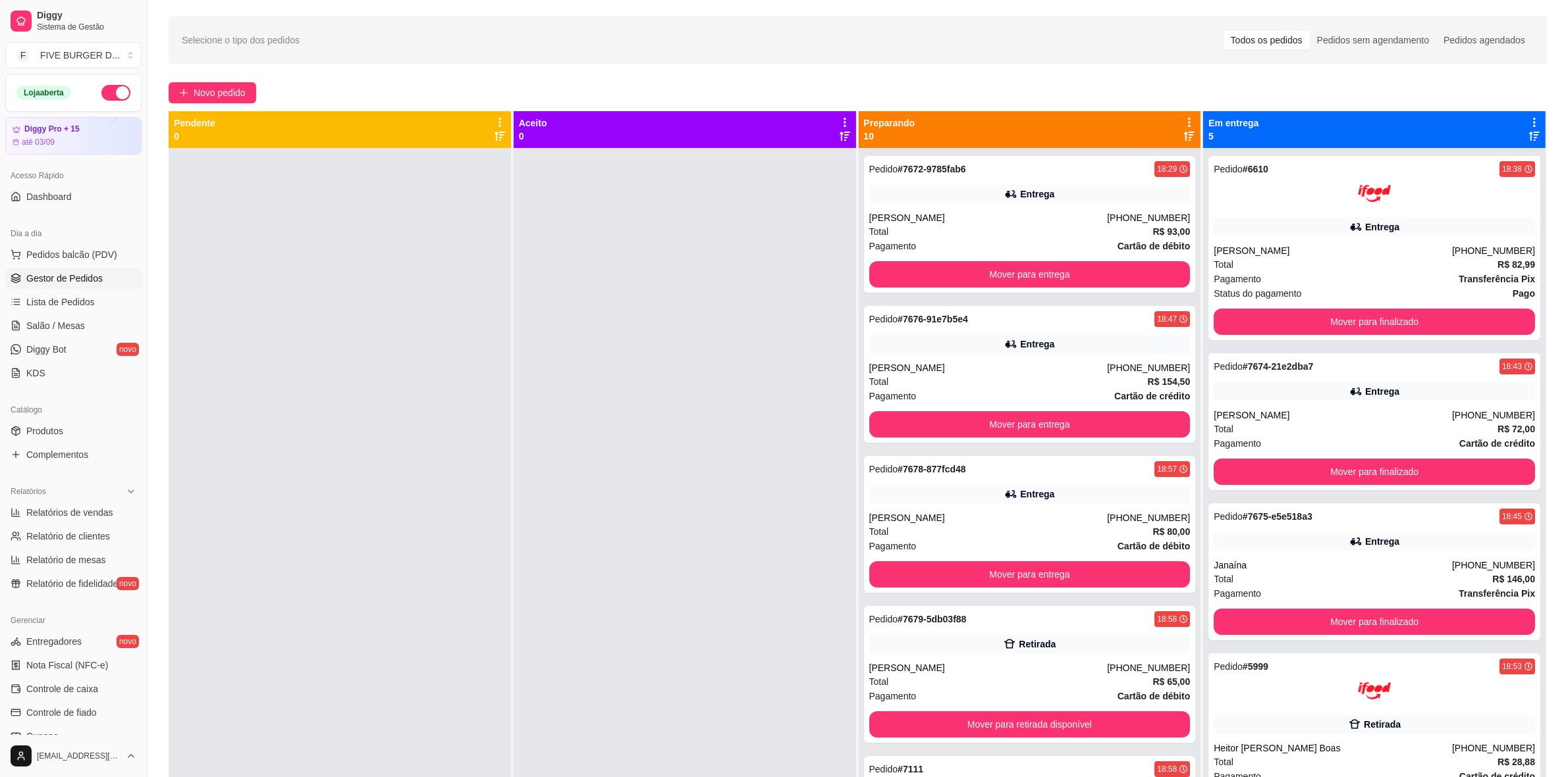
click at [725, 495] on div at bounding box center [684, 536] width 342 height 777
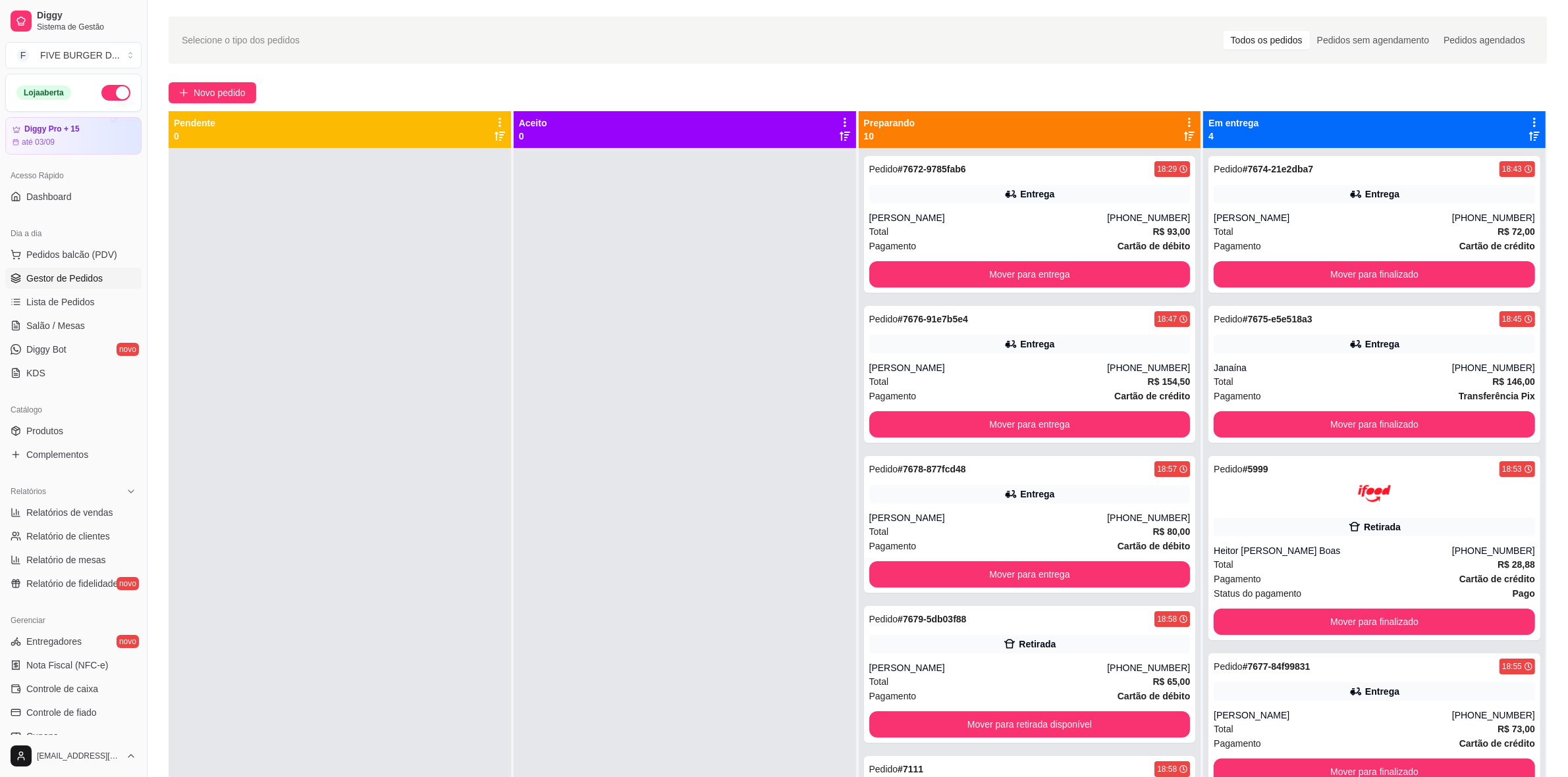
click at [531, 484] on div at bounding box center [684, 536] width 342 height 777
